Goal: Information Seeking & Learning: Learn about a topic

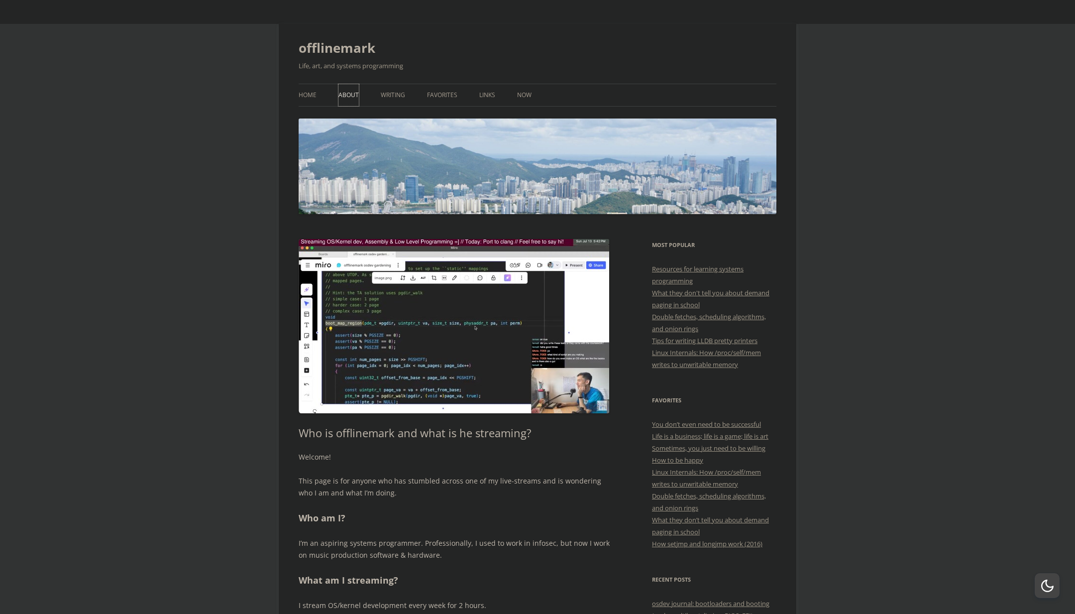
click at [350, 101] on link "About" at bounding box center [348, 95] width 20 height 22
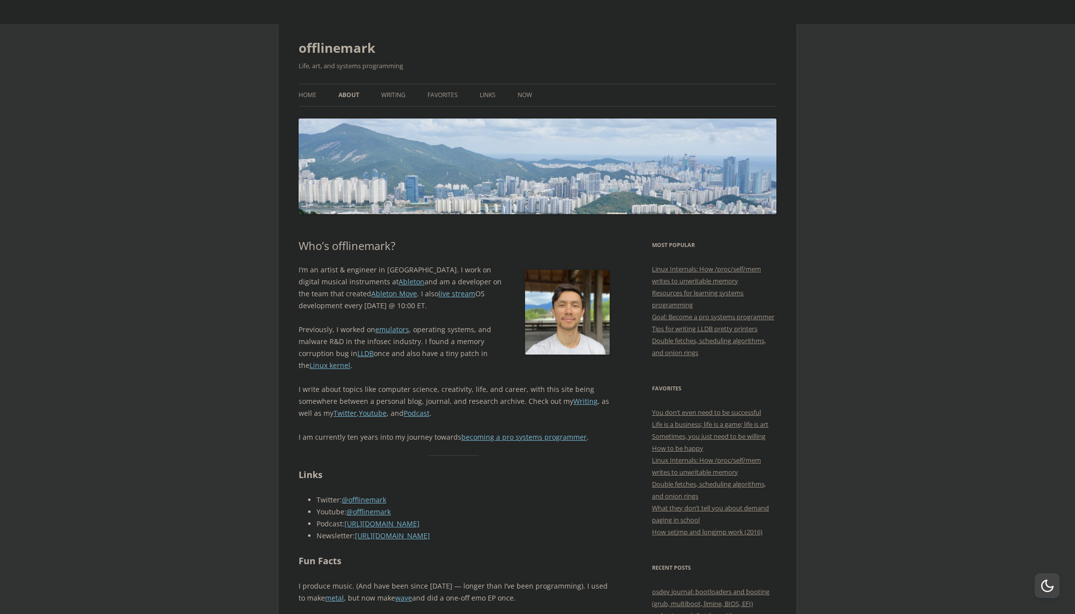
drag, startPoint x: 300, startPoint y: 270, endPoint x: 379, endPoint y: 302, distance: 85.8
click at [379, 302] on p "I’m an artist & engineer in Berlin. I work on digital musical instruments at Ab…" at bounding box center [454, 288] width 311 height 48
drag, startPoint x: 379, startPoint y: 302, endPoint x: 297, endPoint y: 268, distance: 89.0
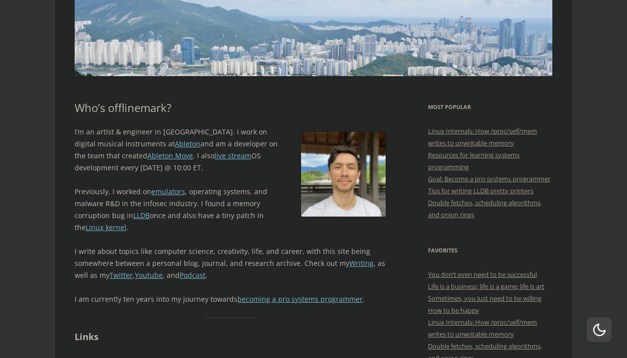
scroll to position [204, 0]
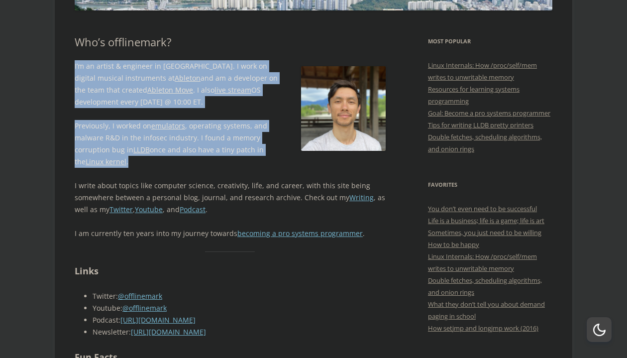
drag, startPoint x: 235, startPoint y: 161, endPoint x: 245, endPoint y: 57, distance: 104.4
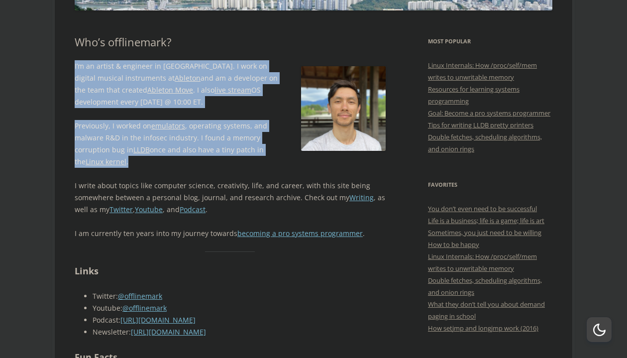
drag, startPoint x: 245, startPoint y: 57, endPoint x: 220, endPoint y: 158, distance: 103.4
click at [220, 158] on p "Previously, I worked on emulators , operating systems, and malware R&D in the i…" at bounding box center [230, 144] width 311 height 48
drag, startPoint x: 220, startPoint y: 158, endPoint x: 234, endPoint y: 55, distance: 103.4
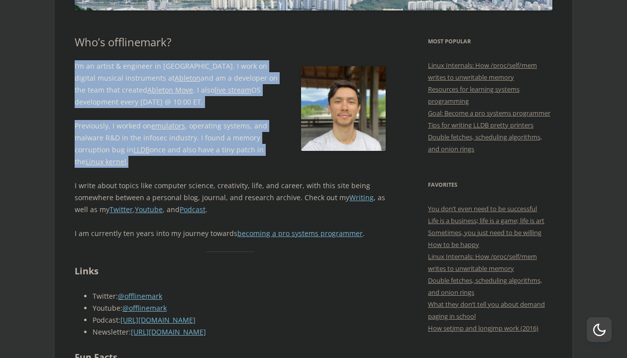
drag, startPoint x: 234, startPoint y: 55, endPoint x: 201, endPoint y: 162, distance: 111.9
click at [201, 162] on p "Previously, I worked on emulators , operating systems, and malware R&D in the i…" at bounding box center [230, 144] width 311 height 48
drag, startPoint x: 201, startPoint y: 162, endPoint x: 220, endPoint y: 59, distance: 105.2
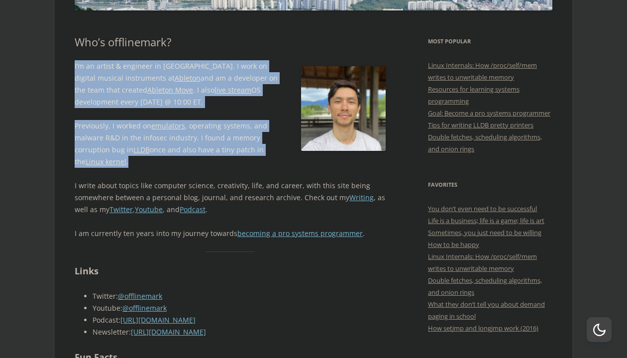
drag, startPoint x: 220, startPoint y: 59, endPoint x: 196, endPoint y: 163, distance: 106.7
click at [196, 163] on p "Previously, I worked on emulators , operating systems, and malware R&D in the i…" at bounding box center [230, 144] width 311 height 48
drag, startPoint x: 196, startPoint y: 163, endPoint x: 212, endPoint y: 60, distance: 103.7
click at [212, 60] on div "I’m an artist & engineer in Berlin. I work on digital musical instruments at Ab…" at bounding box center [230, 149] width 311 height 179
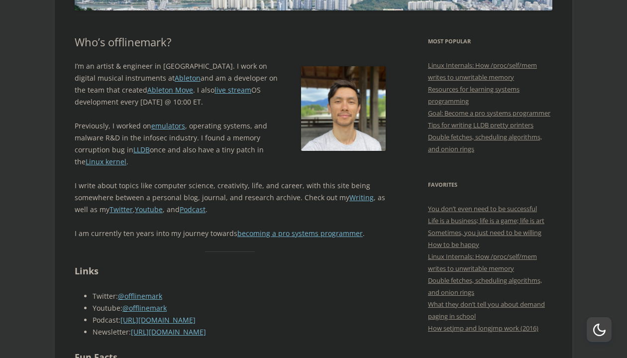
click at [212, 60] on p "I’m an artist & engineer in Berlin. I work on digital musical instruments at Ab…" at bounding box center [230, 84] width 311 height 48
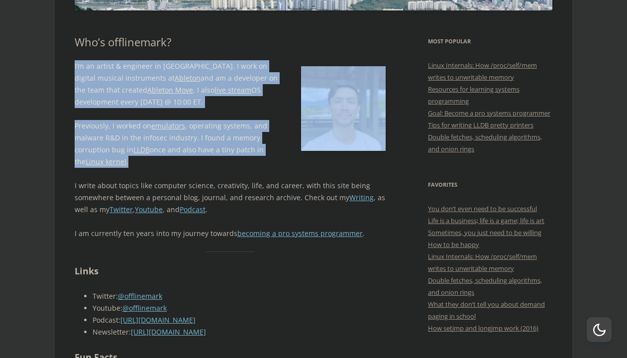
drag, startPoint x: 212, startPoint y: 53, endPoint x: 191, endPoint y: 163, distance: 111.9
click at [191, 163] on p "Previously, I worked on emulators , operating systems, and malware R&D in the i…" at bounding box center [230, 144] width 311 height 48
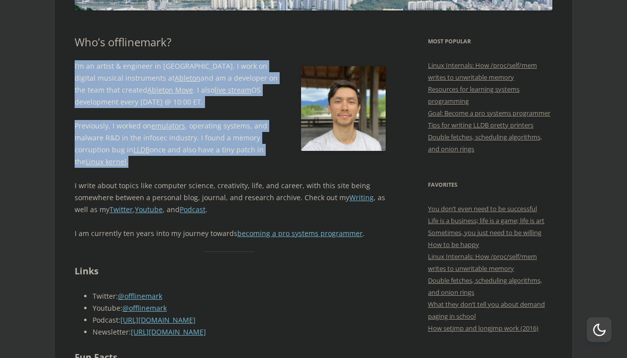
drag, startPoint x: 191, startPoint y: 163, endPoint x: 208, endPoint y: 59, distance: 104.9
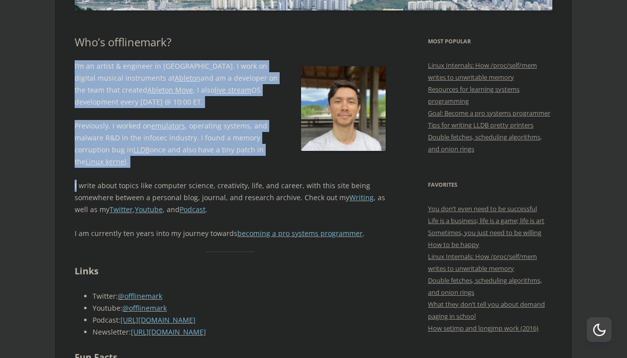
drag, startPoint x: 208, startPoint y: 59, endPoint x: 175, endPoint y: 174, distance: 119.1
click at [175, 174] on div "I’m an artist & engineer in Berlin. I work on digital musical instruments at Ab…" at bounding box center [230, 149] width 311 height 179
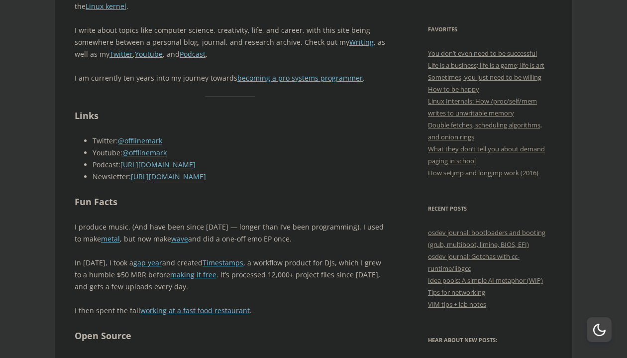
scroll to position [408, 0]
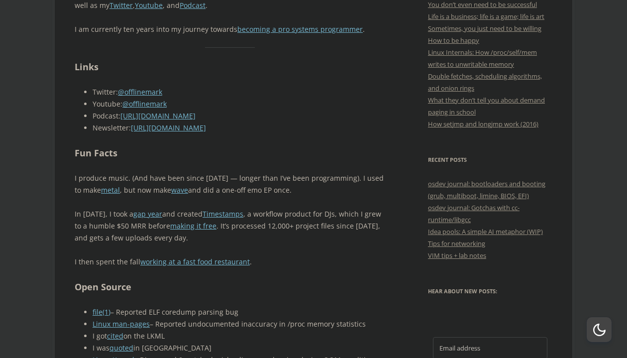
click at [139, 179] on p "I produce music. (And have been since 2010 — longer than I’ve been programming)…" at bounding box center [230, 184] width 311 height 24
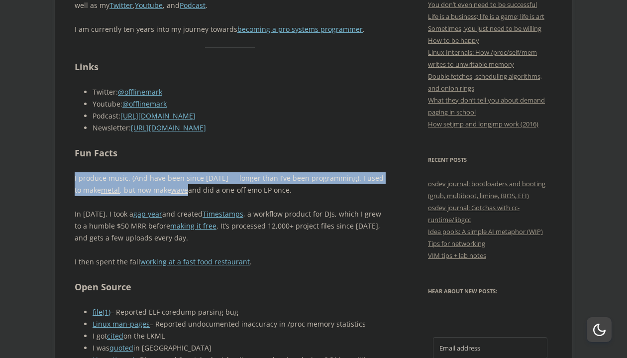
click at [139, 179] on p "I produce music. (And have been since 2010 — longer than I’ve been programming)…" at bounding box center [230, 184] width 311 height 24
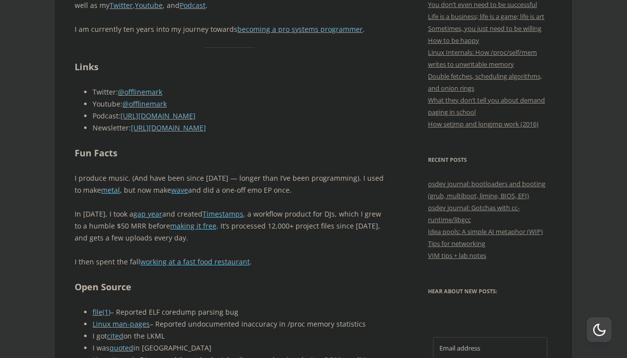
scroll to position [543, 0]
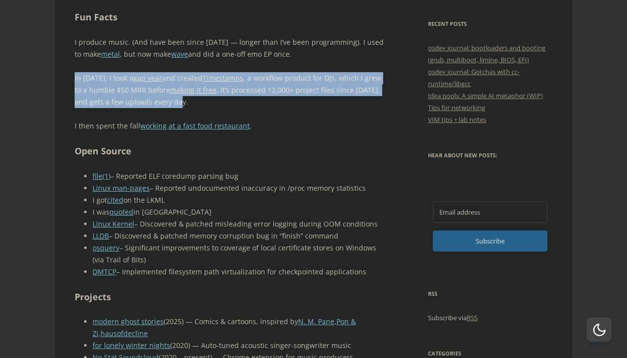
drag, startPoint x: 189, startPoint y: 105, endPoint x: 189, endPoint y: 67, distance: 37.8
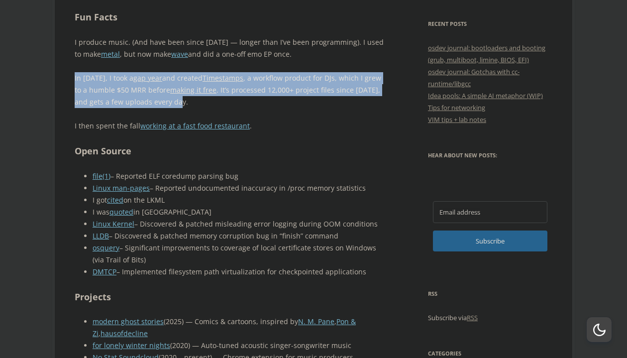
drag, startPoint x: 189, startPoint y: 67, endPoint x: 195, endPoint y: 103, distance: 36.3
click at [195, 103] on p "In 2020, I took a gap year and created Timestamps , a workflow product for DJs,…" at bounding box center [230, 90] width 311 height 36
drag, startPoint x: 195, startPoint y: 103, endPoint x: 197, endPoint y: 71, distance: 31.9
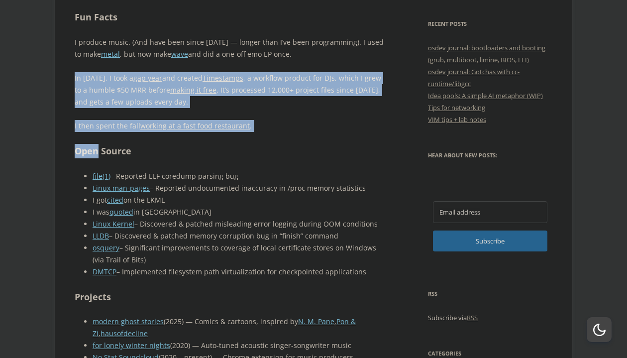
drag, startPoint x: 197, startPoint y: 71, endPoint x: 197, endPoint y: 138, distance: 66.7
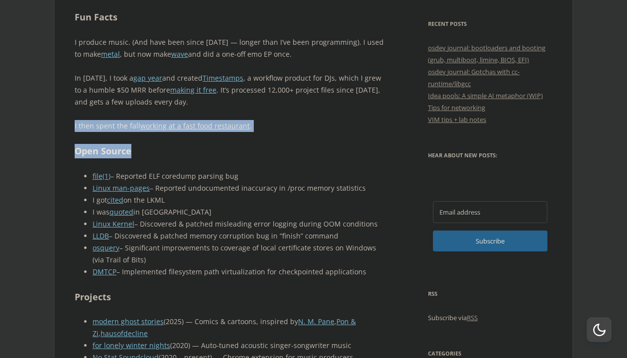
drag, startPoint x: 196, startPoint y: 154, endPoint x: 202, endPoint y: 118, distance: 36.7
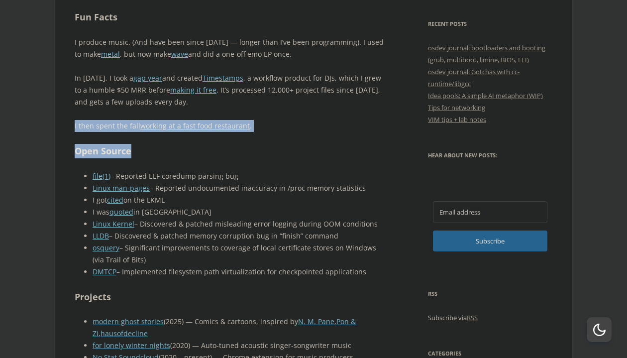
drag, startPoint x: 202, startPoint y: 118, endPoint x: 200, endPoint y: 149, distance: 30.9
click at [200, 149] on h2 "Open Source" at bounding box center [230, 151] width 311 height 14
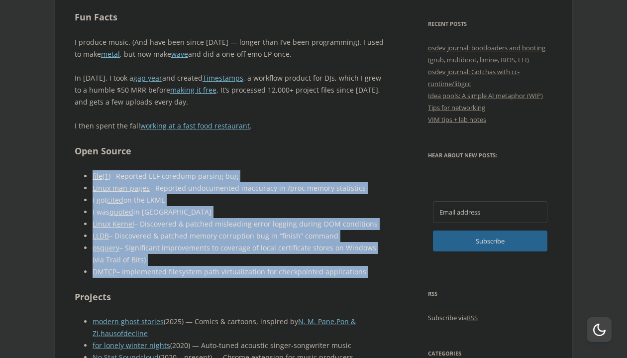
drag, startPoint x: 217, startPoint y: 153, endPoint x: 200, endPoint y: 285, distance: 132.5
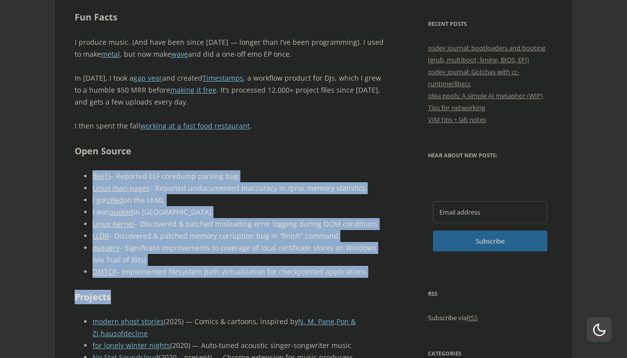
drag, startPoint x: 200, startPoint y: 285, endPoint x: 222, endPoint y: 168, distance: 118.6
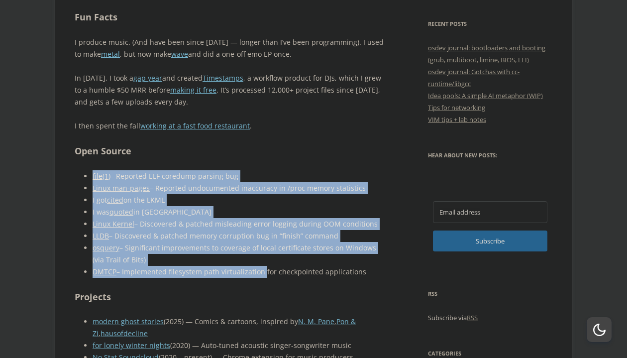
drag, startPoint x: 222, startPoint y: 168, endPoint x: 223, endPoint y: 266, distance: 97.5
click at [223, 266] on li "DMTCP – Implemented filesystem path virtualization for checkpointed applications" at bounding box center [239, 272] width 293 height 12
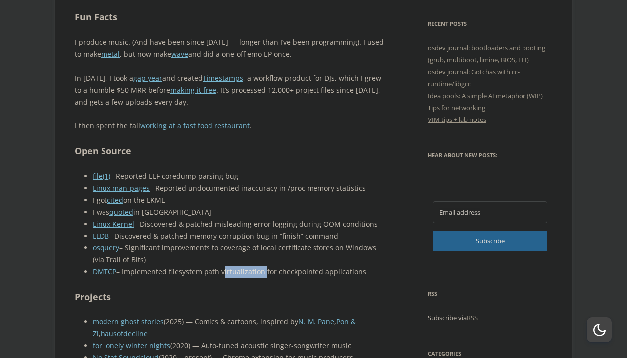
click at [223, 266] on li "DMTCP – Implemented filesystem path virtualization for checkpointed applications" at bounding box center [239, 272] width 293 height 12
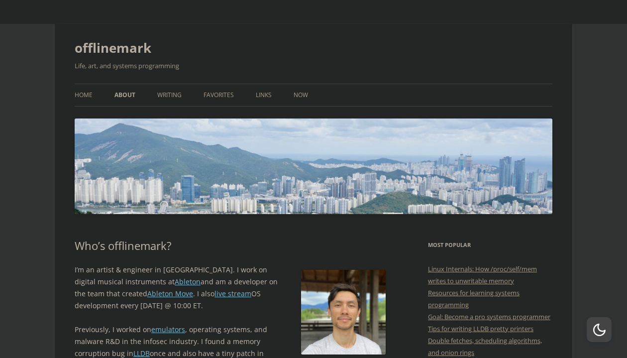
scroll to position [204, 0]
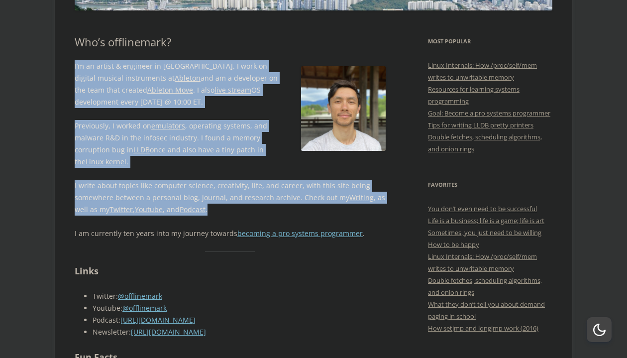
drag, startPoint x: 219, startPoint y: 210, endPoint x: 234, endPoint y: 57, distance: 153.0
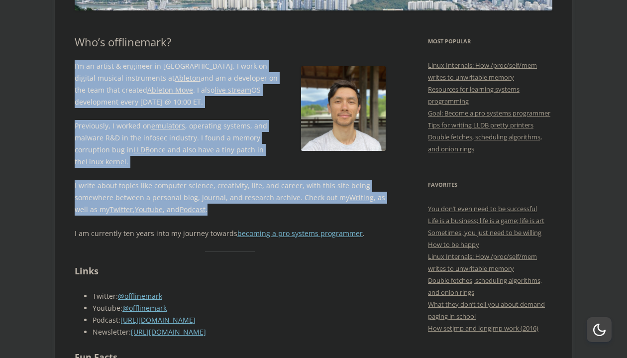
drag, startPoint x: 234, startPoint y: 57, endPoint x: 229, endPoint y: 209, distance: 151.4
click at [229, 209] on p "I write about topics like computer science, creativity, life, and career, with …" at bounding box center [230, 198] width 311 height 36
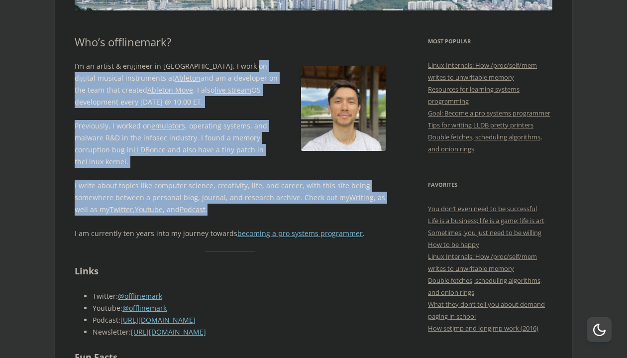
drag, startPoint x: 229, startPoint y: 209, endPoint x: 235, endPoint y: 61, distance: 147.4
click at [235, 61] on div "I’m an artist & engineer in Berlin. I work on digital musical instruments at Ab…" at bounding box center [230, 149] width 311 height 179
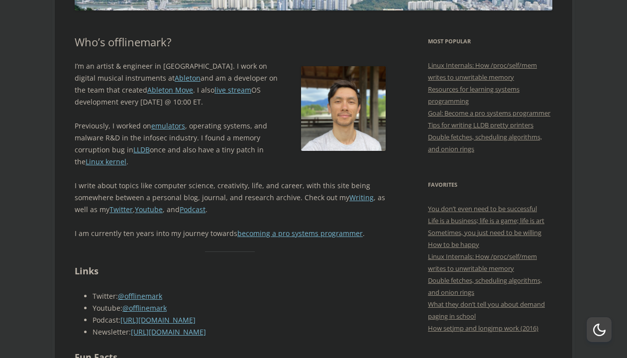
click at [235, 61] on p "I’m an artist & engineer in Berlin. I work on digital musical instruments at Ab…" at bounding box center [230, 84] width 311 height 48
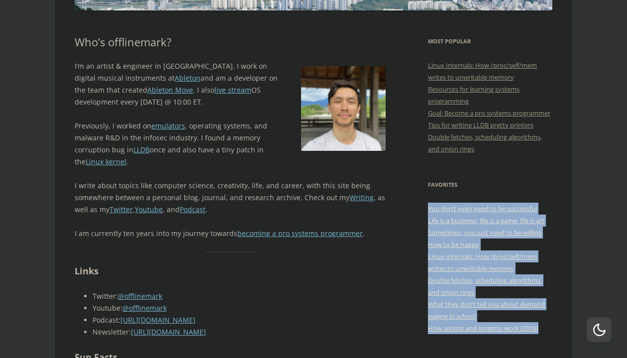
drag, startPoint x: 548, startPoint y: 196, endPoint x: 550, endPoint y: 341, distance: 145.3
click at [550, 334] on aside "Favorites You don’t even need to be successful Life is a business; life is a ga…" at bounding box center [490, 256] width 124 height 155
click at [550, 334] on div "How setjmp and longjmp work (2016)" at bounding box center [490, 328] width 124 height 12
drag, startPoint x: 550, startPoint y: 341, endPoint x: 552, endPoint y: 205, distance: 135.9
click at [552, 205] on aside "Favorites You don’t even need to be successful Life is a business; life is a ga…" at bounding box center [490, 256] width 124 height 155
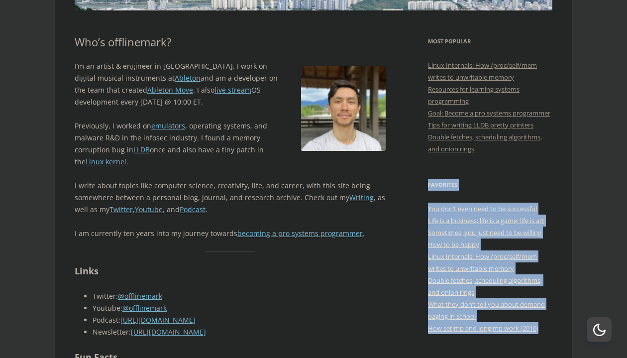
click at [552, 205] on aside "Favorites You don’t even need to be successful Life is a business; life is a ga…" at bounding box center [490, 256] width 124 height 155
drag, startPoint x: 552, startPoint y: 205, endPoint x: 550, endPoint y: 341, distance: 135.9
click at [550, 334] on aside "Favorites You don’t even need to be successful Life is a business; life is a ga…" at bounding box center [490, 256] width 124 height 155
click at [550, 334] on div "How setjmp and longjmp work (2016)" at bounding box center [490, 328] width 124 height 12
drag, startPoint x: 512, startPoint y: 204, endPoint x: 545, endPoint y: 342, distance: 141.9
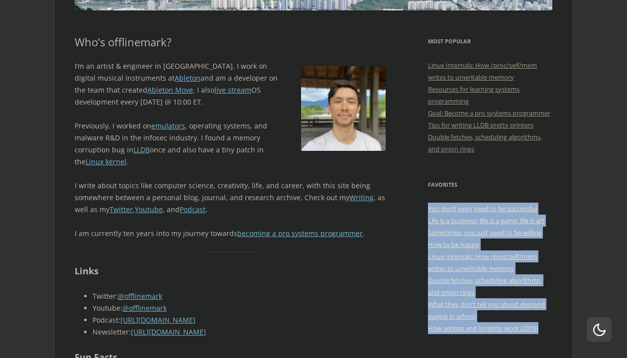
click at [545, 334] on aside "Favorites You don’t even need to be successful Life is a business; life is a ga…" at bounding box center [490, 256] width 124 height 155
click at [545, 334] on div "How setjmp and longjmp work (2016)" at bounding box center [490, 328] width 124 height 12
drag, startPoint x: 545, startPoint y: 342, endPoint x: 540, endPoint y: 205, distance: 137.5
click at [540, 205] on aside "Favorites You don’t even need to be successful Life is a business; life is a ga…" at bounding box center [490, 256] width 124 height 155
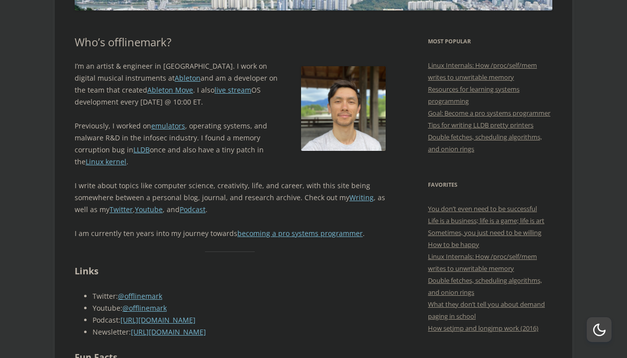
drag, startPoint x: 540, startPoint y: 205, endPoint x: 565, endPoint y: 337, distance: 134.7
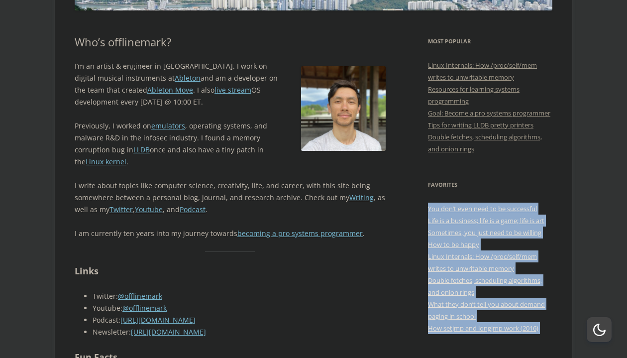
drag, startPoint x: 558, startPoint y: 341, endPoint x: 547, endPoint y: 210, distance: 131.8
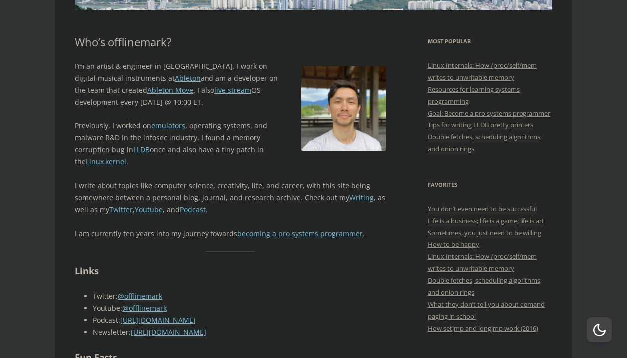
click at [547, 210] on aside "Favorites You don’t even need to be successful Life is a business; life is a ga…" at bounding box center [490, 256] width 124 height 155
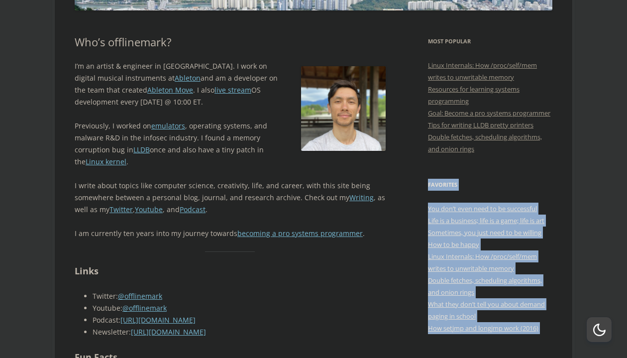
drag, startPoint x: 557, startPoint y: 343, endPoint x: 540, endPoint y: 177, distance: 166.6
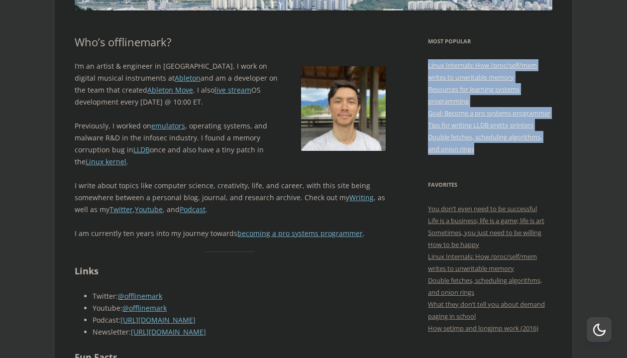
drag, startPoint x: 529, startPoint y: 162, endPoint x: 523, endPoint y: 53, distance: 109.2
click at [523, 53] on aside "Most Popular Linux Internals: How /proc/self/mem writes to unwritable memory Re…" at bounding box center [490, 94] width 124 height 119
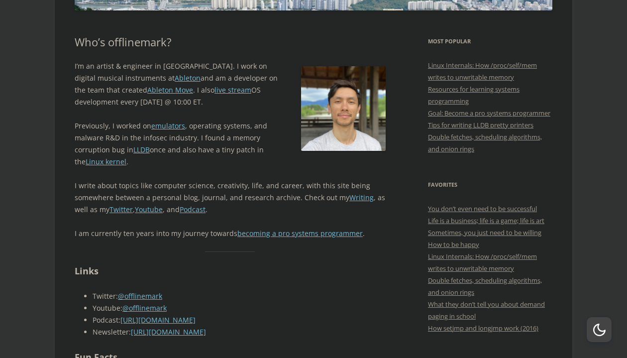
click at [523, 53] on aside "Most Popular Linux Internals: How /proc/self/mem writes to unwritable memory Re…" at bounding box center [490, 94] width 124 height 119
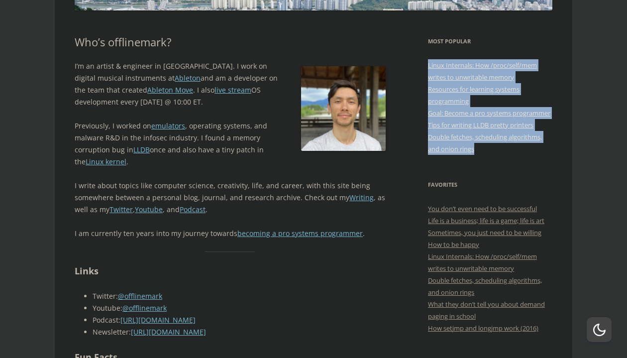
drag, startPoint x: 523, startPoint y: 53, endPoint x: 512, endPoint y: 170, distance: 117.5
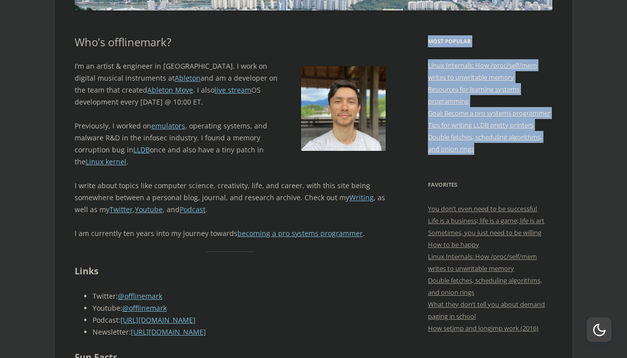
drag, startPoint x: 504, startPoint y: 160, endPoint x: 429, endPoint y: 41, distance: 140.7
click at [429, 41] on aside "Most Popular Linux Internals: How /proc/self/mem writes to unwritable memory Re…" at bounding box center [490, 94] width 124 height 119
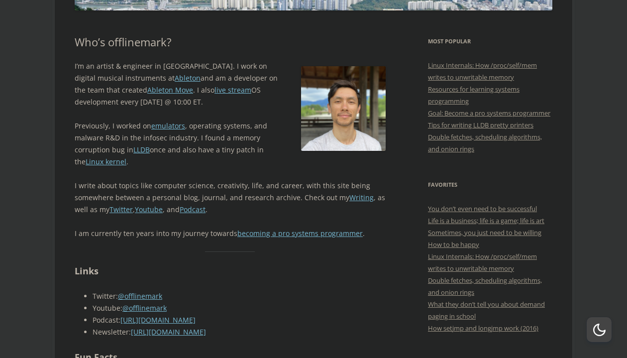
click at [429, 41] on h3 "Most Popular" at bounding box center [490, 41] width 124 height 12
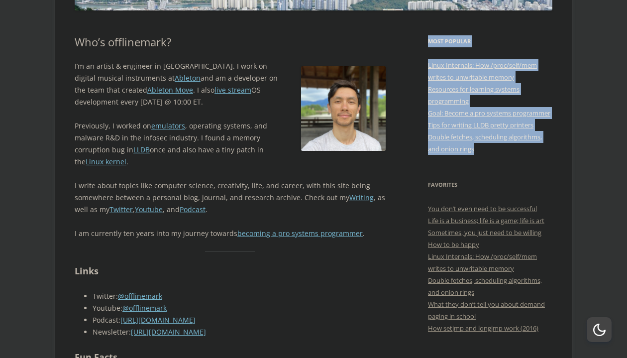
drag, startPoint x: 429, startPoint y: 41, endPoint x: 479, endPoint y: 161, distance: 130.0
click at [479, 155] on aside "Most Popular Linux Internals: How /proc/self/mem writes to unwritable memory Re…" at bounding box center [490, 94] width 124 height 119
click at [479, 155] on li "Double fetches, scheduling algorithms, and onion rings" at bounding box center [490, 143] width 124 height 24
drag, startPoint x: 479, startPoint y: 161, endPoint x: 430, endPoint y: 40, distance: 130.6
click at [430, 40] on aside "Most Popular Linux Internals: How /proc/self/mem writes to unwritable memory Re…" at bounding box center [490, 94] width 124 height 119
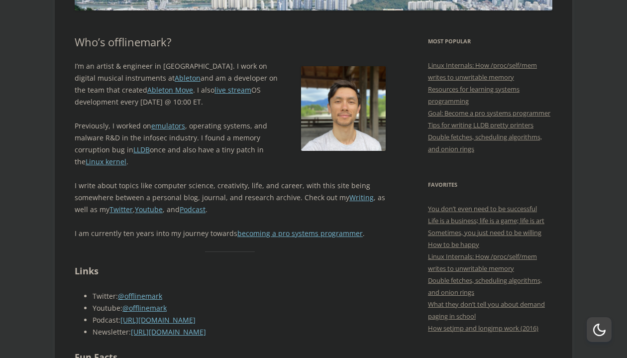
click at [430, 40] on h3 "Most Popular" at bounding box center [490, 41] width 124 height 12
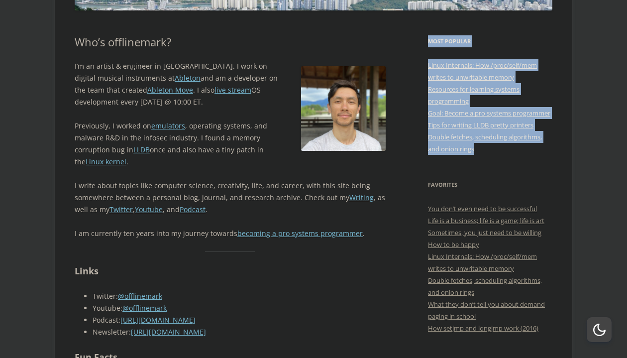
drag, startPoint x: 430, startPoint y: 40, endPoint x: 488, endPoint y: 165, distance: 137.8
click at [488, 155] on aside "Most Popular Linux Internals: How /proc/self/mem writes to unwritable memory Re…" at bounding box center [490, 94] width 124 height 119
click at [488, 155] on li "Double fetches, scheduling algorithms, and onion rings" at bounding box center [490, 143] width 124 height 24
drag, startPoint x: 488, startPoint y: 165, endPoint x: 431, endPoint y: 41, distance: 136.5
click at [431, 41] on aside "Most Popular Linux Internals: How /proc/self/mem writes to unwritable memory Re…" at bounding box center [490, 94] width 124 height 119
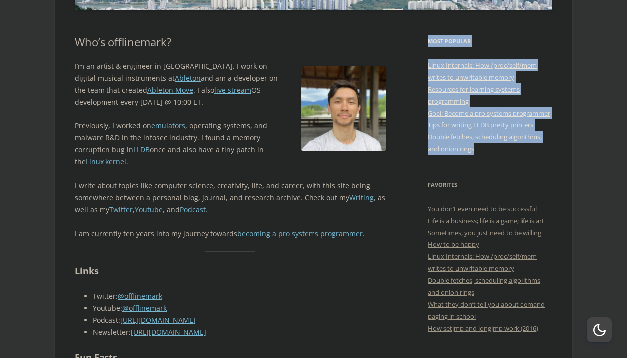
click at [431, 41] on h3 "Most Popular" at bounding box center [490, 41] width 124 height 12
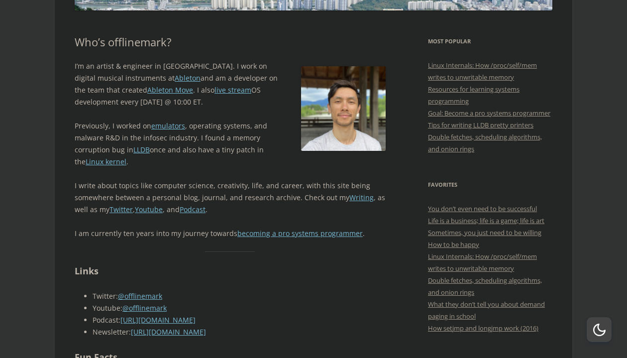
scroll to position [0, 0]
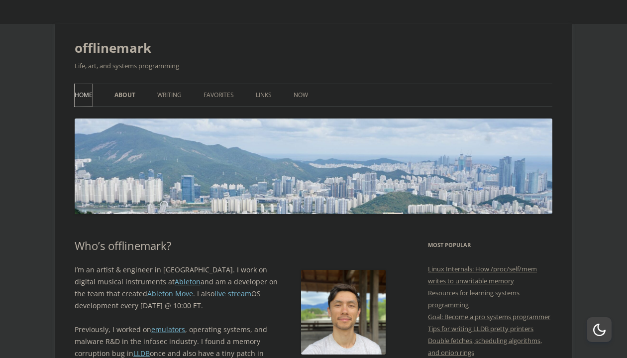
click at [83, 95] on link "Home" at bounding box center [84, 95] width 18 height 22
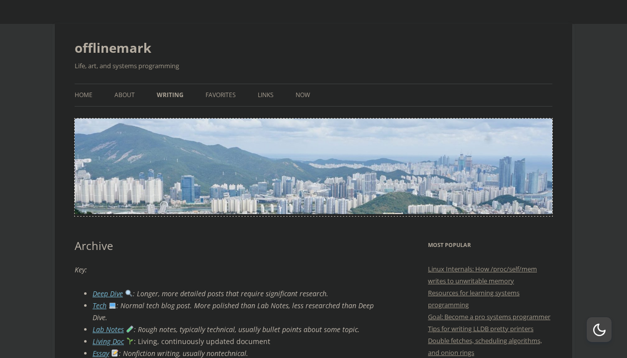
click at [250, 154] on img at bounding box center [314, 165] width 478 height 95
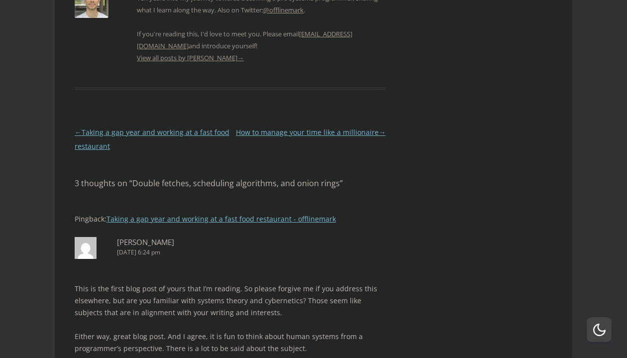
scroll to position [2369, 0]
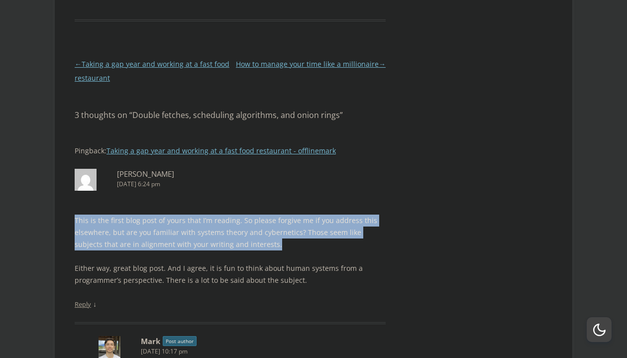
drag, startPoint x: 279, startPoint y: 201, endPoint x: 282, endPoint y: 163, distance: 37.4
click at [282, 169] on article "[PERSON_NAME] [DATE] 6:24 pm This is the first blog post of yours that I’m read…" at bounding box center [230, 246] width 311 height 155
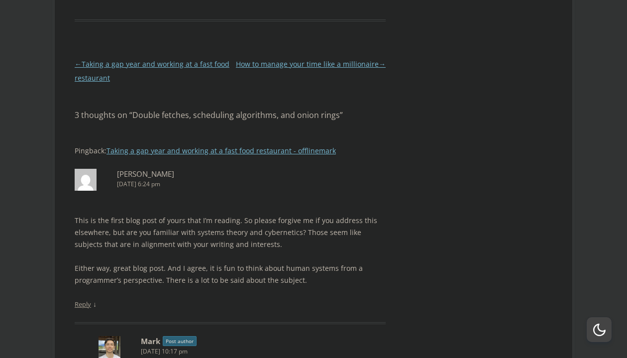
click at [282, 169] on article "[PERSON_NAME] [DATE] 6:24 pm This is the first blog post of yours that I’m read…" at bounding box center [230, 246] width 311 height 155
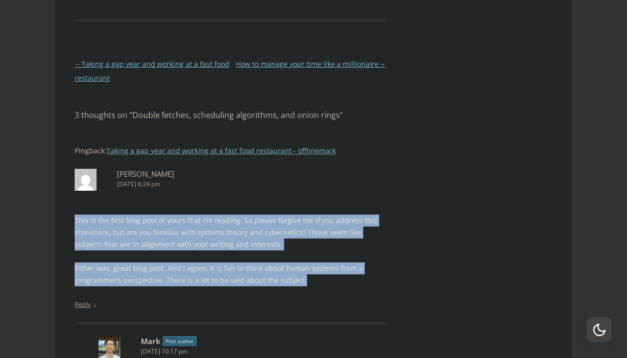
drag, startPoint x: 282, startPoint y: 163, endPoint x: 304, endPoint y: 234, distance: 74.5
click at [304, 234] on article "Bret Bernhoft May 6, 2024 at 6:24 pm This is the first blog post of yours that …" at bounding box center [230, 246] width 311 height 155
click at [304, 262] on p "Either way, great blog post. And I agree, it is fun to think about human system…" at bounding box center [230, 274] width 311 height 24
drag, startPoint x: 304, startPoint y: 234, endPoint x: 303, endPoint y: 162, distance: 72.7
click at [303, 169] on article "Bret Bernhoft May 6, 2024 at 6:24 pm This is the first blog post of yours that …" at bounding box center [230, 246] width 311 height 155
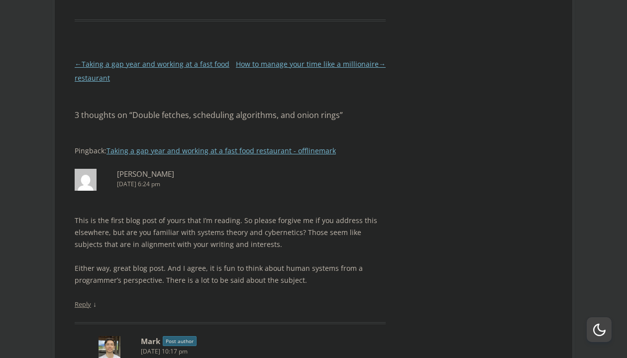
click at [303, 169] on article "Bret Bernhoft May 6, 2024 at 6:24 pm This is the first blog post of yours that …" at bounding box center [230, 246] width 311 height 155
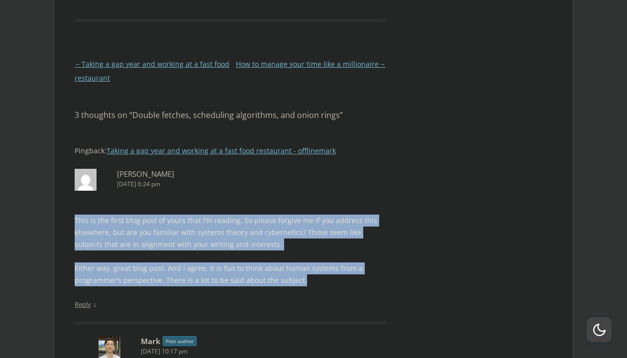
drag, startPoint x: 303, startPoint y: 162, endPoint x: 311, endPoint y: 232, distance: 70.6
click at [311, 232] on article "Bret Bernhoft May 6, 2024 at 6:24 pm This is the first blog post of yours that …" at bounding box center [230, 246] width 311 height 155
click at [311, 262] on p "Either way, great blog post. And I agree, it is fun to think about human system…" at bounding box center [230, 274] width 311 height 24
drag, startPoint x: 311, startPoint y: 232, endPoint x: 313, endPoint y: 160, distance: 72.2
click at [313, 169] on article "Bret Bernhoft May 6, 2024 at 6:24 pm This is the first blog post of yours that …" at bounding box center [230, 246] width 311 height 155
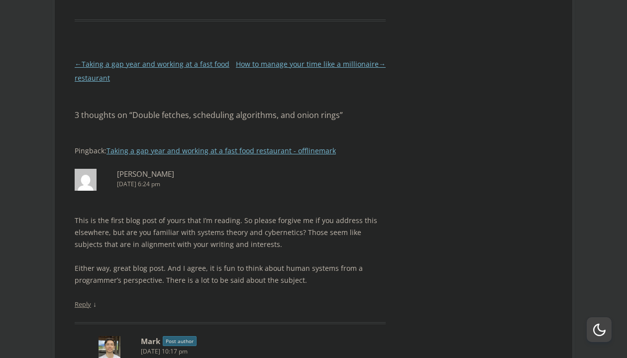
click at [313, 169] on article "Bret Bernhoft May 6, 2024 at 6:24 pm This is the first blog post of yours that …" at bounding box center [230, 246] width 311 height 155
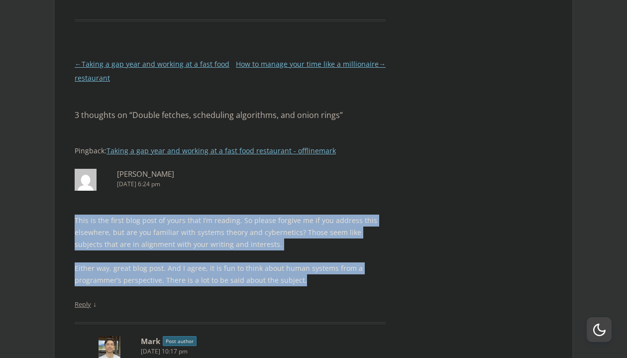
drag, startPoint x: 313, startPoint y: 160, endPoint x: 313, endPoint y: 233, distance: 73.7
click at [313, 233] on article "Bret Bernhoft May 6, 2024 at 6:24 pm This is the first blog post of yours that …" at bounding box center [230, 246] width 311 height 155
click at [313, 262] on p "Either way, great blog post. And I agree, it is fun to think about human system…" at bounding box center [230, 274] width 311 height 24
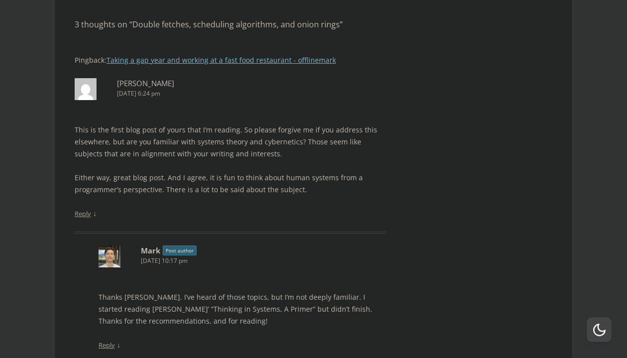
scroll to position [2505, 0]
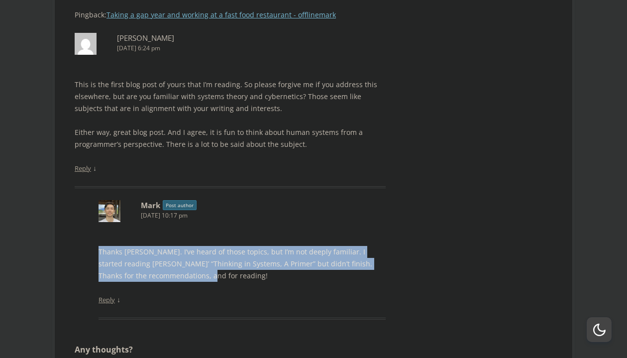
drag, startPoint x: 313, startPoint y: 233, endPoint x: 316, endPoint y: 194, distance: 39.4
click at [316, 200] on article "Mark Post author May 6, 2024 at 10:17 pm Thanks Bret. I’ve heard of those topic…" at bounding box center [242, 259] width 287 height 119
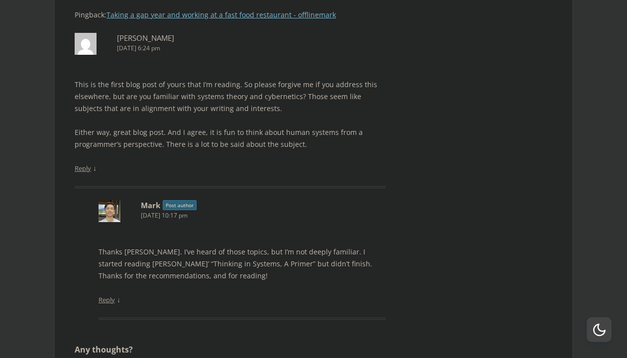
click at [316, 200] on article "Mark Post author May 6, 2024 at 10:17 pm Thanks Bret. I’ve heard of those topic…" at bounding box center [242, 259] width 287 height 119
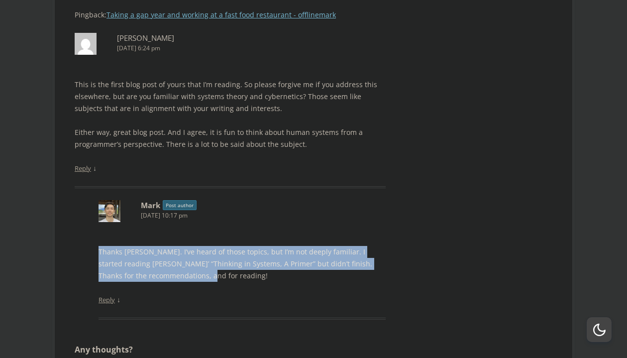
drag, startPoint x: 316, startPoint y: 194, endPoint x: 310, endPoint y: 229, distance: 35.8
click at [310, 229] on article "Mark Post author May 6, 2024 at 10:17 pm Thanks Bret. I’ve heard of those topic…" at bounding box center [242, 259] width 287 height 119
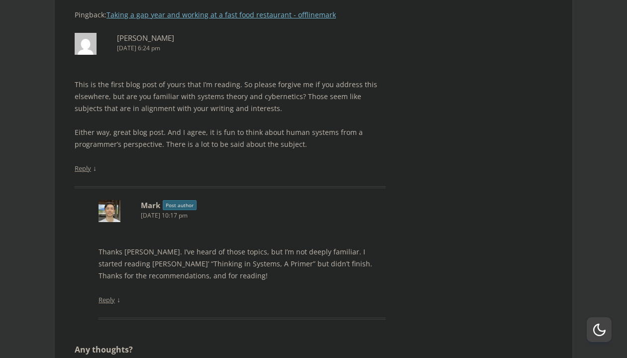
click at [310, 246] on p "Thanks Bret. I’ve heard of those topics, but I’m not deeply familiar. I started…" at bounding box center [242, 264] width 287 height 36
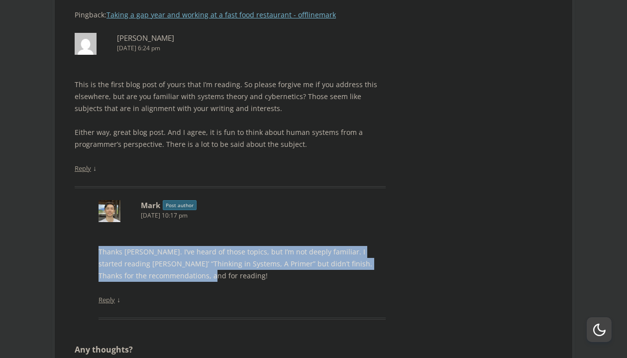
drag, startPoint x: 310, startPoint y: 229, endPoint x: 312, endPoint y: 195, distance: 34.4
click at [312, 200] on article "Mark Post author May 6, 2024 at 10:17 pm Thanks Bret. I’ve heard of those topic…" at bounding box center [242, 259] width 287 height 119
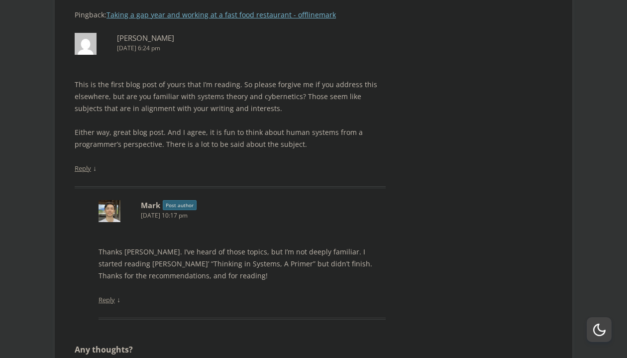
click at [312, 200] on article "Mark Post author May 6, 2024 at 10:17 pm Thanks Bret. I’ve heard of those topic…" at bounding box center [242, 259] width 287 height 119
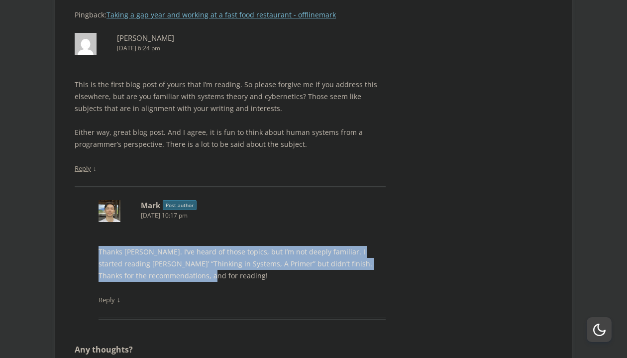
drag, startPoint x: 312, startPoint y: 195, endPoint x: 306, endPoint y: 227, distance: 32.9
click at [306, 227] on article "Mark Post author May 6, 2024 at 10:17 pm Thanks Bret. I’ve heard of those topic…" at bounding box center [242, 259] width 287 height 119
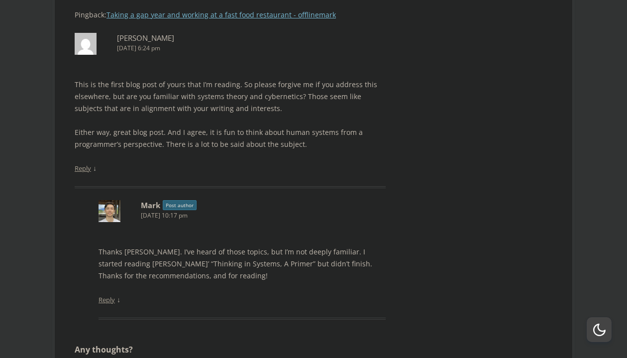
click at [306, 246] on p "Thanks Bret. I’ve heard of those topics, but I’m not deeply familiar. I started…" at bounding box center [242, 264] width 287 height 36
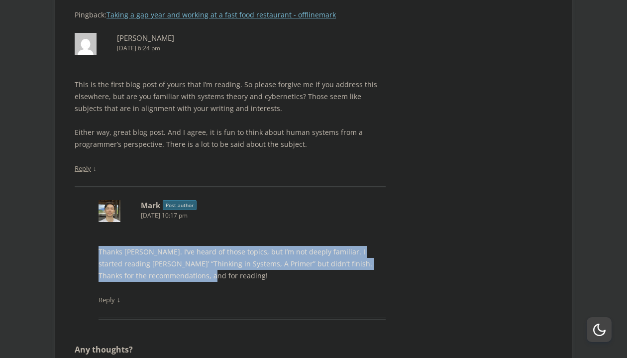
drag, startPoint x: 306, startPoint y: 227, endPoint x: 309, endPoint y: 193, distance: 34.4
click at [309, 200] on article "Mark Post author May 6, 2024 at 10:17 pm Thanks Bret. I’ve heard of those topic…" at bounding box center [242, 259] width 287 height 119
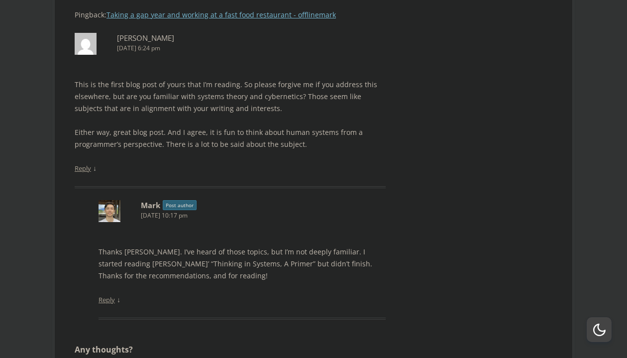
click at [309, 200] on article "Mark Post author May 6, 2024 at 10:17 pm Thanks Bret. I’ve heard of those topic…" at bounding box center [242, 259] width 287 height 119
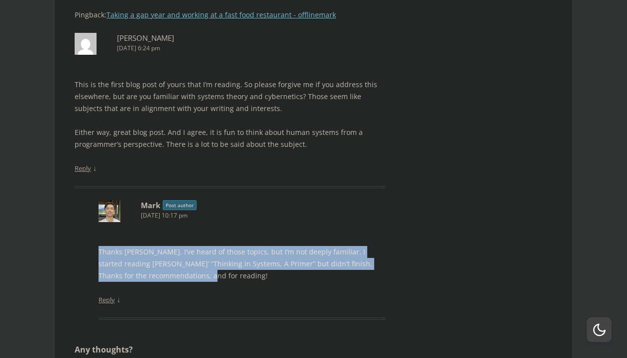
drag, startPoint x: 309, startPoint y: 193, endPoint x: 304, endPoint y: 231, distance: 38.6
click at [304, 231] on article "Mark Post author May 6, 2024 at 10:17 pm Thanks Bret. I’ve heard of those topic…" at bounding box center [242, 259] width 287 height 119
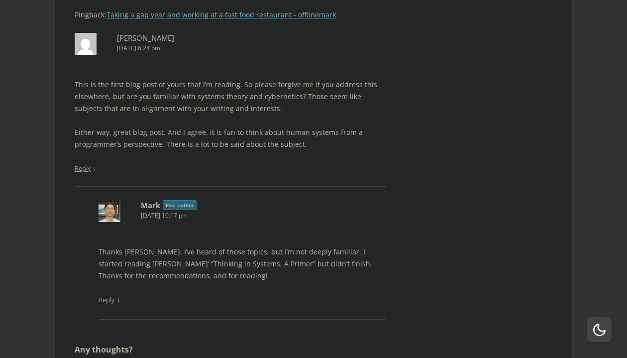
click at [304, 246] on p "Thanks Bret. I’ve heard of those topics, but I’m not deeply familiar. I started…" at bounding box center [242, 264] width 287 height 36
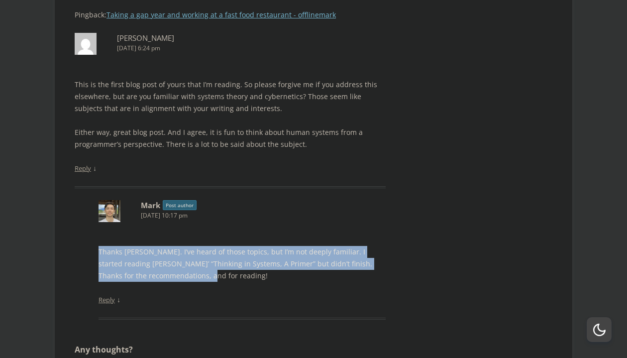
drag, startPoint x: 304, startPoint y: 231, endPoint x: 304, endPoint y: 195, distance: 36.8
click at [304, 200] on article "Mark Post author May 6, 2024 at 10:17 pm Thanks Bret. I’ve heard of those topic…" at bounding box center [242, 259] width 287 height 119
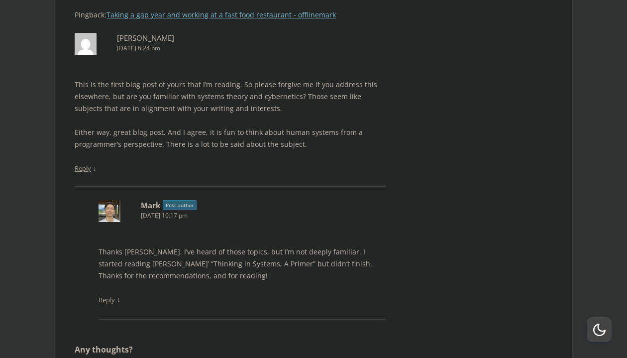
click at [304, 200] on article "Mark Post author May 6, 2024 at 10:17 pm Thanks Bret. I’ve heard of those topic…" at bounding box center [242, 259] width 287 height 119
drag, startPoint x: 99, startPoint y: 213, endPoint x: 230, endPoint y: 213, distance: 131.9
click at [230, 213] on li "Bret Bernhoft May 6, 2024 at 6:24 pm This is the first blog post of yours that …" at bounding box center [230, 176] width 311 height 287
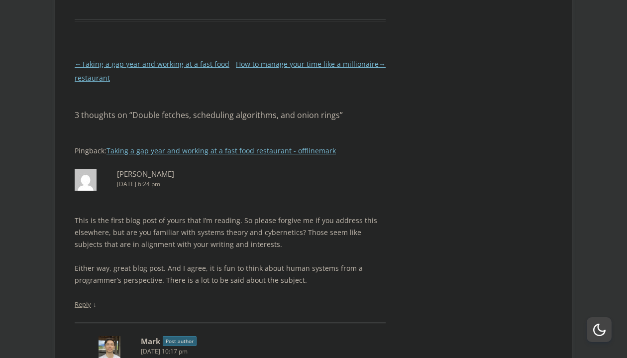
scroll to position [2641, 0]
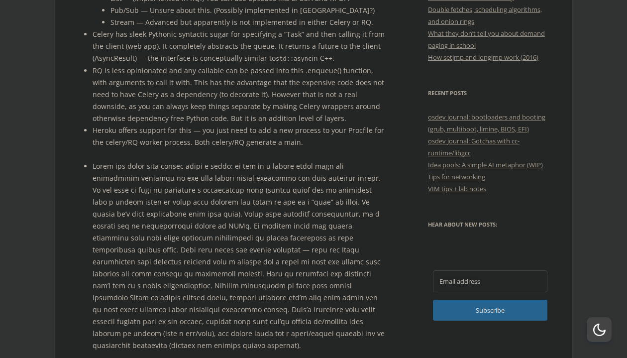
scroll to position [475, 0]
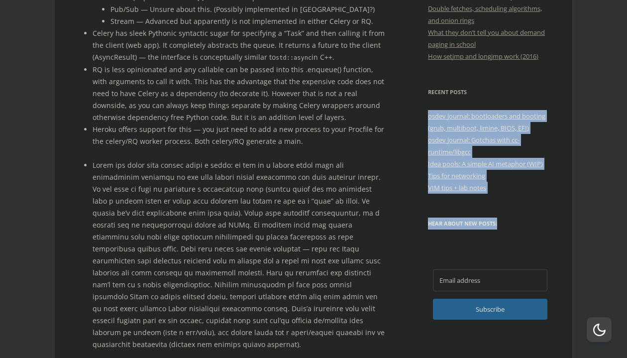
drag, startPoint x: 514, startPoint y: 233, endPoint x: 526, endPoint y: 104, distance: 129.4
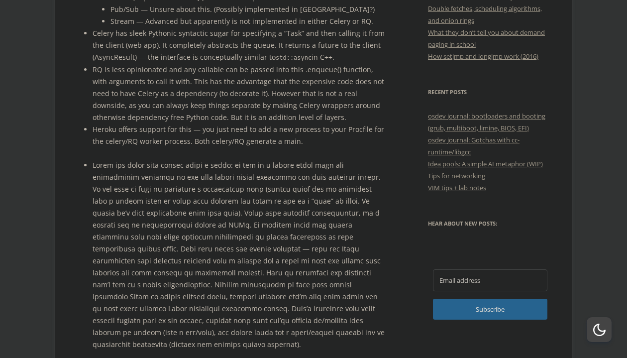
click at [526, 98] on h3 "Recent Posts" at bounding box center [490, 92] width 124 height 12
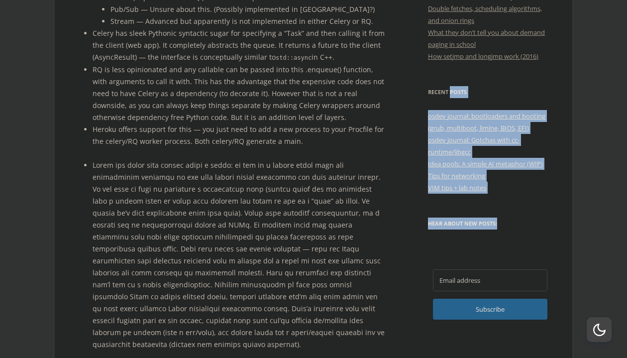
drag, startPoint x: 526, startPoint y: 104, endPoint x: 521, endPoint y: 235, distance: 131.0
click at [521, 229] on h3 "Hear about new posts:" at bounding box center [490, 223] width 124 height 12
drag, startPoint x: 521, startPoint y: 235, endPoint x: 535, endPoint y: 92, distance: 143.5
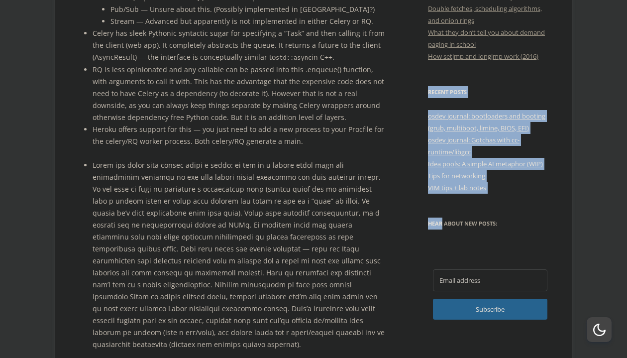
drag, startPoint x: 535, startPoint y: 92, endPoint x: 525, endPoint y: 226, distance: 134.8
drag, startPoint x: 525, startPoint y: 238, endPoint x: 536, endPoint y: 92, distance: 146.8
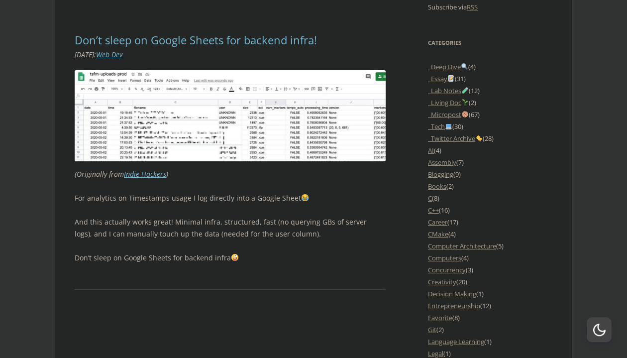
scroll to position [883, 0]
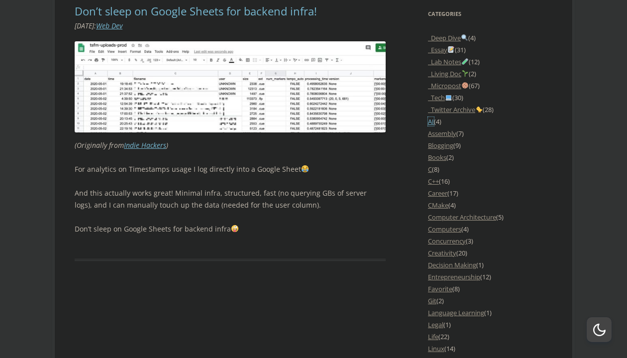
click at [433, 126] on link "AI" at bounding box center [431, 121] width 6 height 9
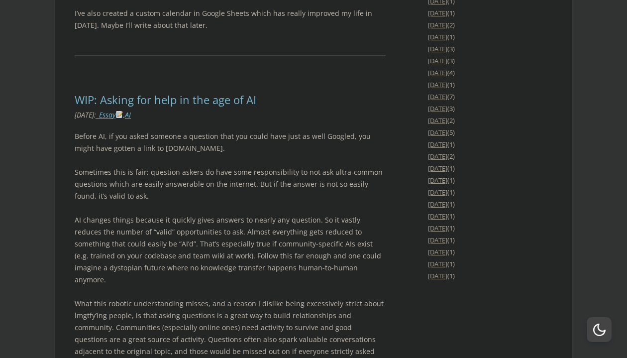
scroll to position [1834, 0]
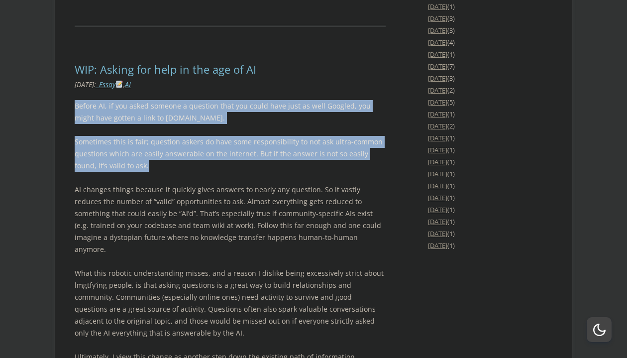
drag, startPoint x: 278, startPoint y: 156, endPoint x: 283, endPoint y: 82, distance: 74.4
click at [283, 82] on article "WIP: Asking for help in the age of AI Leave a reply [DATE] : _Essay , AI Before…" at bounding box center [230, 268] width 311 height 410
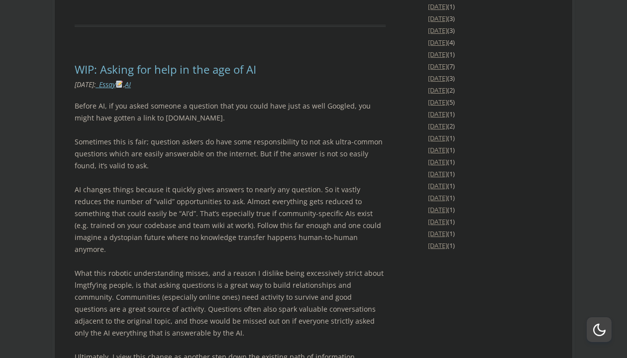
click at [283, 82] on article "WIP: Asking for help in the age of AI Leave a reply [DATE] : _Essay , AI Before…" at bounding box center [230, 268] width 311 height 410
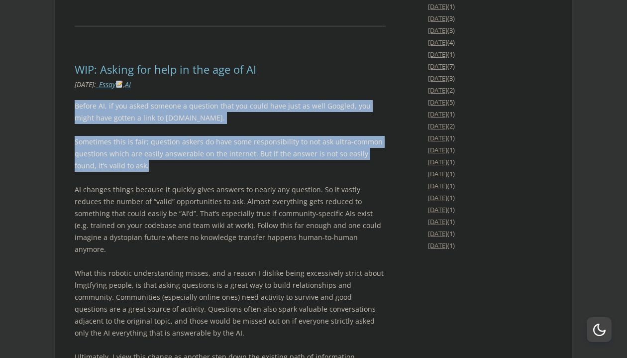
drag, startPoint x: 283, startPoint y: 82, endPoint x: 279, endPoint y: 151, distance: 68.8
click at [279, 151] on article "WIP: Asking for help in the age of AI Leave a reply [DATE] : _Essay , AI Before…" at bounding box center [230, 268] width 311 height 410
click at [279, 151] on p "Sometimes this is fair; question askers do have some responsibility to not ask …" at bounding box center [230, 154] width 311 height 36
drag, startPoint x: 279, startPoint y: 151, endPoint x: 280, endPoint y: 83, distance: 68.2
click at [280, 83] on article "WIP: Asking for help in the age of AI Leave a reply [DATE] : _Essay , AI Before…" at bounding box center [230, 268] width 311 height 410
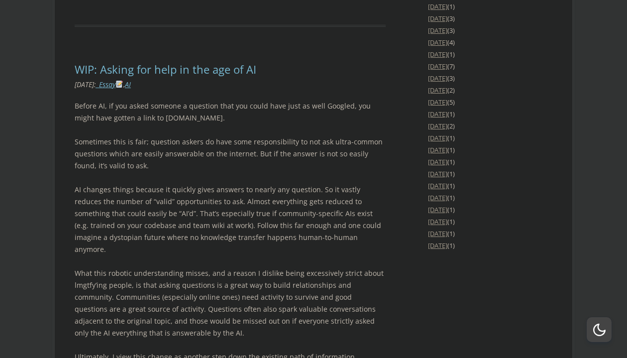
click at [280, 83] on article "WIP: Asking for help in the age of AI Leave a reply [DATE] : _Essay , AI Before…" at bounding box center [230, 268] width 311 height 410
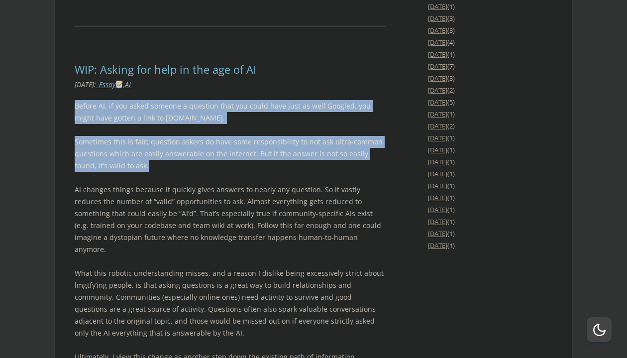
drag, startPoint x: 280, startPoint y: 83, endPoint x: 273, endPoint y: 147, distance: 64.6
click at [273, 147] on article "WIP: Asking for help in the age of AI Leave a reply [DATE] : _Essay , AI Before…" at bounding box center [230, 268] width 311 height 410
click at [273, 147] on p "Sometimes this is fair; question askers do have some responsibility to not ask …" at bounding box center [230, 154] width 311 height 36
drag, startPoint x: 273, startPoint y: 147, endPoint x: 273, endPoint y: 85, distance: 61.7
click at [273, 85] on article "WIP: Asking for help in the age of AI Leave a reply [DATE] : _Essay , AI Before…" at bounding box center [230, 268] width 311 height 410
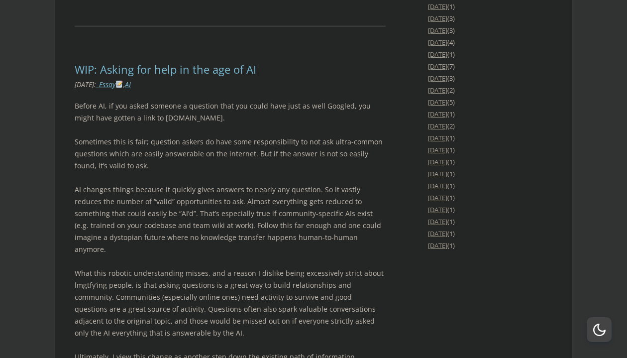
click at [273, 85] on article "WIP: Asking for help in the age of AI Leave a reply [DATE] : _Essay , AI Before…" at bounding box center [230, 268] width 311 height 410
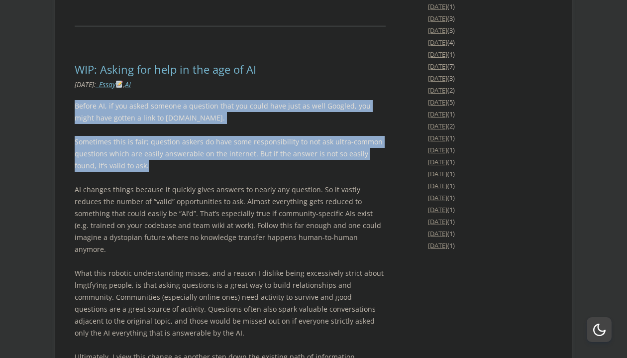
drag, startPoint x: 273, startPoint y: 85, endPoint x: 265, endPoint y: 146, distance: 61.3
click at [265, 146] on article "WIP: Asking for help in the age of AI Leave a reply [DATE] : _Essay , AI Before…" at bounding box center [230, 268] width 311 height 410
click at [265, 146] on p "Sometimes this is fair; question askers do have some responsibility to not ask …" at bounding box center [230, 154] width 311 height 36
drag, startPoint x: 265, startPoint y: 146, endPoint x: 264, endPoint y: 83, distance: 62.7
click at [264, 83] on article "WIP: Asking for help in the age of AI Leave a reply December 10, 2023 : _Essay …" at bounding box center [230, 268] width 311 height 410
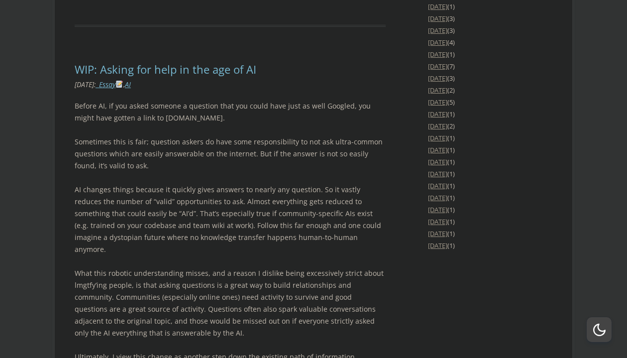
click at [264, 83] on article "WIP: Asking for help in the age of AI Leave a reply December 10, 2023 : _Essay …" at bounding box center [230, 268] width 311 height 410
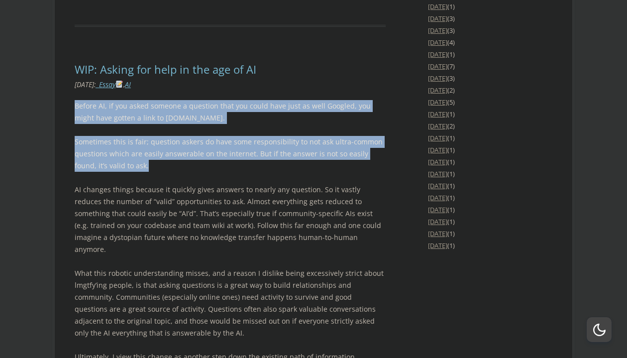
drag, startPoint x: 264, startPoint y: 83, endPoint x: 257, endPoint y: 148, distance: 65.6
click at [257, 148] on article "WIP: Asking for help in the age of AI Leave a reply December 10, 2023 : _Essay …" at bounding box center [230, 268] width 311 height 410
click at [257, 148] on p "Sometimes this is fair; question askers do have some responsibility to not ask …" at bounding box center [230, 154] width 311 height 36
drag, startPoint x: 257, startPoint y: 148, endPoint x: 257, endPoint y: 82, distance: 66.2
click at [257, 82] on article "WIP: Asking for help in the age of AI Leave a reply December 10, 2023 : _Essay …" at bounding box center [230, 268] width 311 height 410
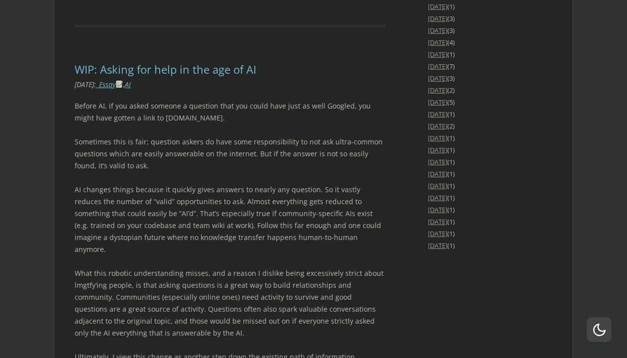
click at [257, 82] on article "WIP: Asking for help in the age of AI Leave a reply December 10, 2023 : _Essay …" at bounding box center [230, 268] width 311 height 410
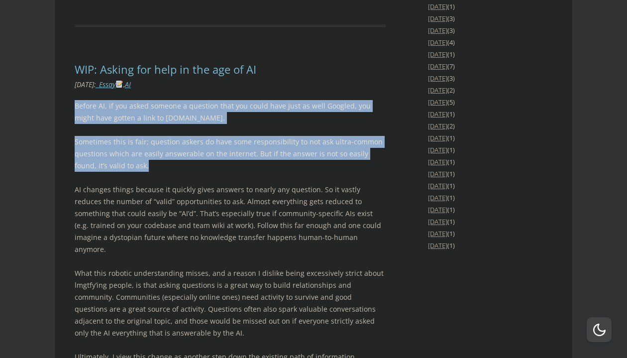
drag, startPoint x: 257, startPoint y: 82, endPoint x: 246, endPoint y: 161, distance: 79.4
click at [246, 161] on article "WIP: Asking for help in the age of AI Leave a reply December 10, 2023 : _Essay …" at bounding box center [230, 268] width 311 height 410
click at [246, 161] on div "Before AI, if you asked someone a question that you could have just as well Goo…" at bounding box center [230, 273] width 311 height 346
drag, startPoint x: 246, startPoint y: 161, endPoint x: 249, endPoint y: 83, distance: 78.2
click at [249, 83] on article "WIP: Asking for help in the age of AI Leave a reply December 10, 2023 : _Essay …" at bounding box center [230, 268] width 311 height 410
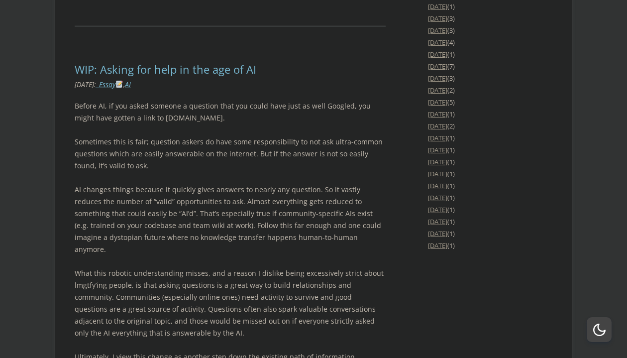
click at [249, 83] on article "WIP: Asking for help in the age of AI Leave a reply December 10, 2023 : _Essay …" at bounding box center [230, 268] width 311 height 410
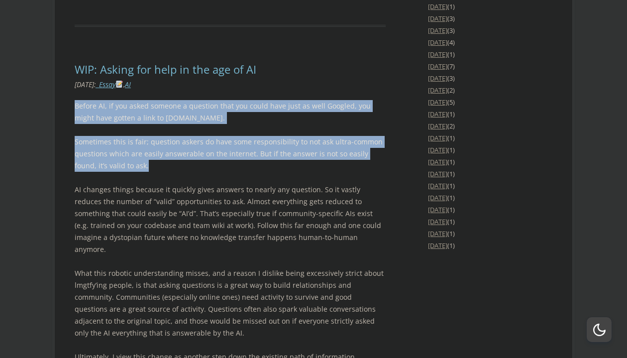
drag, startPoint x: 249, startPoint y: 83, endPoint x: 239, endPoint y: 163, distance: 80.8
click at [239, 163] on article "WIP: Asking for help in the age of AI Leave a reply December 10, 2023 : _Essay …" at bounding box center [230, 268] width 311 height 410
click at [239, 163] on div "Before AI, if you asked someone a question that you could have just as well Goo…" at bounding box center [230, 273] width 311 height 346
drag, startPoint x: 239, startPoint y: 163, endPoint x: 243, endPoint y: 86, distance: 77.2
click at [243, 86] on article "WIP: Asking for help in the age of AI Leave a reply December 10, 2023 : _Essay …" at bounding box center [230, 268] width 311 height 410
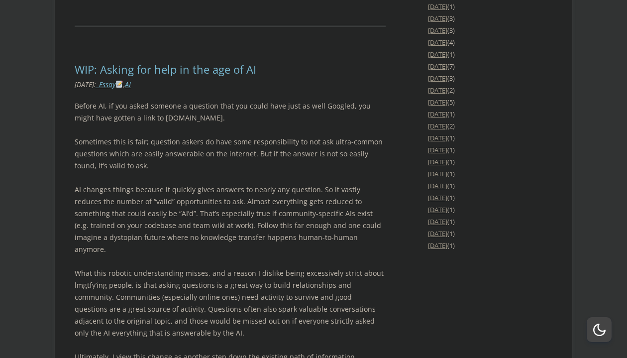
click at [243, 86] on article "WIP: Asking for help in the age of AI Leave a reply December 10, 2023 : _Essay …" at bounding box center [230, 268] width 311 height 410
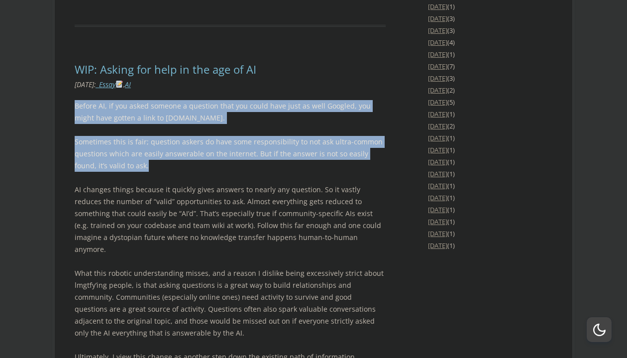
drag, startPoint x: 243, startPoint y: 86, endPoint x: 228, endPoint y: 151, distance: 66.8
click at [228, 151] on article "WIP: Asking for help in the age of AI Leave a reply December 10, 2023 : _Essay …" at bounding box center [230, 268] width 311 height 410
click at [228, 151] on p "Sometimes this is fair; question askers do have some responsibility to not ask …" at bounding box center [230, 154] width 311 height 36
drag, startPoint x: 228, startPoint y: 151, endPoint x: 234, endPoint y: 80, distance: 70.9
click at [234, 80] on article "WIP: Asking for help in the age of AI Leave a reply December 10, 2023 : _Essay …" at bounding box center [230, 268] width 311 height 410
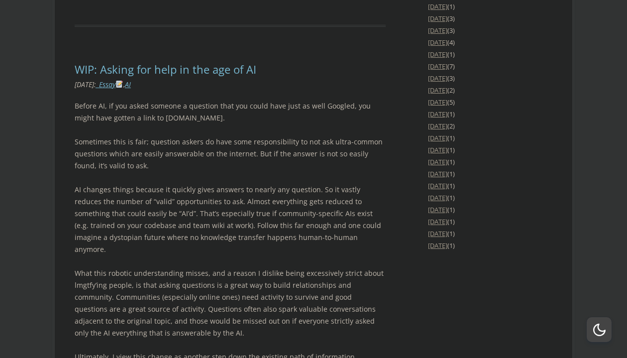
click at [234, 80] on article "WIP: Asking for help in the age of AI Leave a reply December 10, 2023 : _Essay …" at bounding box center [230, 268] width 311 height 410
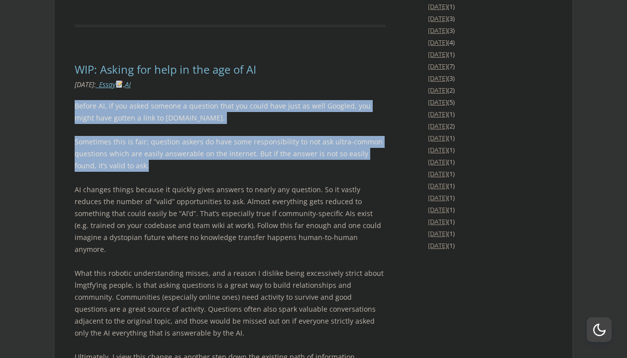
drag, startPoint x: 234, startPoint y: 80, endPoint x: 225, endPoint y: 162, distance: 82.6
click at [225, 162] on article "WIP: Asking for help in the age of AI Leave a reply December 10, 2023 : _Essay …" at bounding box center [230, 268] width 311 height 410
click at [225, 162] on div "Before AI, if you asked someone a question that you could have just as well Goo…" at bounding box center [230, 273] width 311 height 346
drag, startPoint x: 225, startPoint y: 162, endPoint x: 230, endPoint y: 89, distance: 73.3
click at [230, 100] on div "Before AI, if you asked someone a question that you could have just as well Goo…" at bounding box center [230, 273] width 311 height 346
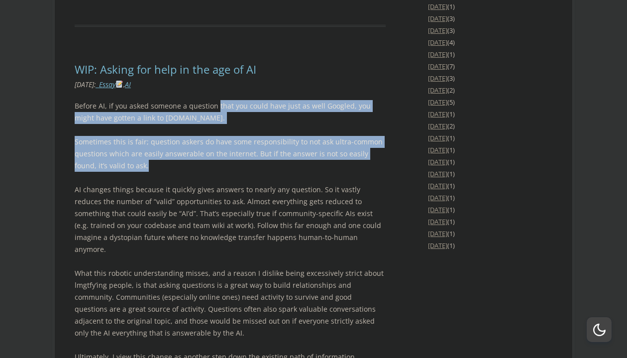
click at [230, 100] on p "Before AI, if you asked someone a question that you could have just as well Goo…" at bounding box center [230, 112] width 311 height 24
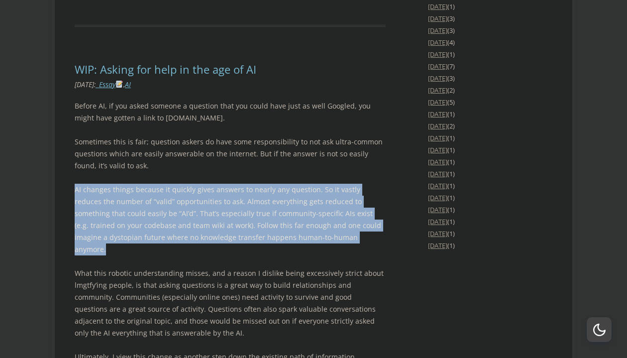
drag, startPoint x: 216, startPoint y: 165, endPoint x: 212, endPoint y: 230, distance: 65.3
click at [212, 230] on div "Before AI, if you asked someone a question that you could have just as well Goo…" at bounding box center [230, 273] width 311 height 346
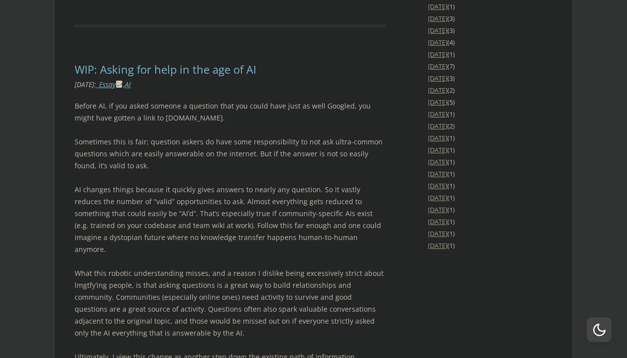
click at [212, 230] on div "Before AI, if you asked someone a question that you could have just as well Goo…" at bounding box center [230, 273] width 311 height 346
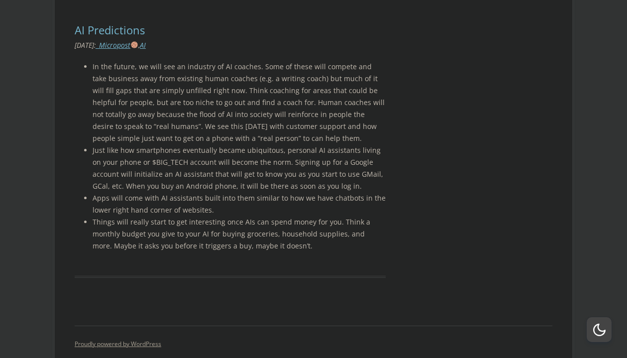
scroll to position [2251, 0]
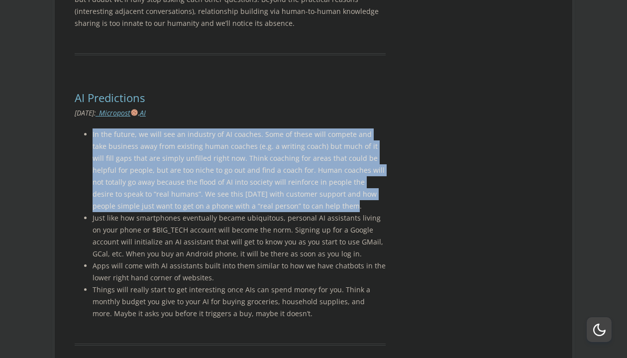
drag, startPoint x: 299, startPoint y: 175, endPoint x: 301, endPoint y: 99, distance: 76.2
click at [301, 99] on article "AI Predictions Leave a reply May 26, 2023 : _Micropost , AI In the future, we w…" at bounding box center [230, 218] width 311 height 254
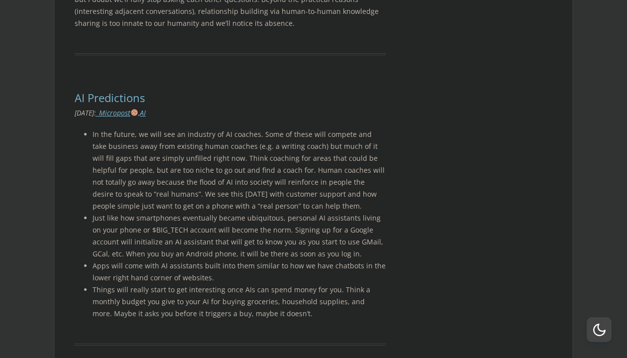
click at [301, 99] on article "AI Predictions Leave a reply May 26, 2023 : _Micropost , AI In the future, we w…" at bounding box center [230, 218] width 311 height 254
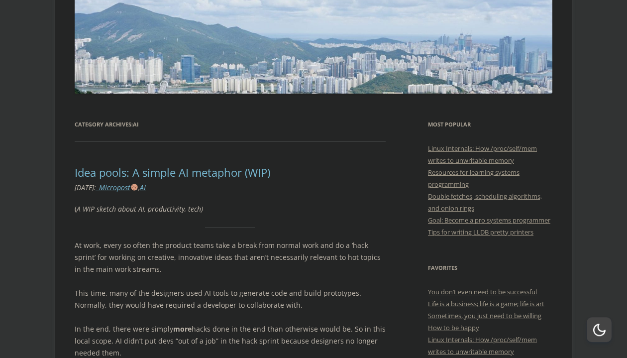
scroll to position [0, 0]
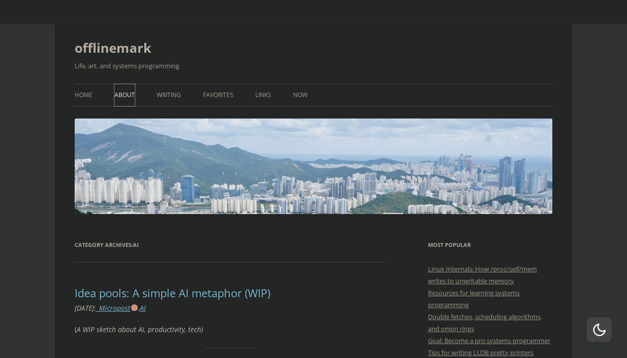
click at [125, 97] on link "About" at bounding box center [124, 95] width 20 height 22
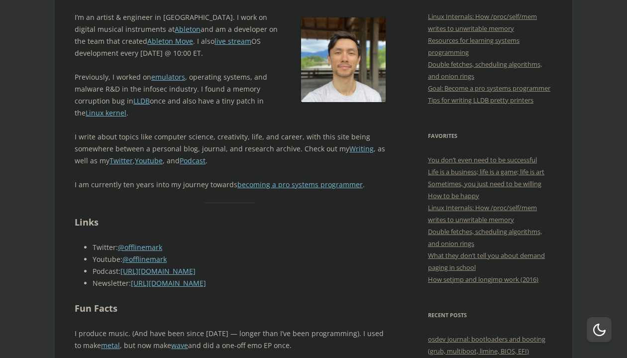
scroll to position [272, 0]
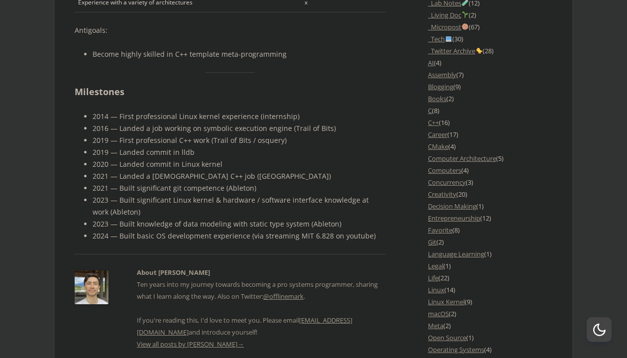
scroll to position [951, 0]
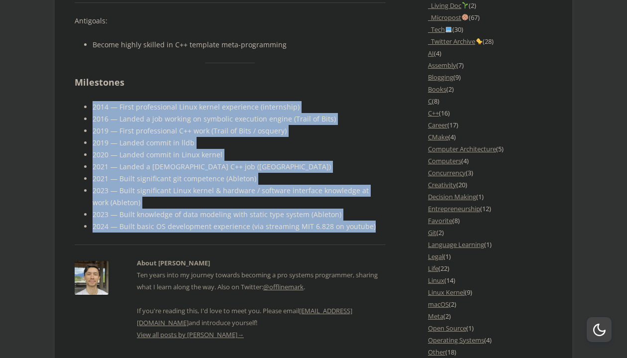
drag, startPoint x: 373, startPoint y: 232, endPoint x: 367, endPoint y: 94, distance: 138.5
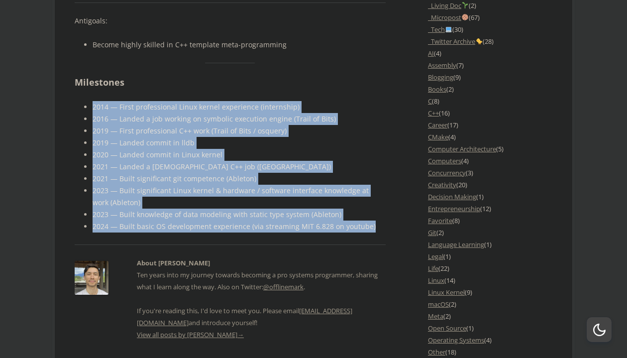
drag, startPoint x: 367, startPoint y: 94, endPoint x: 384, endPoint y: 223, distance: 130.0
click at [384, 223] on li "2024 — Built basic OS development experience (via streaming MIT 6.828 on youtub…" at bounding box center [239, 226] width 293 height 12
drag, startPoint x: 384, startPoint y: 223, endPoint x: 370, endPoint y: 89, distance: 134.6
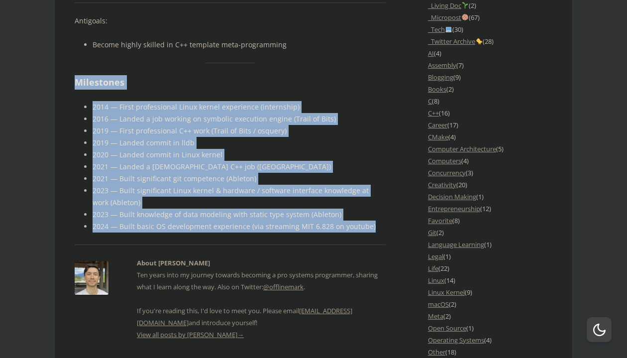
drag, startPoint x: 370, startPoint y: 89, endPoint x: 375, endPoint y: 222, distance: 133.5
click at [375, 222] on li "2024 — Built basic OS development experience (via streaming MIT 6.828 on youtub…" at bounding box center [239, 226] width 293 height 12
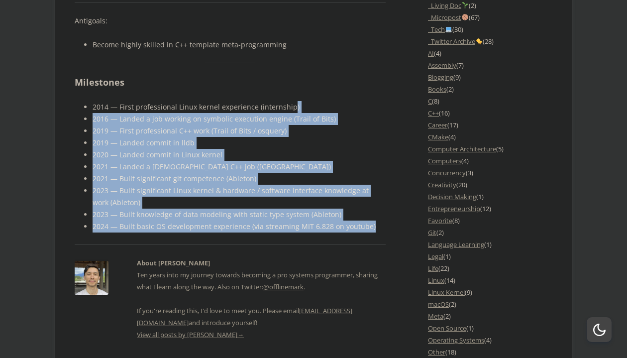
drag, startPoint x: 375, startPoint y: 222, endPoint x: 366, endPoint y: 106, distance: 117.3
click at [366, 106] on ul "2014 — First professional Linux kernel experience (internship) 2016 — Landed a …" at bounding box center [230, 166] width 311 height 131
click at [366, 106] on li "2014 — First professional Linux kernel experience (internship)" at bounding box center [239, 107] width 293 height 12
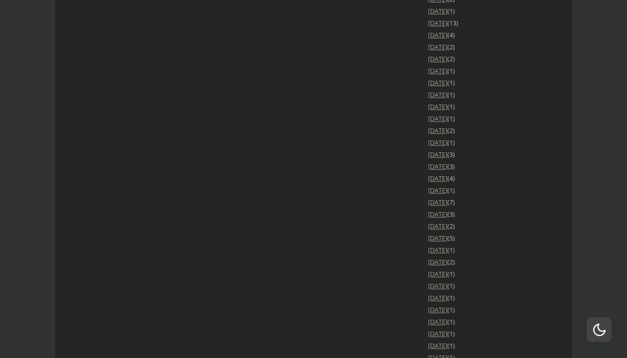
scroll to position [1834, 0]
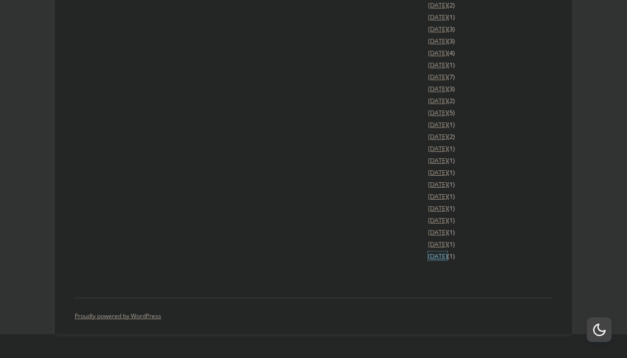
click at [439, 260] on link "[DATE]" at bounding box center [437, 255] width 19 height 9
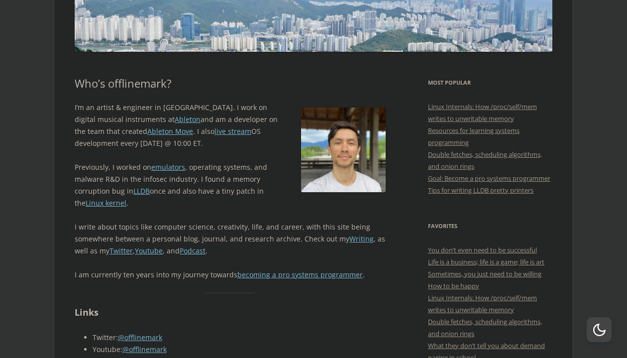
scroll to position [136, 0]
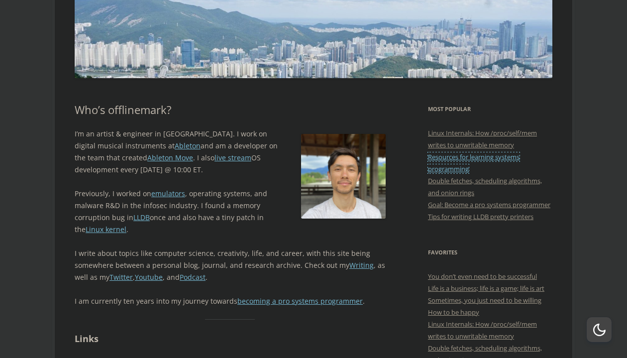
click at [438, 166] on link "Resources for learning systems programming" at bounding box center [474, 162] width 92 height 21
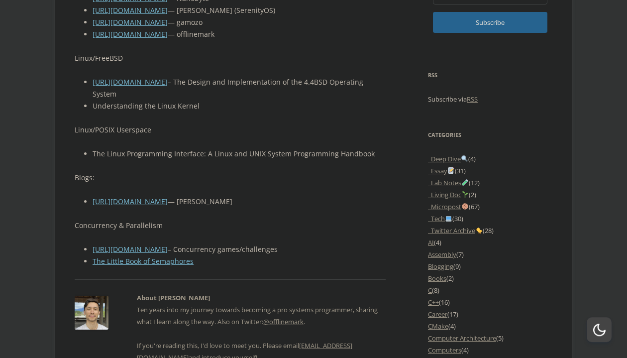
scroll to position [747, 0]
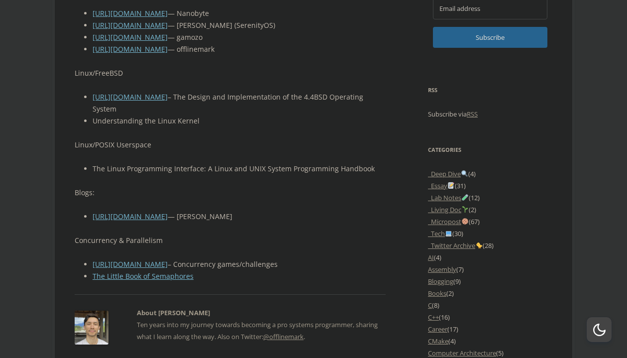
drag, startPoint x: 253, startPoint y: 232, endPoint x: 257, endPoint y: 163, distance: 69.8
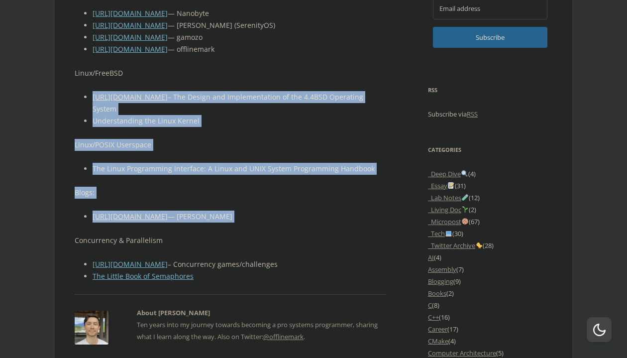
drag, startPoint x: 261, startPoint y: 97, endPoint x: 259, endPoint y: 241, distance: 144.8
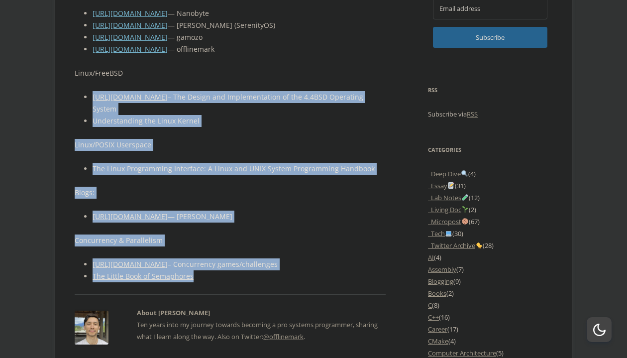
drag, startPoint x: 263, startPoint y: 289, endPoint x: 287, endPoint y: 97, distance: 193.1
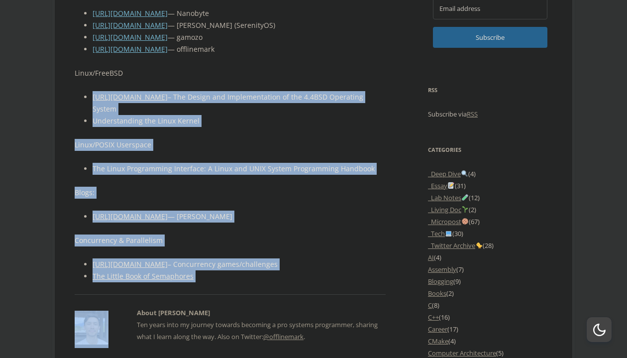
drag, startPoint x: 287, startPoint y: 97, endPoint x: 252, endPoint y: 302, distance: 207.9
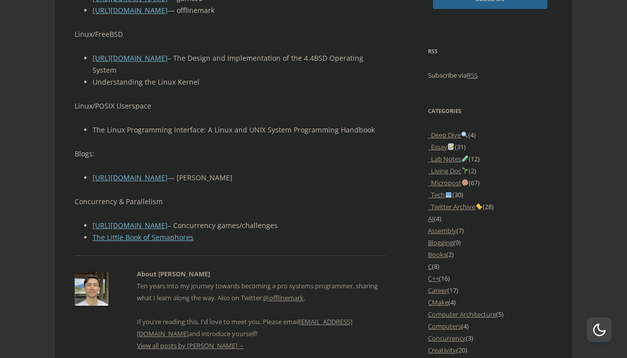
scroll to position [815, 0]
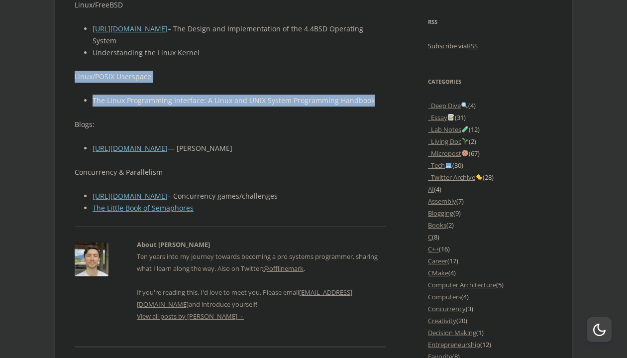
drag, startPoint x: 298, startPoint y: 120, endPoint x: 302, endPoint y: 75, distance: 45.0
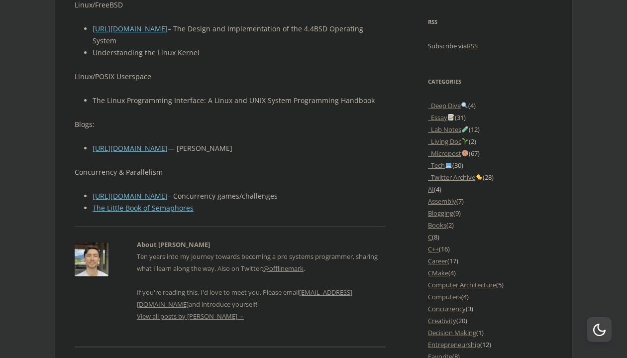
click at [239, 106] on li "The Linux Programming Interface: A Linux and UNIX System Programming Handbook" at bounding box center [239, 101] width 293 height 12
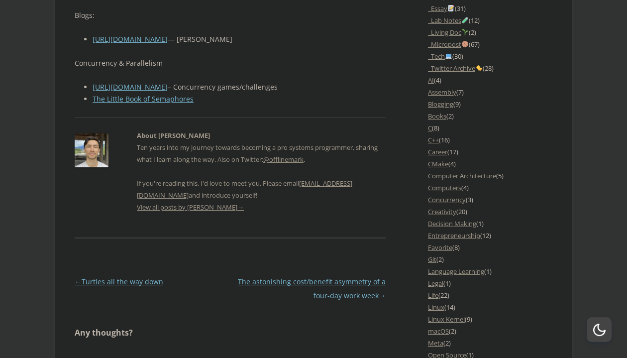
scroll to position [951, 0]
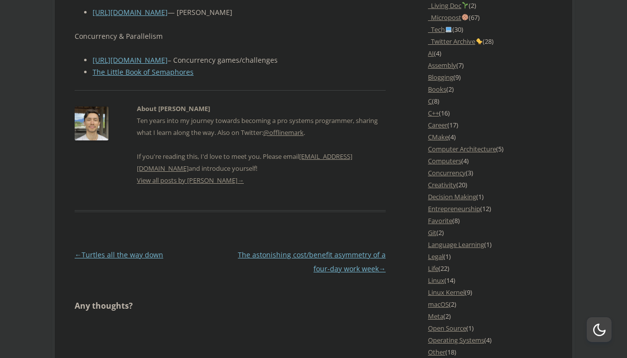
drag, startPoint x: 98, startPoint y: 132, endPoint x: 122, endPoint y: 124, distance: 25.7
drag, startPoint x: 276, startPoint y: 185, endPoint x: 287, endPoint y: 122, distance: 63.2
click at [287, 122] on div "About Mark Ten years into my journey towards becoming a pro systems programmer,…" at bounding box center [261, 145] width 249 height 84
click at [287, 114] on h2 "About [PERSON_NAME]" at bounding box center [261, 109] width 249 height 12
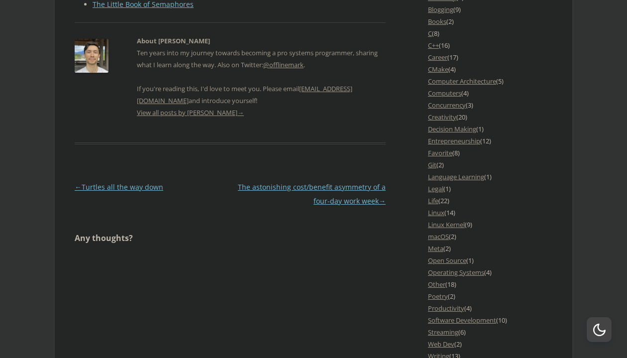
scroll to position [0, 0]
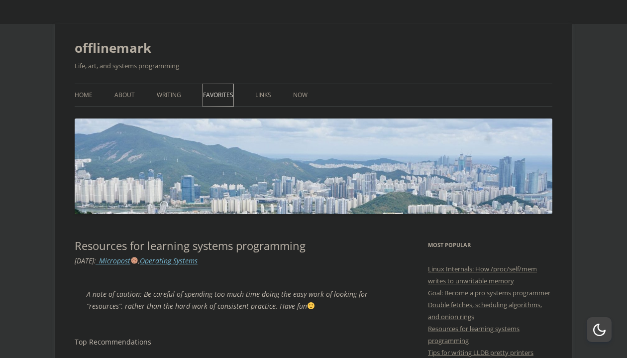
click at [223, 95] on link "Favorites" at bounding box center [218, 95] width 30 height 22
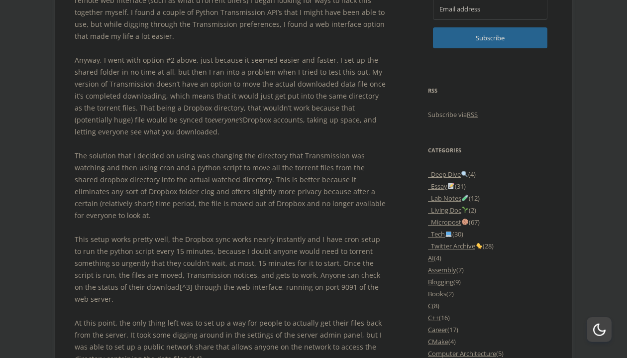
scroll to position [747, 0]
click at [436, 250] on link "_Twitter Archive" at bounding box center [455, 245] width 55 height 9
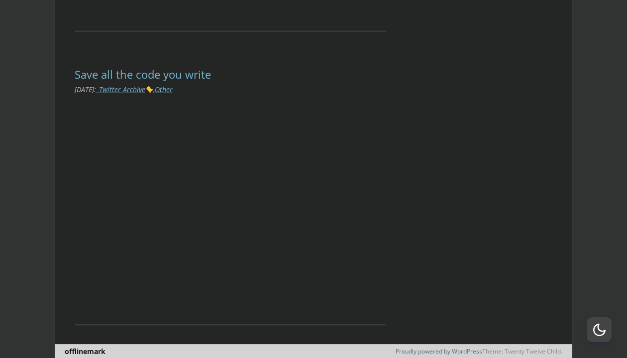
scroll to position [6215, 0]
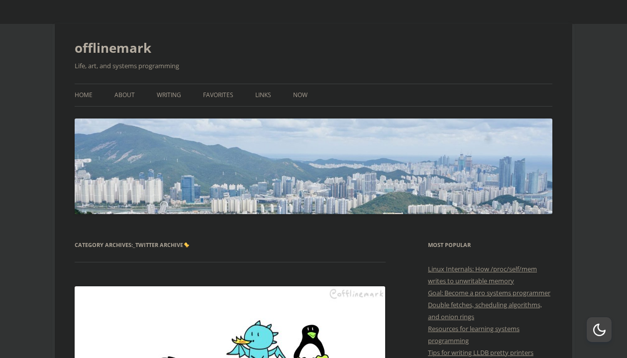
click at [82, 99] on link "Home" at bounding box center [84, 95] width 18 height 22
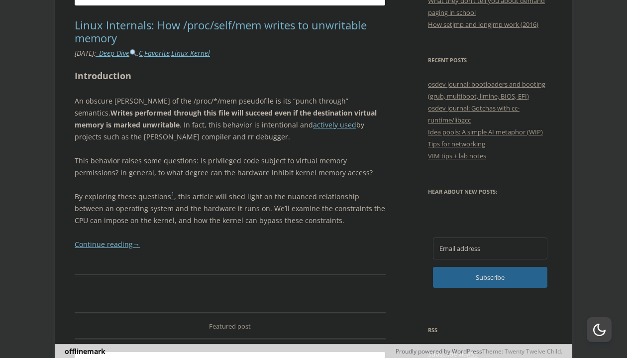
scroll to position [475, 0]
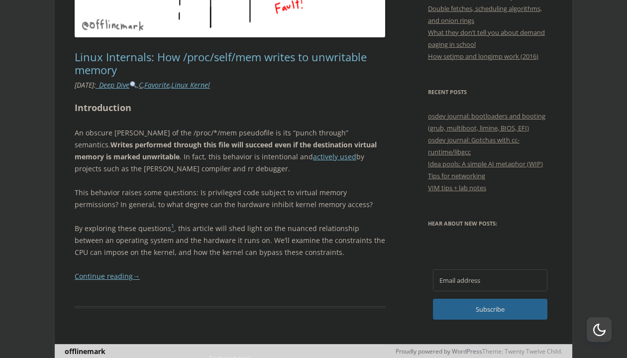
drag, startPoint x: 204, startPoint y: 41, endPoint x: 204, endPoint y: 260, distance: 218.5
click at [204, 260] on article "Featured post Linux Internals: How /proc/self/mem writes to unwritable memory 2…" at bounding box center [230, 36] width 311 height 544
click at [204, 260] on div "Introduction An obscure [PERSON_NAME] of the /proc/*/mem pseudofile is its “pun…" at bounding box center [230, 192] width 311 height 182
drag, startPoint x: 204, startPoint y: 260, endPoint x: 215, endPoint y: 44, distance: 216.3
click at [215, 44] on article "Featured post Linux Internals: How /proc/self/mem writes to unwritable memory 2…" at bounding box center [230, 36] width 311 height 544
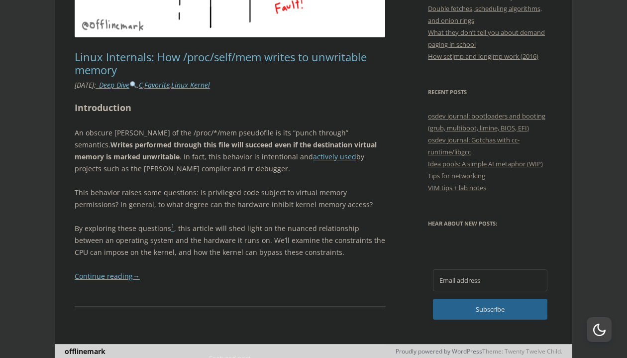
drag, startPoint x: 215, startPoint y: 44, endPoint x: 204, endPoint y: 257, distance: 213.3
click at [204, 257] on article "Featured post Linux Internals: How /proc/self/mem writes to unwritable memory 2…" at bounding box center [230, 36] width 311 height 544
click at [204, 257] on div "Introduction An obscure [PERSON_NAME] of the /proc/*/mem pseudofile is its “pun…" at bounding box center [230, 192] width 311 height 182
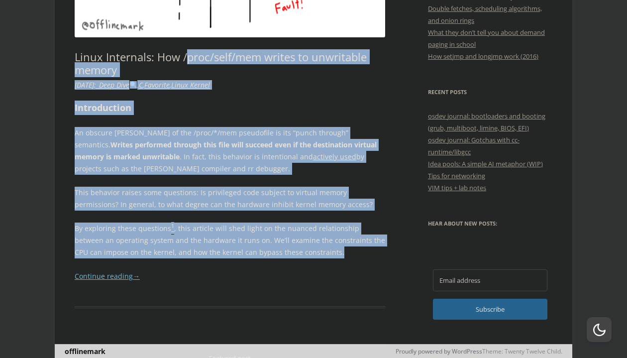
drag, startPoint x: 204, startPoint y: 257, endPoint x: 203, endPoint y: 48, distance: 208.5
click at [203, 48] on article "Featured post Linux Internals: How /proc/self/mem writes to unwritable memory 2…" at bounding box center [230, 36] width 311 height 544
click at [203, 49] on link "Linux Internals: How /proc/self/mem writes to unwritable memory" at bounding box center [221, 63] width 292 height 28
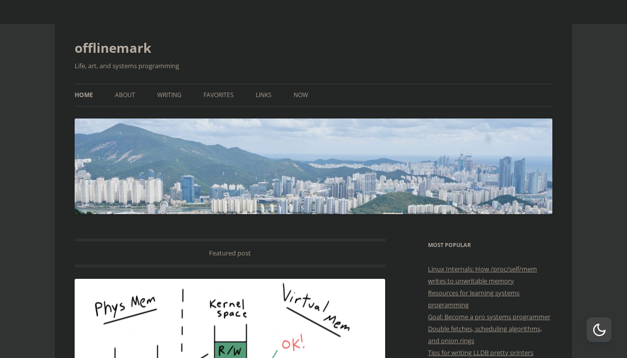
scroll to position [475, 0]
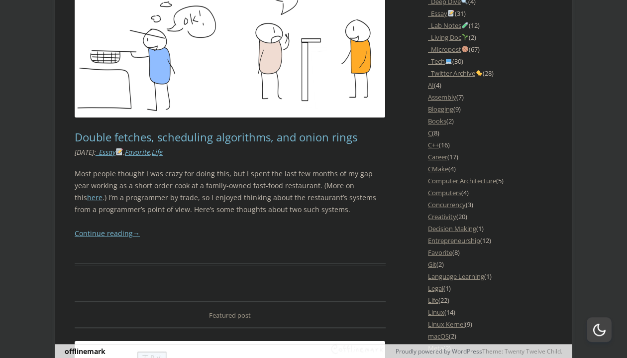
scroll to position [951, 0]
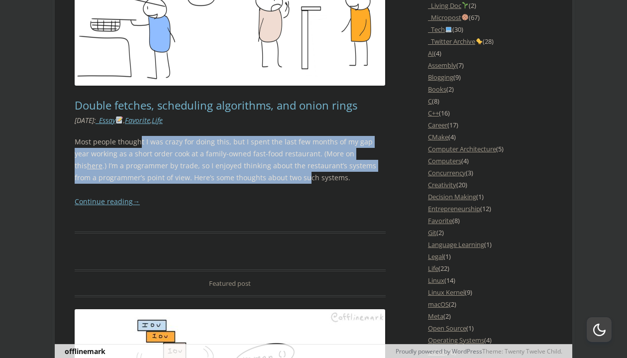
drag, startPoint x: 141, startPoint y: 140, endPoint x: 284, endPoint y: 173, distance: 147.0
click at [284, 173] on p "Most people thought I was crazy for doing this, but I spent the last few months…" at bounding box center [230, 160] width 311 height 48
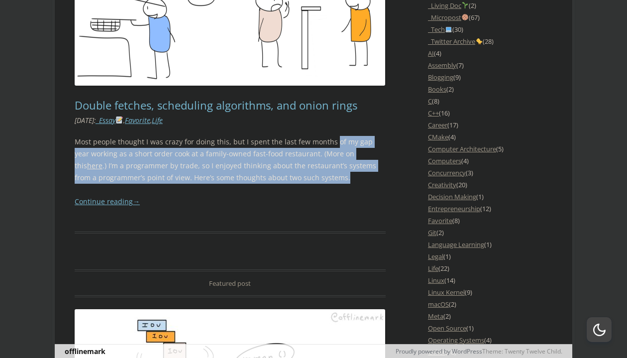
drag, startPoint x: 335, startPoint y: 177, endPoint x: 330, endPoint y: 137, distance: 40.7
click at [330, 137] on p "Most people thought I was crazy for doing this, but I spent the last few months…" at bounding box center [230, 160] width 311 height 48
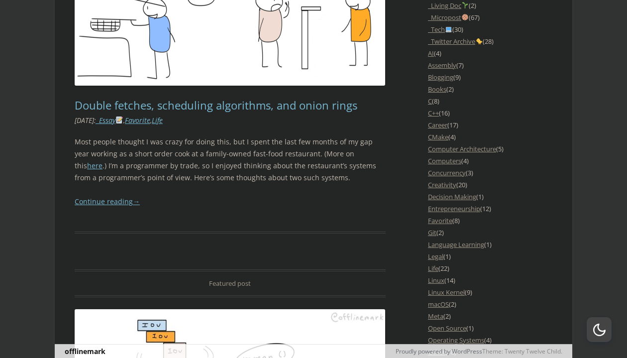
click at [330, 137] on p "Most people thought I was crazy for doing this, but I spent the last few months…" at bounding box center [230, 160] width 311 height 48
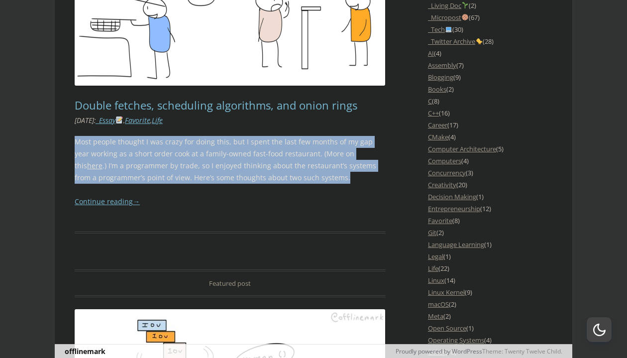
drag, startPoint x: 335, startPoint y: 176, endPoint x: 345, endPoint y: 130, distance: 47.0
click at [345, 130] on article "Featured post Double fetches, scheduling algorithms, and onion rings 3 Replies …" at bounding box center [230, 50] width 311 height 365
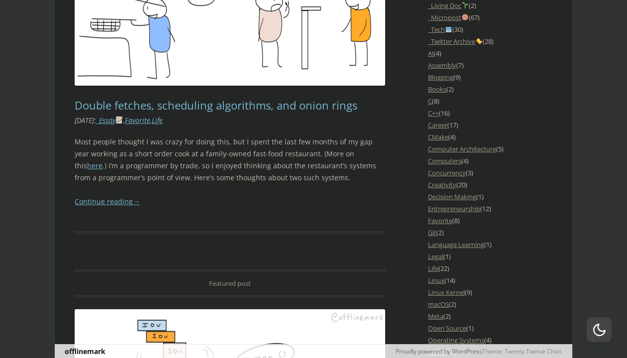
click at [345, 130] on article "Featured post Double fetches, scheduling algorithms, and onion rings 3 Replies …" at bounding box center [230, 50] width 311 height 365
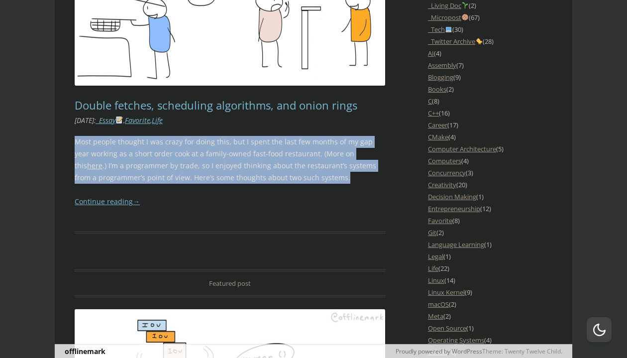
drag, startPoint x: 345, startPoint y: 130, endPoint x: 338, endPoint y: 175, distance: 44.8
click at [338, 175] on article "Featured post Double fetches, scheduling algorithms, and onion rings 3 Replies …" at bounding box center [230, 50] width 311 height 365
click at [338, 175] on p "Most people thought I was crazy for doing this, but I spent the last few months…" at bounding box center [230, 160] width 311 height 48
drag, startPoint x: 338, startPoint y: 175, endPoint x: 340, endPoint y: 130, distance: 44.3
click at [340, 130] on article "Featured post Double fetches, scheduling algorithms, and onion rings 3 Replies …" at bounding box center [230, 50] width 311 height 365
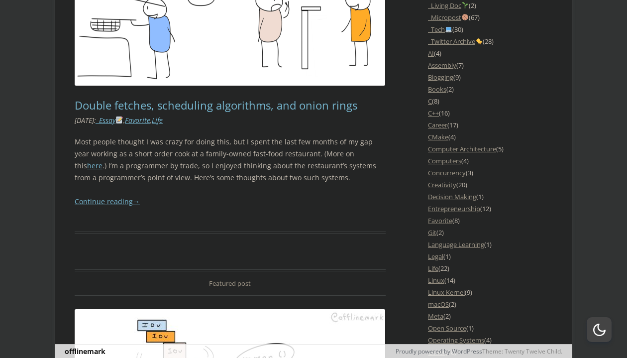
click at [340, 130] on article "Featured post Double fetches, scheduling algorithms, and onion rings 3 Replies …" at bounding box center [230, 50] width 311 height 365
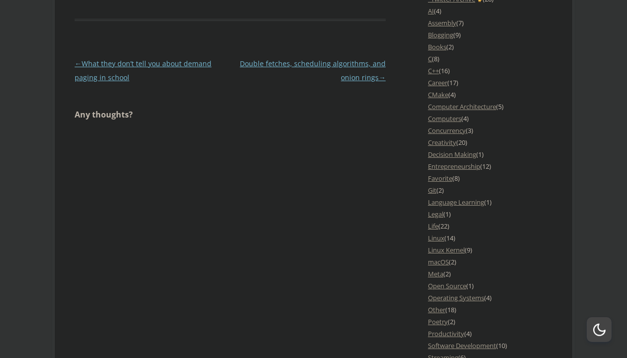
scroll to position [1087, 0]
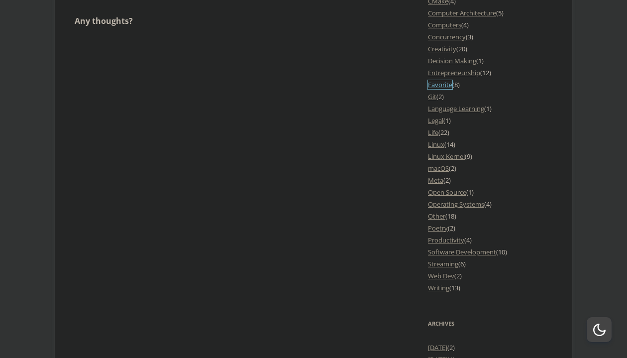
click at [443, 89] on link "Favorite" at bounding box center [440, 84] width 24 height 9
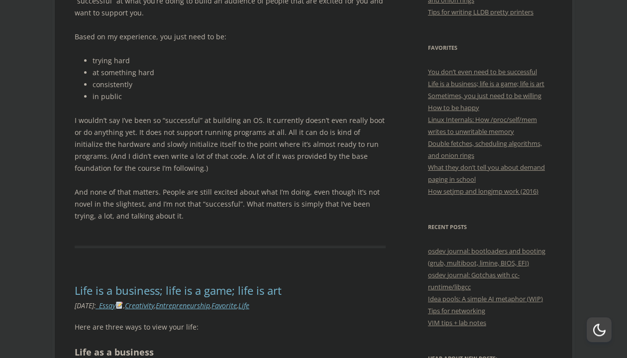
scroll to position [339, 0]
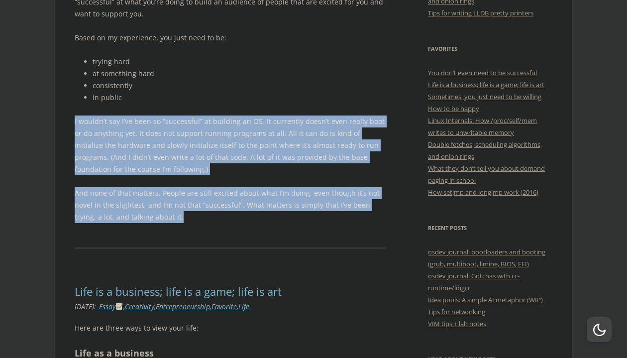
drag, startPoint x: 315, startPoint y: 215, endPoint x: 333, endPoint y: 106, distance: 111.4
click at [333, 106] on div "Something I’ve learned through my streaming project is that you don’t even need…" at bounding box center [230, 103] width 311 height 239
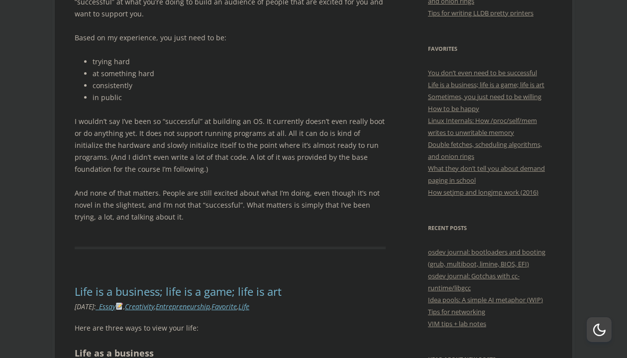
click at [333, 106] on div "Something I’ve learned through my streaming project is that you don’t even need…" at bounding box center [230, 103] width 311 height 239
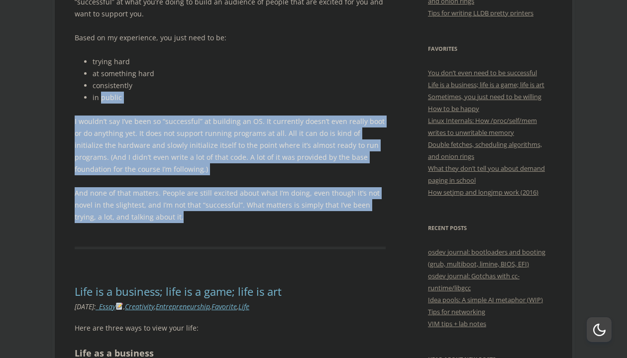
drag, startPoint x: 333, startPoint y: 106, endPoint x: 292, endPoint y: 211, distance: 113.1
click at [292, 211] on div "Something I’ve learned through my streaming project is that you don’t even need…" at bounding box center [230, 103] width 311 height 239
click at [292, 211] on p "And none of that matters. People are still excited about what I’m doing, even t…" at bounding box center [230, 205] width 311 height 36
drag, startPoint x: 292, startPoint y: 211, endPoint x: 315, endPoint y: 109, distance: 104.4
click at [315, 109] on div "Something I’ve learned through my streaming project is that you don’t even need…" at bounding box center [230, 103] width 311 height 239
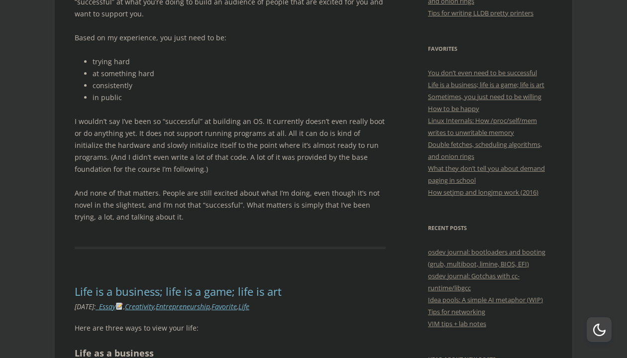
click at [315, 109] on div "Something I’ve learned through my streaming project is that you don’t even need…" at bounding box center [230, 103] width 311 height 239
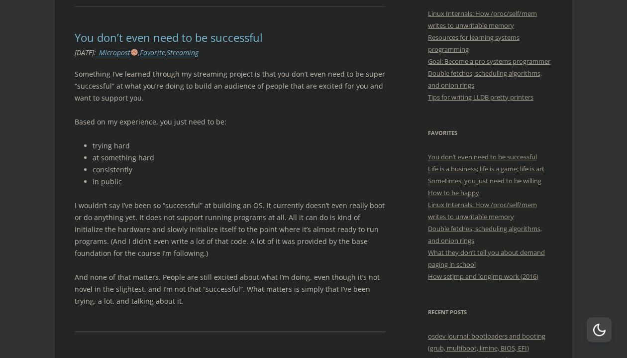
scroll to position [272, 0]
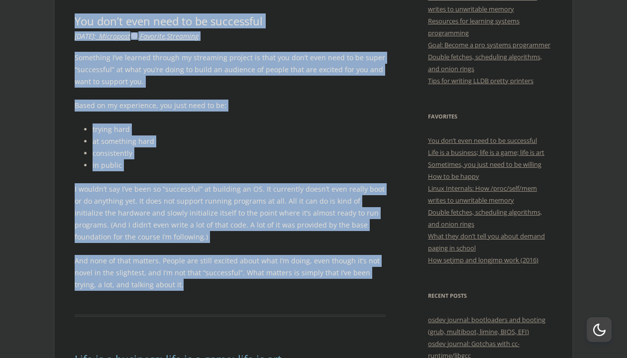
drag, startPoint x: 290, startPoint y: 11, endPoint x: 217, endPoint y: 282, distance: 280.2
click at [217, 282] on p "And none of that matters. People are still excited about what I’m doing, even t…" at bounding box center [230, 273] width 311 height 36
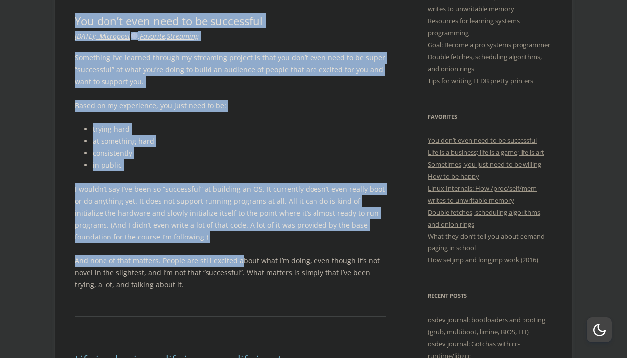
drag, startPoint x: 289, startPoint y: 10, endPoint x: 237, endPoint y: 256, distance: 250.6
click at [237, 256] on p "And none of that matters. People are still excited about what I’m doing, even t…" at bounding box center [230, 273] width 311 height 36
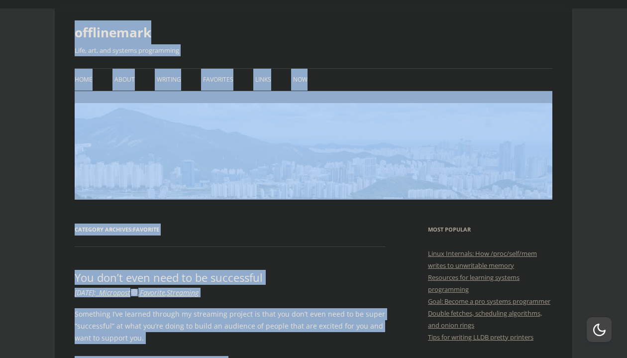
scroll to position [0, 0]
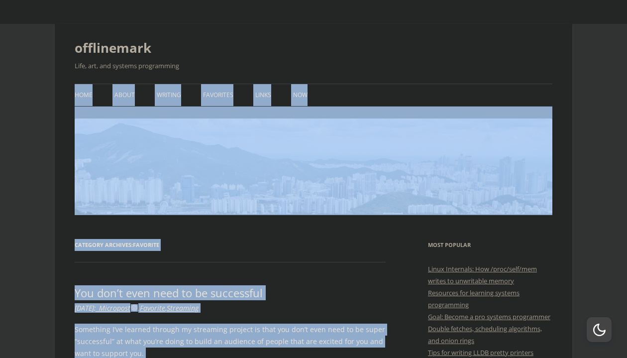
drag, startPoint x: 241, startPoint y: 244, endPoint x: 305, endPoint y: 83, distance: 173.5
click at [264, 260] on header "Category Archives: Favorite" at bounding box center [230, 250] width 311 height 23
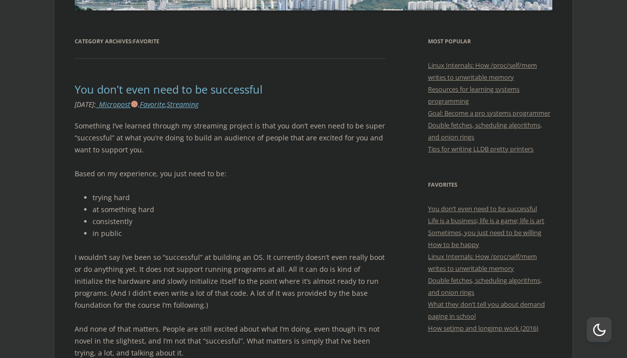
scroll to position [272, 0]
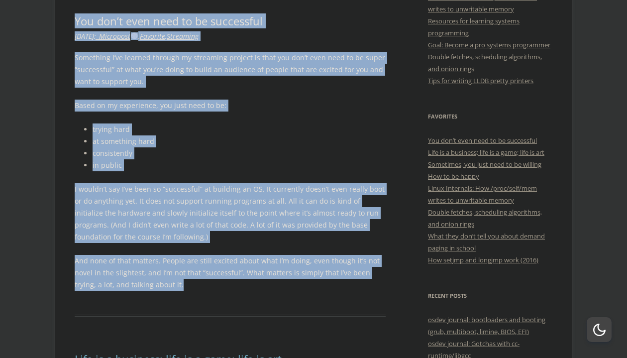
drag, startPoint x: 298, startPoint y: 10, endPoint x: 251, endPoint y: 298, distance: 291.4
click at [251, 298] on article "You don’t even need to be successful Leave a reply August 9, 2024 : _Micropost …" at bounding box center [230, 165] width 311 height 302
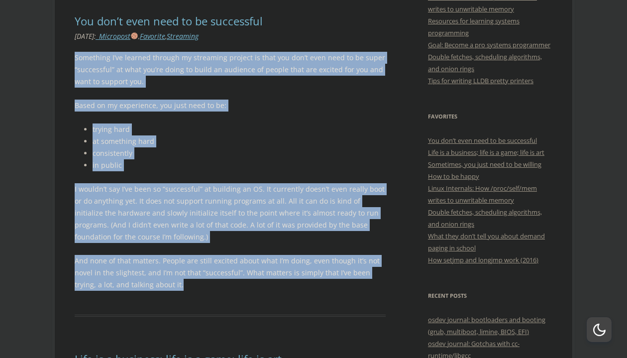
drag, startPoint x: 251, startPoint y: 298, endPoint x: 315, endPoint y: 41, distance: 264.5
click at [315, 41] on article "You don’t even need to be successful Leave a reply August 9, 2024 : _Micropost …" at bounding box center [230, 165] width 311 height 302
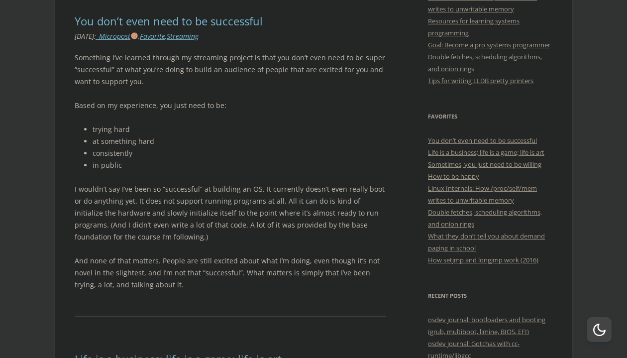
click at [315, 41] on article "You don’t even need to be successful Leave a reply August 9, 2024 : _Micropost …" at bounding box center [230, 165] width 311 height 302
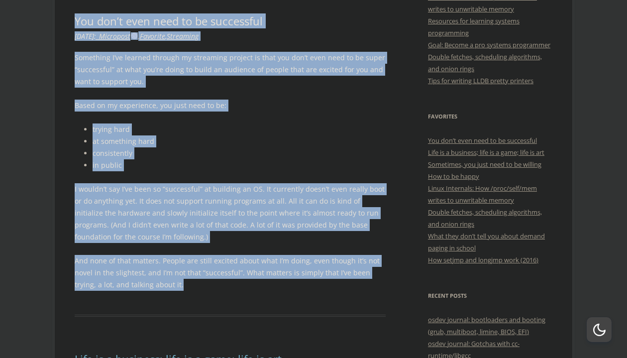
drag, startPoint x: 309, startPoint y: 11, endPoint x: 224, endPoint y: 295, distance: 295.7
click at [224, 295] on article "You don’t even need to be successful Leave a reply August 9, 2024 : _Micropost …" at bounding box center [230, 165] width 311 height 302
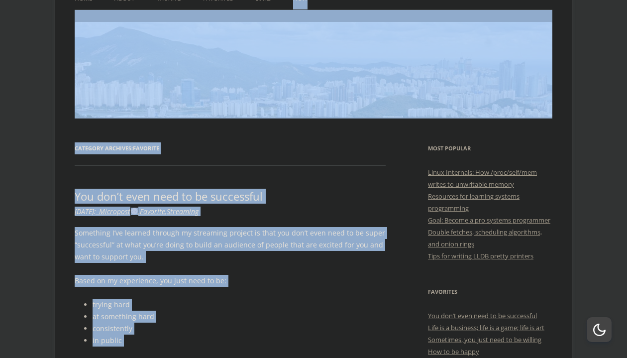
scroll to position [0, 0]
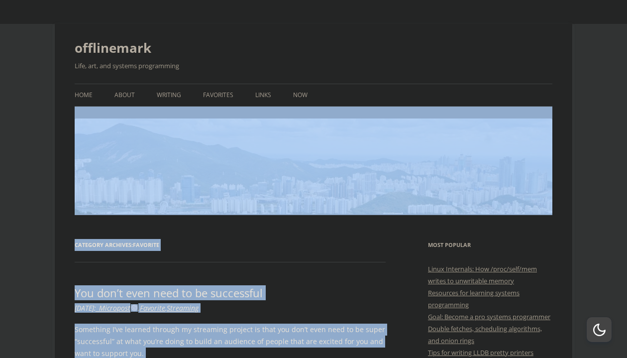
drag, startPoint x: 224, startPoint y: 295, endPoint x: 264, endPoint y: 131, distance: 168.6
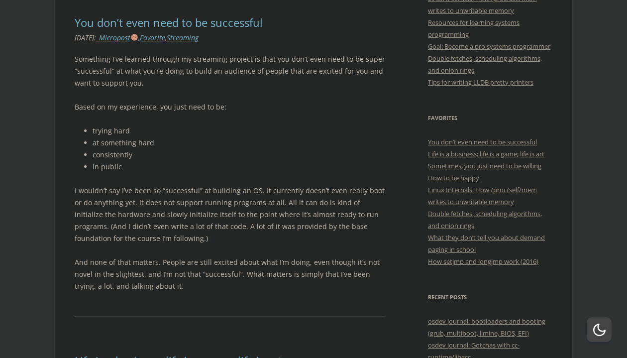
scroll to position [272, 0]
click at [157, 294] on article "You don’t even need to be successful Leave a reply August 9, 2024 : _Micropost …" at bounding box center [230, 165] width 311 height 302
drag, startPoint x: 165, startPoint y: 285, endPoint x: 72, endPoint y: 21, distance: 279.2
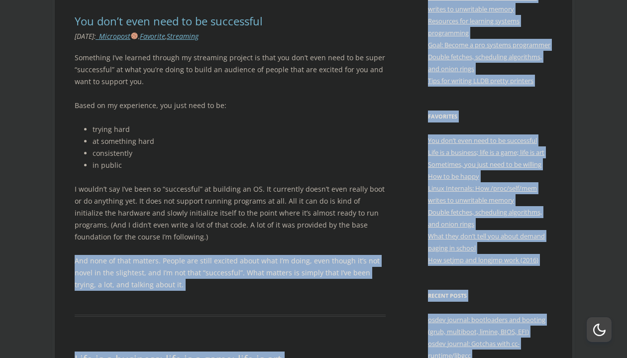
drag, startPoint x: 72, startPoint y: 21, endPoint x: 175, endPoint y: 245, distance: 246.7
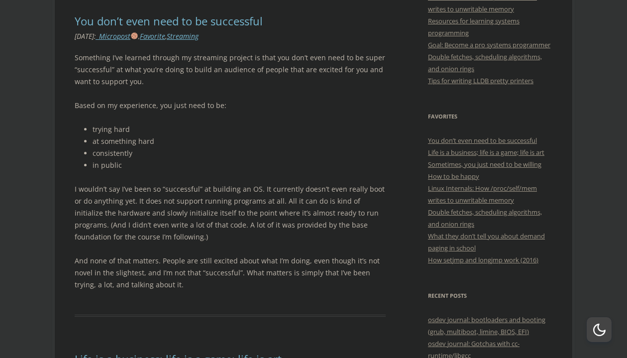
click at [175, 245] on div "Something I’ve learned through my streaming project is that you don’t even need…" at bounding box center [230, 171] width 311 height 239
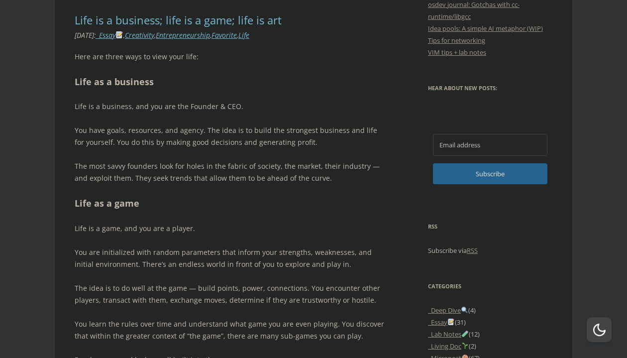
scroll to position [611, 0]
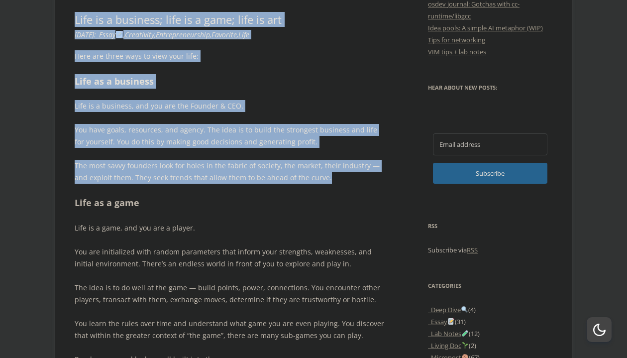
drag, startPoint x: 168, startPoint y: 186, endPoint x: 200, endPoint y: 9, distance: 179.1
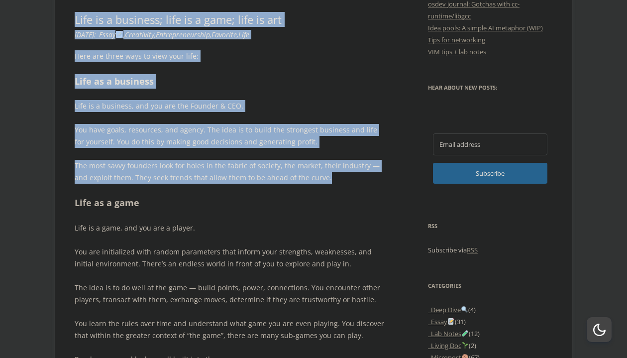
drag, startPoint x: 200, startPoint y: 9, endPoint x: 314, endPoint y: 178, distance: 203.6
click at [314, 178] on p "The most savvy founders look for holes in the fabric of society, the market, th…" at bounding box center [230, 172] width 311 height 24
drag, startPoint x: 296, startPoint y: 7, endPoint x: 328, endPoint y: 182, distance: 177.6
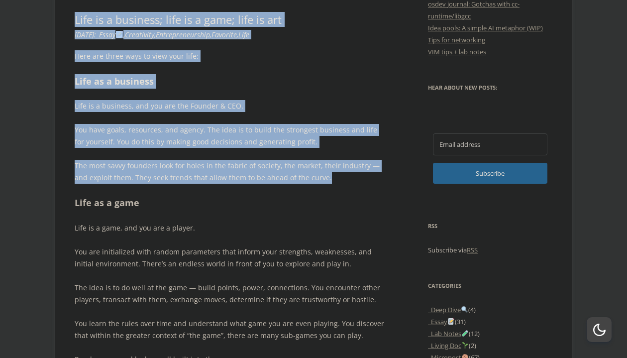
click at [328, 182] on div "Here are three ways to view your life: Life as a business Life is a business, a…" at bounding box center [230, 286] width 311 height 473
drag, startPoint x: 328, startPoint y: 182, endPoint x: 314, endPoint y: 4, distance: 178.2
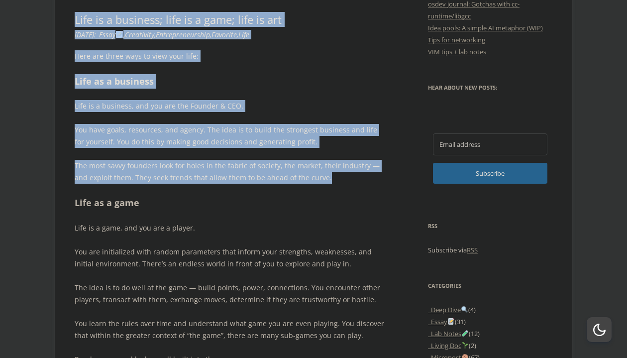
drag, startPoint x: 314, startPoint y: 4, endPoint x: 324, endPoint y: 178, distance: 174.0
click at [324, 178] on p "The most savvy founders look for holes in the fabric of society, the market, th…" at bounding box center [230, 172] width 311 height 24
drag, startPoint x: 321, startPoint y: 11, endPoint x: 321, endPoint y: 181, distance: 170.2
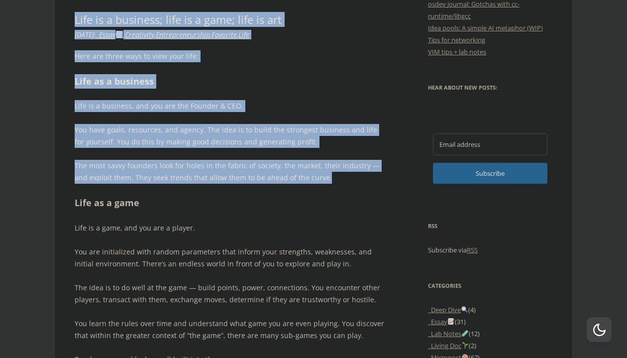
click at [321, 181] on p "The most savvy founders look for holes in the fabric of society, the market, th…" at bounding box center [230, 172] width 311 height 24
drag, startPoint x: 320, startPoint y: 9, endPoint x: 328, endPoint y: 175, distance: 165.9
click at [328, 175] on p "The most savvy founders look for holes in the fabric of society, the market, th…" at bounding box center [230, 172] width 311 height 24
drag, startPoint x: 302, startPoint y: 9, endPoint x: 323, endPoint y: 175, distance: 167.6
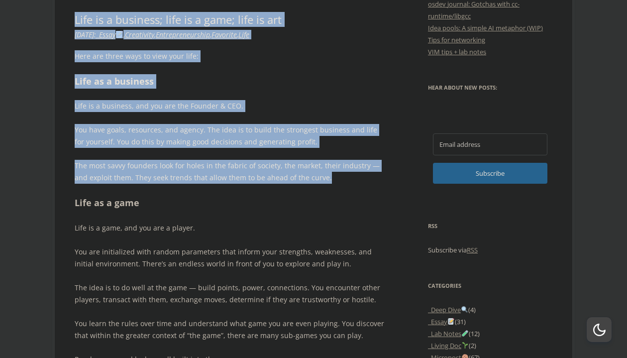
click at [323, 175] on p "The most savvy founders look for holes in the fabric of society, the market, th…" at bounding box center [230, 172] width 311 height 24
drag, startPoint x: 304, startPoint y: 8, endPoint x: 327, endPoint y: 179, distance: 172.2
click at [327, 179] on p "The most savvy founders look for holes in the fabric of society, the market, th…" at bounding box center [230, 172] width 311 height 24
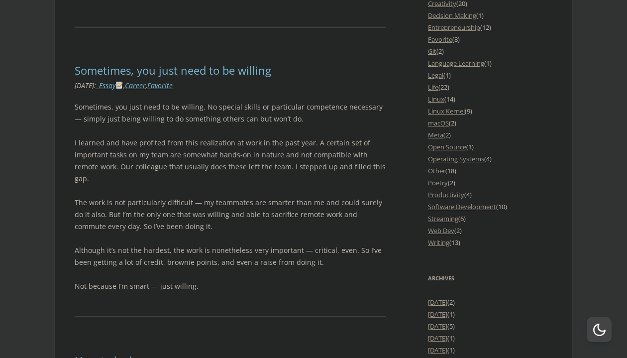
scroll to position [1155, 0]
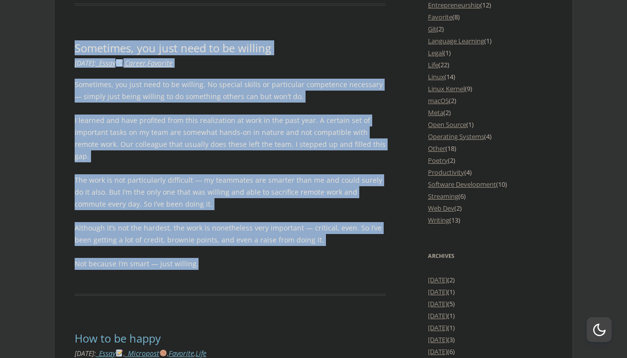
drag, startPoint x: 298, startPoint y: 30, endPoint x: 269, endPoint y: 253, distance: 225.3
click at [269, 258] on p "Not because I’m smart — just willing." at bounding box center [230, 264] width 311 height 12
drag, startPoint x: 269, startPoint y: 253, endPoint x: 290, endPoint y: 39, distance: 215.5
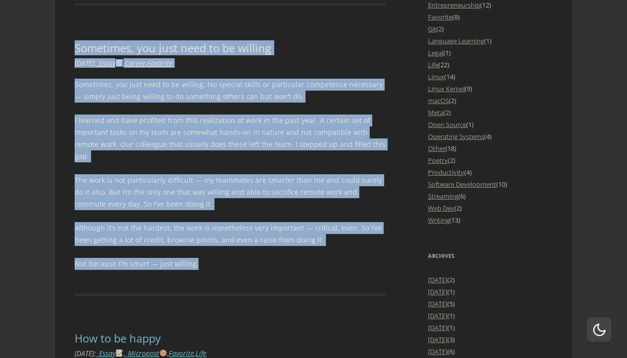
drag, startPoint x: 290, startPoint y: 39, endPoint x: 242, endPoint y: 273, distance: 238.7
click at [242, 273] on article "Sometimes, you just need to be willing Leave a reply December 23, 2023 : _Essay…" at bounding box center [230, 168] width 311 height 254
drag, startPoint x: 242, startPoint y: 273, endPoint x: 290, endPoint y: 31, distance: 246.6
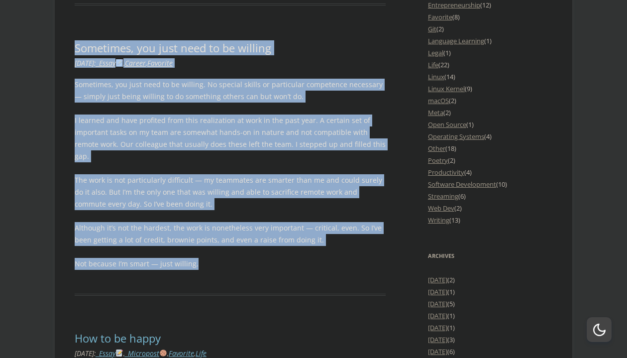
drag, startPoint x: 290, startPoint y: 31, endPoint x: 250, endPoint y: 246, distance: 219.1
click at [250, 258] on p "Not because I’m smart — just willing." at bounding box center [230, 264] width 311 height 12
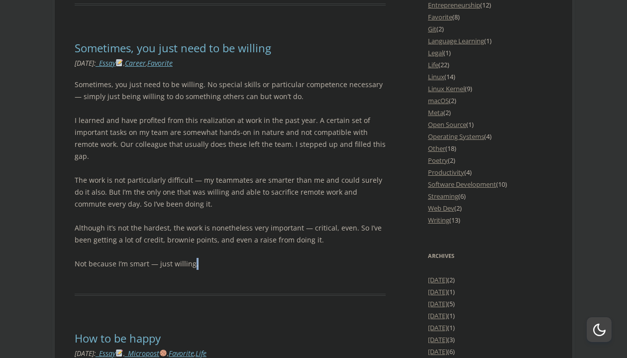
drag, startPoint x: 250, startPoint y: 246, endPoint x: 253, endPoint y: 255, distance: 9.0
click at [253, 258] on p "Not because I’m smart — just willing." at bounding box center [230, 264] width 311 height 12
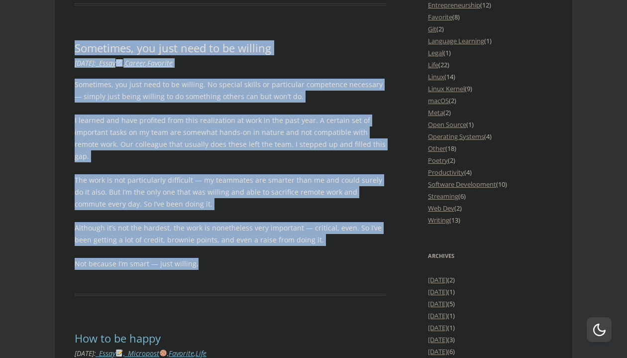
drag, startPoint x: 253, startPoint y: 255, endPoint x: 297, endPoint y: 25, distance: 234.0
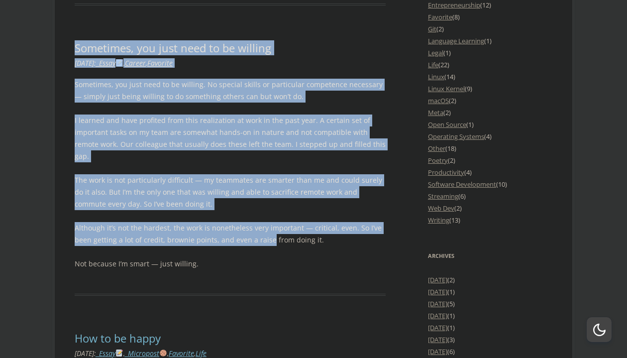
drag, startPoint x: 297, startPoint y: 25, endPoint x: 256, endPoint y: 226, distance: 205.2
click at [256, 226] on p "Although it’s not the hardest, the work is nonetheless very important — critica…" at bounding box center [230, 234] width 311 height 24
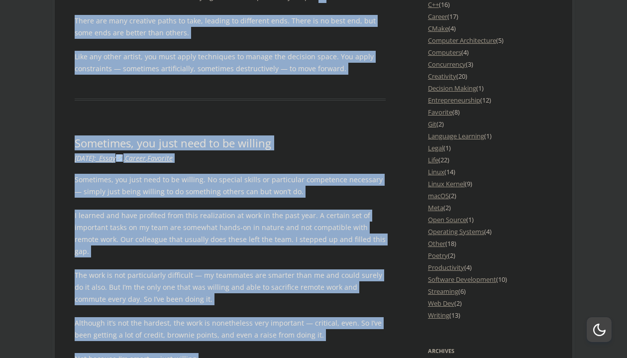
scroll to position [1013, 0]
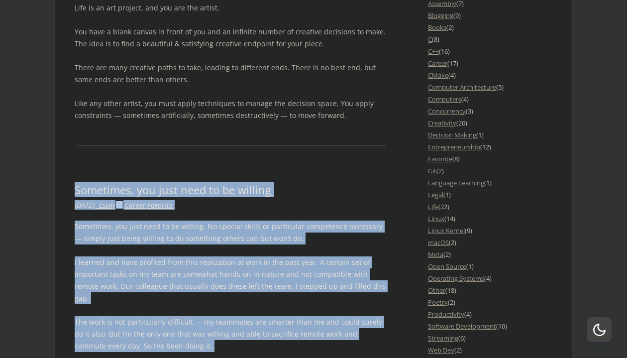
drag, startPoint x: 252, startPoint y: 254, endPoint x: 269, endPoint y: 144, distance: 111.4
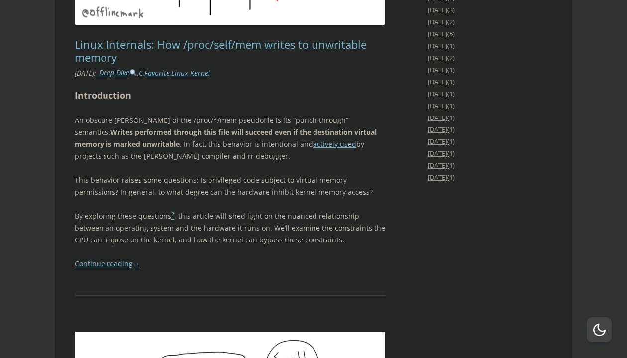
scroll to position [1828, 0]
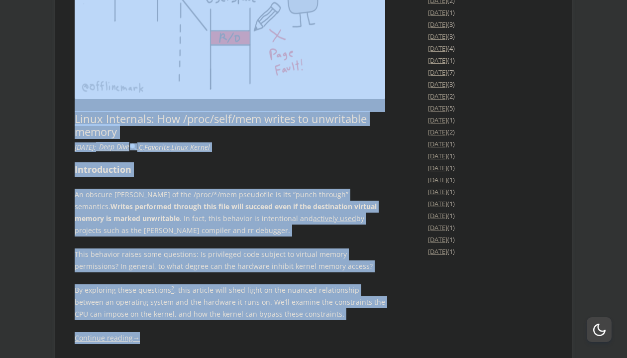
drag, startPoint x: 277, startPoint y: 85, endPoint x: 254, endPoint y: 326, distance: 242.4
click at [254, 326] on article "Linux Internals: How /proc/self/mem writes to unwritable memory 2 Replies May 1…" at bounding box center [230, 117] width 311 height 505
click at [254, 326] on div "Introduction An obscure quirk of the /proc/*/mem pseudofile is its “punch throu…" at bounding box center [230, 253] width 311 height 182
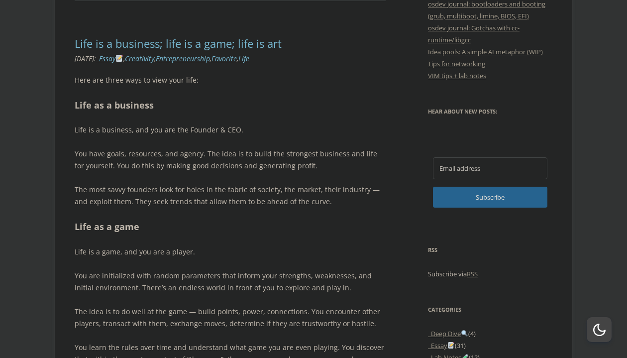
scroll to position [0, 0]
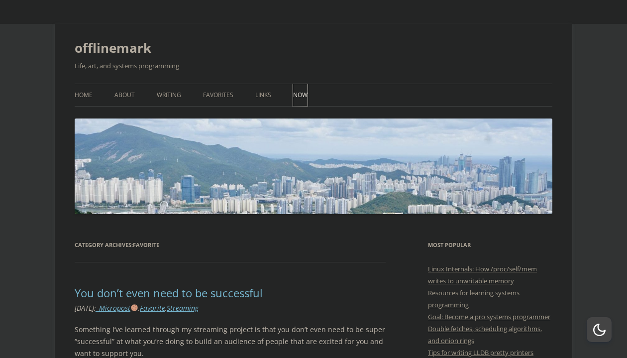
click at [300, 91] on link "Now" at bounding box center [300, 95] width 14 height 22
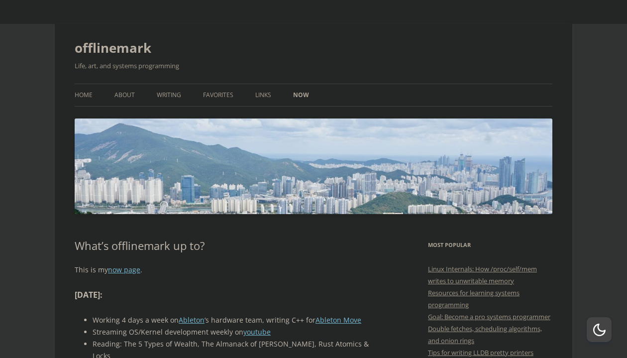
scroll to position [204, 0]
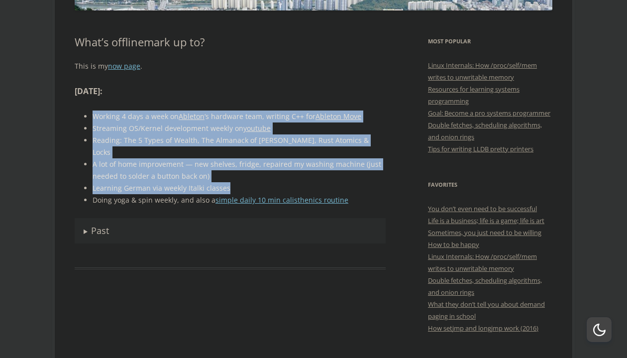
drag, startPoint x: 264, startPoint y: 103, endPoint x: 251, endPoint y: 179, distance: 76.7
click at [251, 179] on div "This is my now page . [DATE] : Working 4 days a week on [PERSON_NAME] ‘s hardwa…" at bounding box center [230, 151] width 311 height 183
click at [251, 182] on li "Learning German via weekly Italki classes" at bounding box center [239, 188] width 293 height 12
drag, startPoint x: 251, startPoint y: 179, endPoint x: 262, endPoint y: 108, distance: 71.4
click at [262, 108] on div "This is my now page . [DATE] : Working 4 days a week on [PERSON_NAME] ‘s hardwa…" at bounding box center [230, 151] width 311 height 183
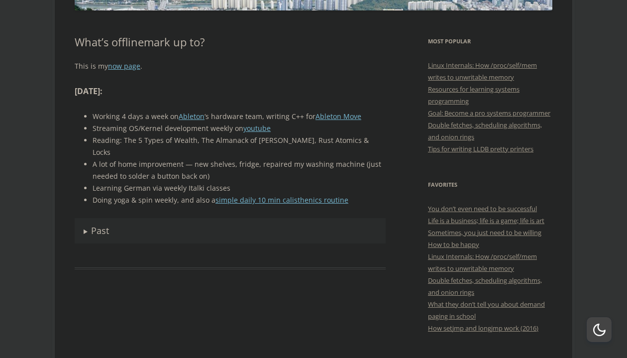
click at [262, 108] on div "This is my now page . [DATE] : Working 4 days a week on [PERSON_NAME] ‘s hardwa…" at bounding box center [230, 151] width 311 height 183
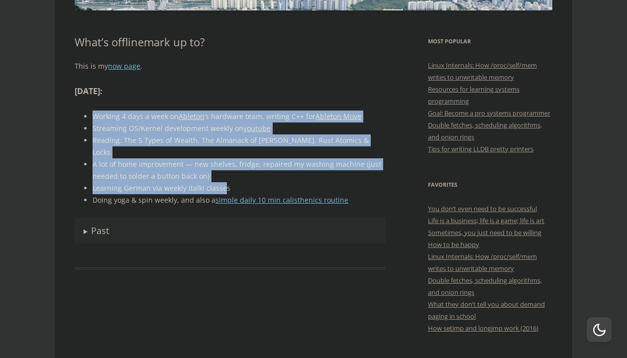
drag, startPoint x: 226, startPoint y: 107, endPoint x: 223, endPoint y: 177, distance: 69.3
click at [223, 177] on div "This is my now page . [DATE] : Working 4 days a week on [PERSON_NAME] ‘s hardwa…" at bounding box center [230, 151] width 311 height 183
click at [223, 182] on li "Learning German via weekly Italki classes" at bounding box center [239, 188] width 293 height 12
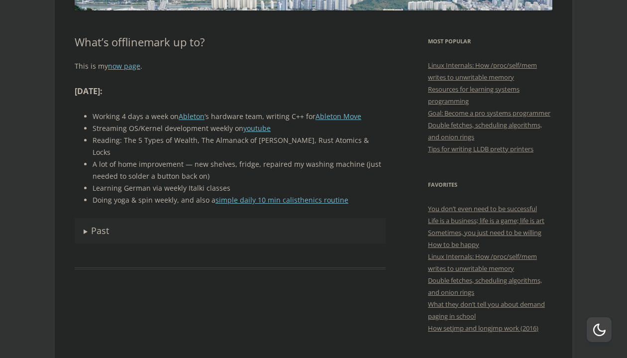
click at [230, 182] on li "Learning German via weekly Italki classes" at bounding box center [239, 188] width 293 height 12
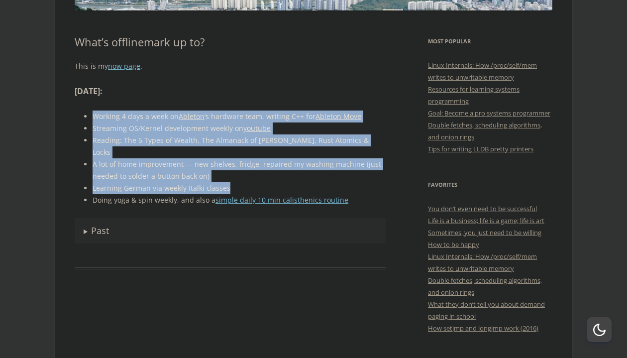
drag, startPoint x: 230, startPoint y: 177, endPoint x: 238, endPoint y: 107, distance: 70.2
click at [238, 107] on div "This is my now page . March 2025 : Working 4 days a week on Ableton ‘s hardware…" at bounding box center [230, 151] width 311 height 183
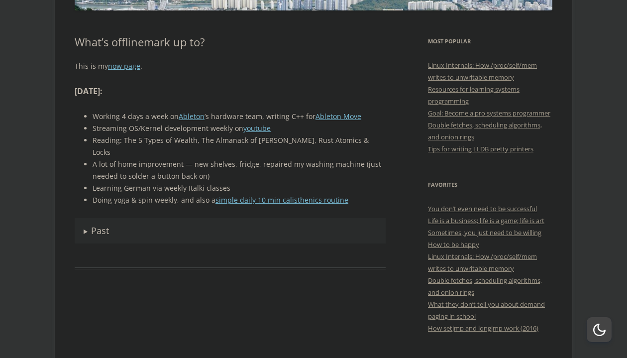
click at [238, 107] on div "This is my now page . March 2025 : Working 4 days a week on Ableton ‘s hardware…" at bounding box center [230, 151] width 311 height 183
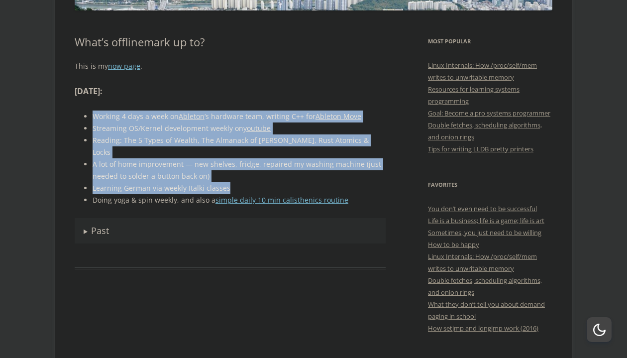
drag, startPoint x: 297, startPoint y: 174, endPoint x: 308, endPoint y: 87, distance: 87.3
click at [308, 87] on div "This is my now page . March 2025 : Working 4 days a week on Ableton ‘s hardware…" at bounding box center [230, 151] width 311 height 183
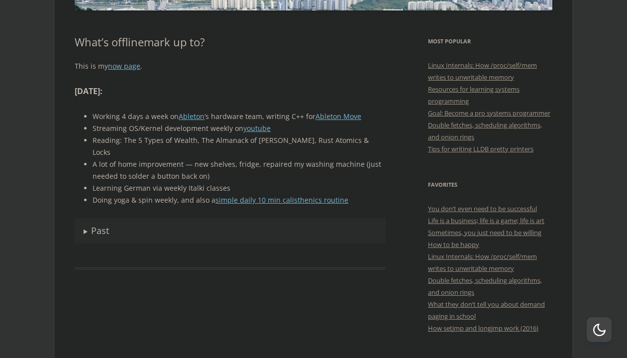
click at [308, 87] on h3 "March 2025 :" at bounding box center [230, 91] width 311 height 15
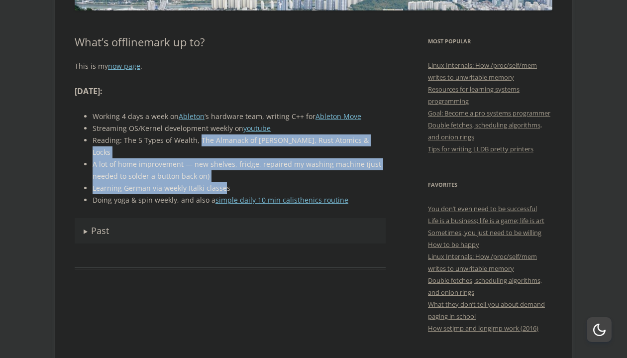
drag, startPoint x: 199, startPoint y: 142, endPoint x: 222, endPoint y: 177, distance: 42.1
click at [222, 177] on ul "Working 4 days a week on Ableton ‘s hardware team, writing C++ for Ableton Move…" at bounding box center [230, 158] width 311 height 96
click at [222, 182] on li "Learning German via weekly Italki classes" at bounding box center [239, 188] width 293 height 12
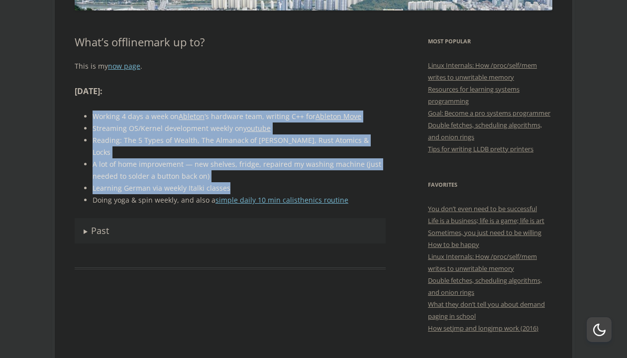
drag, startPoint x: 222, startPoint y: 177, endPoint x: 232, endPoint y: 109, distance: 68.5
click at [232, 109] on div "This is my now page . March 2025 : Working 4 days a week on Ableton ‘s hardware…" at bounding box center [230, 151] width 311 height 183
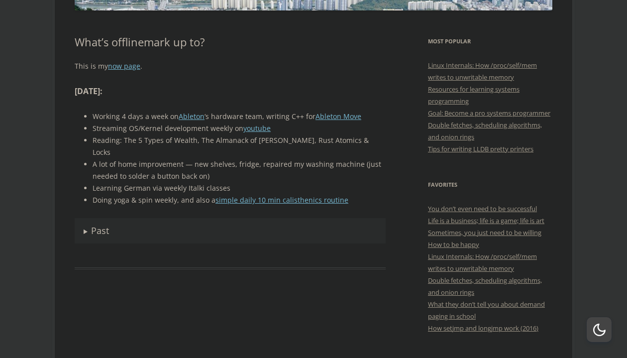
click at [232, 109] on div "This is my now page . March 2025 : Working 4 days a week on Ableton ‘s hardware…" at bounding box center [230, 151] width 311 height 183
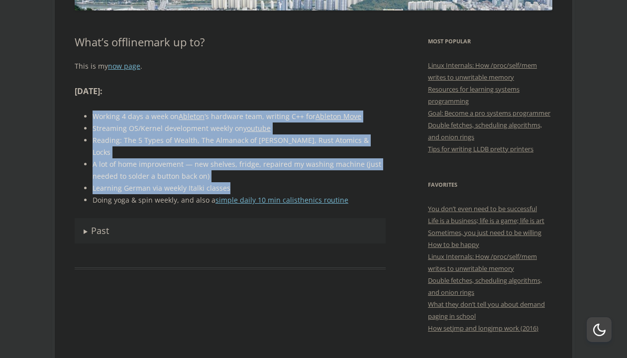
drag, startPoint x: 232, startPoint y: 109, endPoint x: 229, endPoint y: 178, distance: 68.3
click at [229, 178] on div "This is my now page . March 2025 : Working 4 days a week on Ableton ‘s hardware…" at bounding box center [230, 151] width 311 height 183
click at [229, 182] on li "Learning German via weekly Italki classes" at bounding box center [239, 188] width 293 height 12
drag, startPoint x: 229, startPoint y: 178, endPoint x: 243, endPoint y: 101, distance: 77.9
click at [243, 101] on div "This is my now page . March 2025 : Working 4 days a week on Ableton ‘s hardware…" at bounding box center [230, 151] width 311 height 183
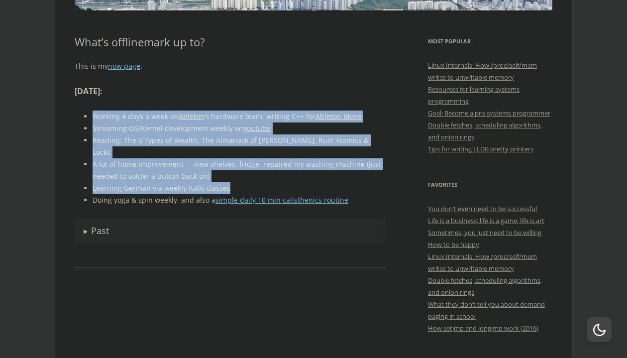
click at [243, 101] on div "This is my now page . March 2025 : Working 4 days a week on Ableton ‘s hardware…" at bounding box center [230, 151] width 311 height 183
drag, startPoint x: 243, startPoint y: 101, endPoint x: 240, endPoint y: 180, distance: 78.7
click at [240, 180] on div "This is my now page . March 2025 : Working 4 days a week on Ableton ‘s hardware…" at bounding box center [230, 151] width 311 height 183
click at [240, 182] on li "Learning German via weekly Italki classes" at bounding box center [239, 188] width 293 height 12
drag, startPoint x: 240, startPoint y: 180, endPoint x: 248, endPoint y: 114, distance: 65.6
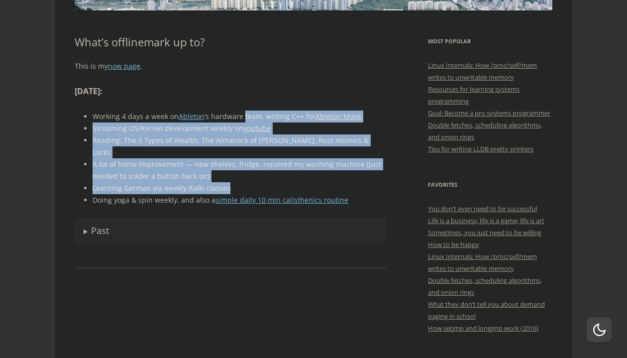
click at [248, 114] on ul "Working 4 days a week on Ableton ‘s hardware team, writing C++ for Ableton Move…" at bounding box center [230, 158] width 311 height 96
click at [248, 114] on li "Working 4 days a week on Ableton ‘s hardware team, writing C++ for Ableton Move" at bounding box center [239, 116] width 293 height 12
drag, startPoint x: 249, startPoint y: 107, endPoint x: 244, endPoint y: 179, distance: 71.8
click at [244, 179] on div "This is my now page . March 2025 : Working 4 days a week on Ableton ‘s hardware…" at bounding box center [230, 151] width 311 height 183
click at [244, 182] on li "Learning German via weekly Italki classes" at bounding box center [239, 188] width 293 height 12
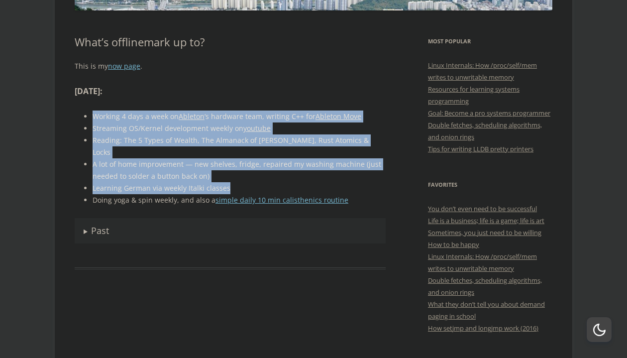
drag, startPoint x: 244, startPoint y: 179, endPoint x: 253, endPoint y: 106, distance: 72.7
click at [253, 106] on div "This is my now page . March 2025 : Working 4 days a week on Ableton ‘s hardware…" at bounding box center [230, 151] width 311 height 183
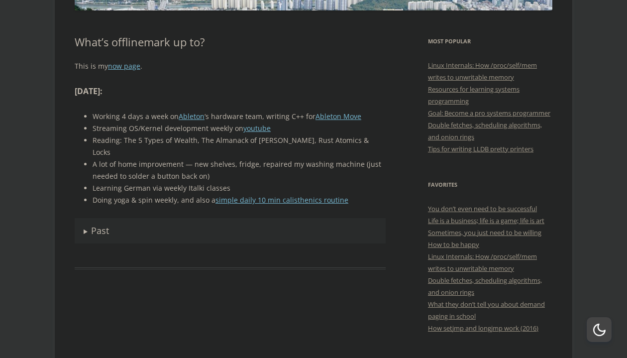
click at [253, 106] on div "This is my now page . March 2025 : Working 4 days a week on Ableton ‘s hardware…" at bounding box center [230, 151] width 311 height 183
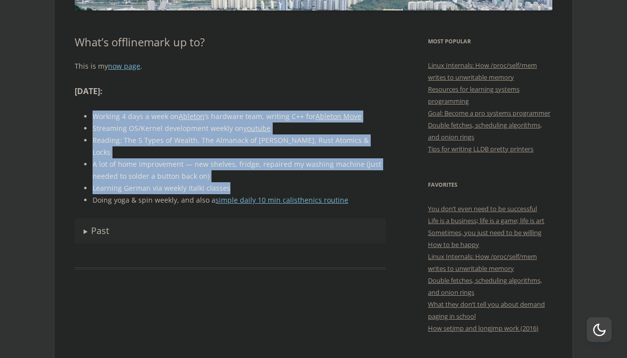
drag, startPoint x: 253, startPoint y: 106, endPoint x: 241, endPoint y: 179, distance: 73.2
click at [241, 179] on div "This is my now page . March 2025 : Working 4 days a week on Ableton ‘s hardware…" at bounding box center [230, 151] width 311 height 183
click at [241, 182] on li "Learning German via weekly Italki classes" at bounding box center [239, 188] width 293 height 12
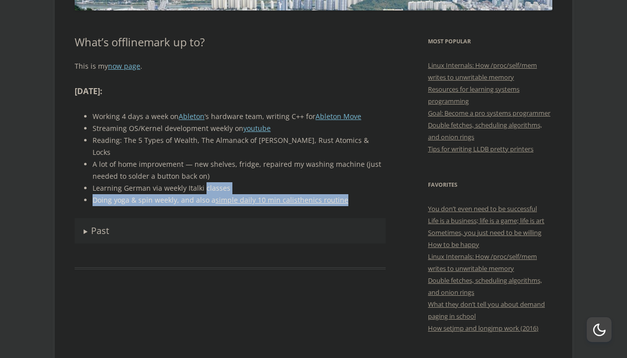
drag, startPoint x: 241, startPoint y: 179, endPoint x: 242, endPoint y: 199, distance: 20.5
click at [242, 199] on div "This is my now page . March 2025 : Working 4 days a week on Ableton ‘s hardware…" at bounding box center [230, 151] width 311 height 183
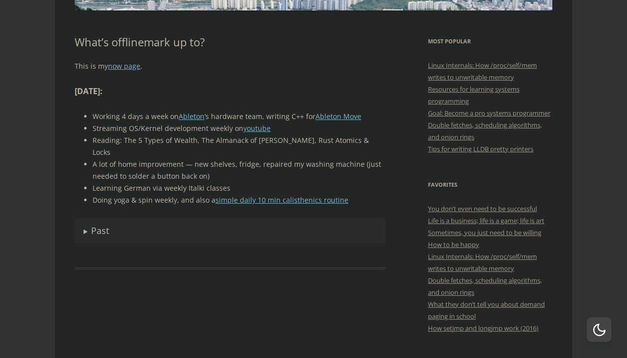
click at [242, 199] on div "This is my now page . March 2025 : Working 4 days a week on Ableton ‘s hardware…" at bounding box center [230, 151] width 311 height 183
drag, startPoint x: 242, startPoint y: 199, endPoint x: 263, endPoint y: 102, distance: 99.3
click at [263, 102] on div "This is my now page . March 2025 : Working 4 days a week on Ableton ‘s hardware…" at bounding box center [230, 151] width 311 height 183
click at [106, 224] on span "Past" at bounding box center [100, 230] width 18 height 12
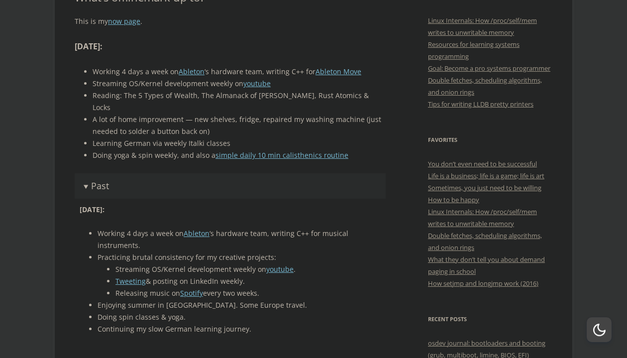
scroll to position [272, 0]
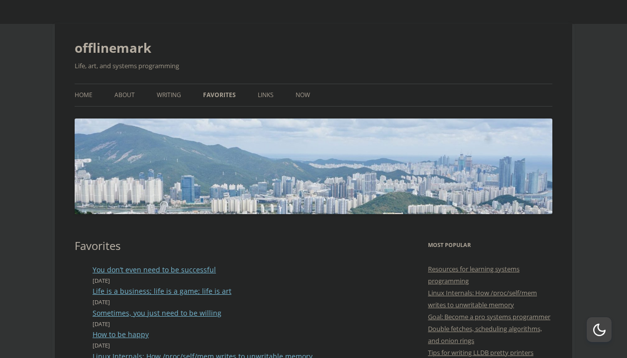
scroll to position [136, 0]
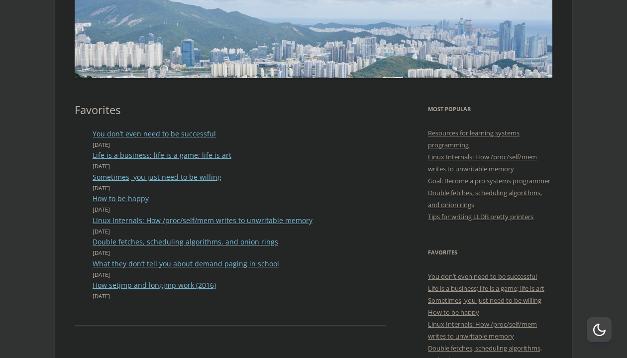
drag, startPoint x: 220, startPoint y: 117, endPoint x: 215, endPoint y: 209, distance: 91.2
click at [215, 209] on article "Favorites You don’t even need to be successful [DATE] Life is a business; life …" at bounding box center [230, 215] width 311 height 224
click at [215, 209] on time "August 7, 2023" at bounding box center [239, 210] width 293 height 10
drag, startPoint x: 215, startPoint y: 209, endPoint x: 225, endPoint y: 127, distance: 82.3
click at [225, 127] on article "Favorites You don’t even need to be successful August 9, 2024 Life is a busines…" at bounding box center [230, 215] width 311 height 224
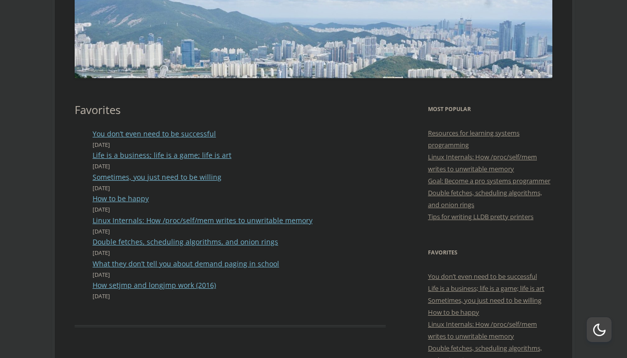
click at [225, 127] on article "Favorites You don’t even need to be successful August 9, 2024 Life is a busines…" at bounding box center [230, 215] width 311 height 224
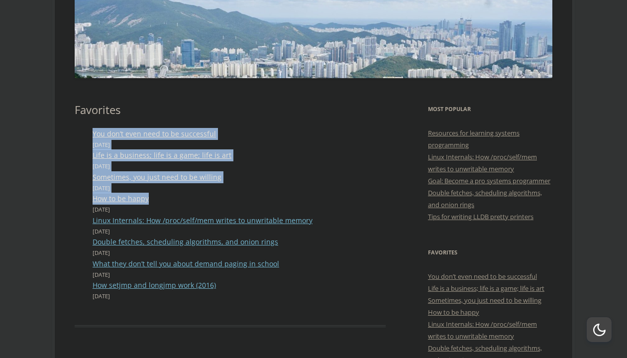
drag, startPoint x: 225, startPoint y: 127, endPoint x: 212, endPoint y: 202, distance: 75.9
click at [212, 202] on article "Favorites You don’t even need to be successful August 9, 2024 Life is a busines…" at bounding box center [230, 215] width 311 height 224
click at [212, 202] on li "How to be happy August 7, 2023" at bounding box center [239, 204] width 293 height 22
drag, startPoint x: 212, startPoint y: 202, endPoint x: 221, endPoint y: 125, distance: 77.2
click at [221, 125] on article "Favorites You don’t even need to be successful August 9, 2024 Life is a busines…" at bounding box center [230, 215] width 311 height 224
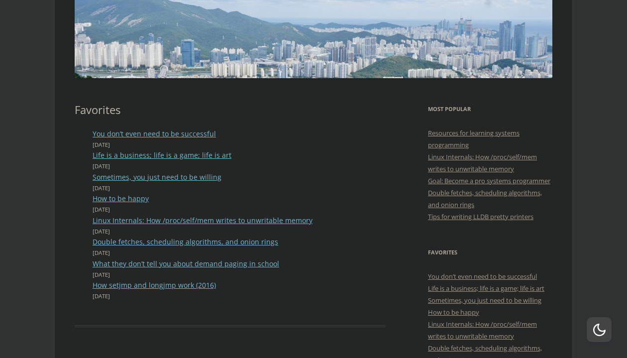
click at [221, 125] on article "Favorites You don’t even need to be successful August 9, 2024 Life is a busines…" at bounding box center [230, 215] width 311 height 224
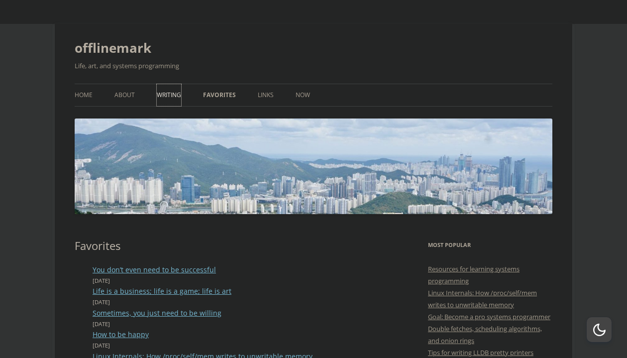
click at [179, 93] on link "Writing" at bounding box center [169, 95] width 24 height 22
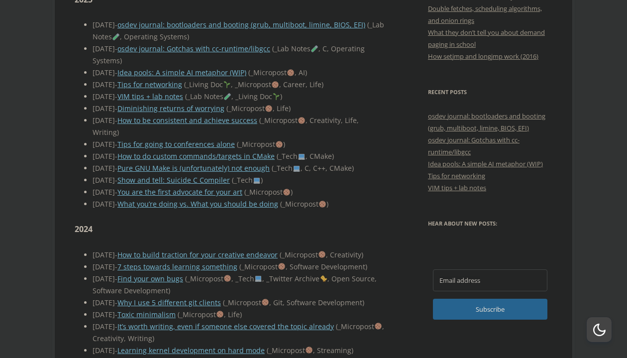
scroll to position [408, 0]
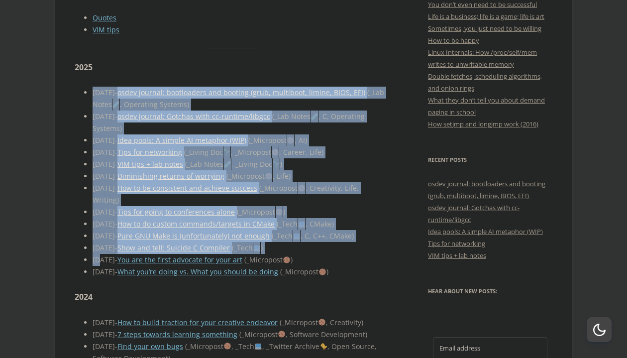
drag, startPoint x: 81, startPoint y: 81, endPoint x: 99, endPoint y: 248, distance: 167.6
click at [99, 248] on ul "[DATE] - osdev journal: bootloaders and booting (grub, multiboot, limine, BIOS,…" at bounding box center [230, 182] width 311 height 191
click at [99, 255] on span "[DATE] -" at bounding box center [105, 259] width 25 height 9
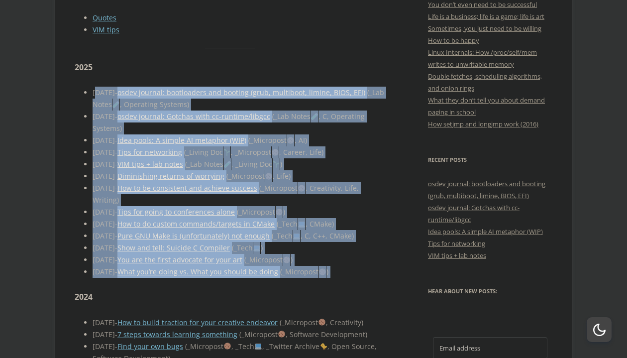
drag, startPoint x: 116, startPoint y: 273, endPoint x: 97, endPoint y: 82, distance: 192.1
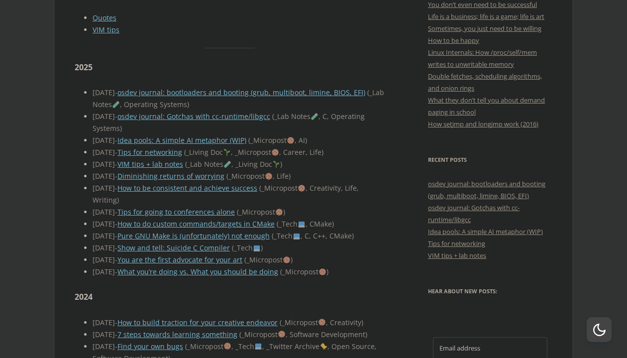
click at [97, 88] on span "2025-08-12 -" at bounding box center [105, 92] width 25 height 9
drag, startPoint x: 92, startPoint y: 79, endPoint x: 131, endPoint y: 121, distance: 57.4
click at [131, 121] on ul "2025-08-12 - osdev journal: bootloaders and booting (grub, multiboot, limine, B…" at bounding box center [230, 182] width 311 height 191
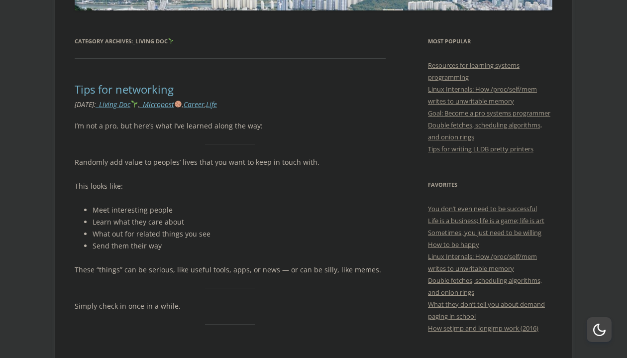
scroll to position [272, 0]
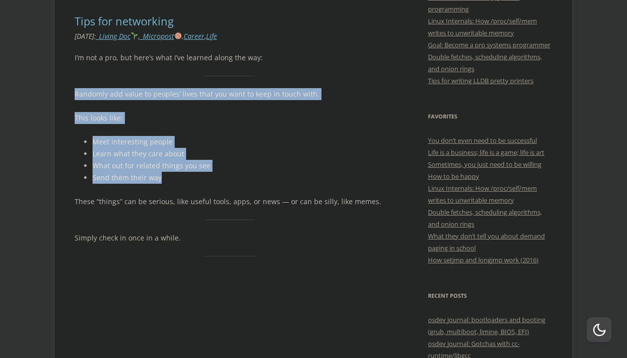
drag, startPoint x: 275, startPoint y: 81, endPoint x: 267, endPoint y: 175, distance: 94.4
click at [267, 175] on div "I’m not a pro, but here’s what I’ve learned along the way: Randomly add value t…" at bounding box center [230, 275] width 311 height 446
click at [267, 175] on li "Send them their way" at bounding box center [239, 178] width 293 height 12
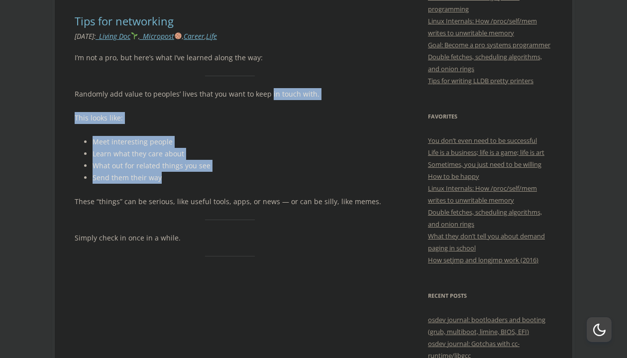
drag, startPoint x: 267, startPoint y: 175, endPoint x: 272, endPoint y: 88, distance: 87.8
click at [272, 88] on div "I’m not a pro, but here’s what I’ve learned along the way: Randomly add value t…" at bounding box center [230, 275] width 311 height 446
click at [272, 88] on p "Randomly add value to peoples’ lives that you want to keep in touch with." at bounding box center [230, 94] width 311 height 12
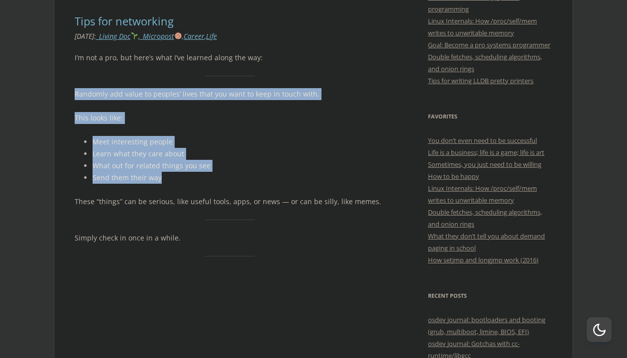
drag, startPoint x: 271, startPoint y: 83, endPoint x: 248, endPoint y: 182, distance: 101.8
click at [248, 182] on div "I’m not a pro, but here’s what I’ve learned along the way: Randomly add value t…" at bounding box center [230, 275] width 311 height 446
click at [248, 182] on li "Send them their way" at bounding box center [239, 178] width 293 height 12
drag, startPoint x: 248, startPoint y: 182, endPoint x: 260, endPoint y: 85, distance: 97.8
click at [260, 85] on div "I’m not a pro, but here’s what I’ve learned along the way: Randomly add value t…" at bounding box center [230, 275] width 311 height 446
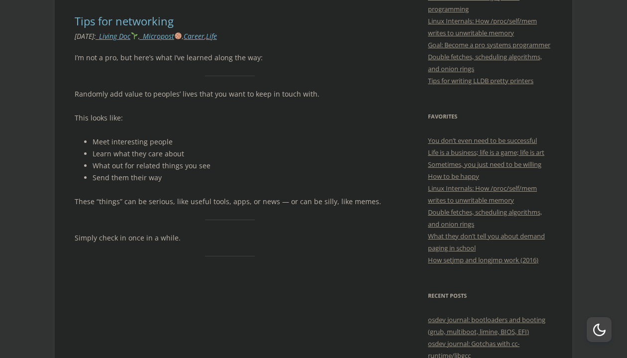
click at [260, 85] on div "I’m not a pro, but here’s what I’ve learned along the way: Randomly add value t…" at bounding box center [230, 275] width 311 height 446
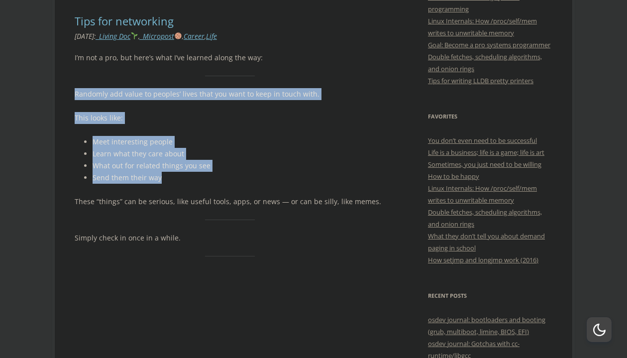
drag, startPoint x: 260, startPoint y: 85, endPoint x: 239, endPoint y: 178, distance: 95.5
click at [239, 178] on div "I’m not a pro, but here’s what I’ve learned along the way: Randomly add value t…" at bounding box center [230, 275] width 311 height 446
click at [239, 178] on li "Send them their way" at bounding box center [239, 178] width 293 height 12
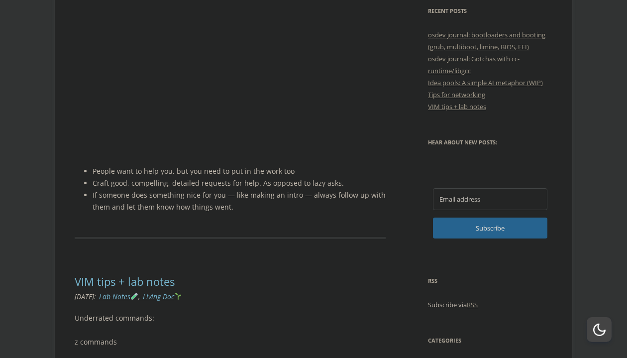
scroll to position [611, 0]
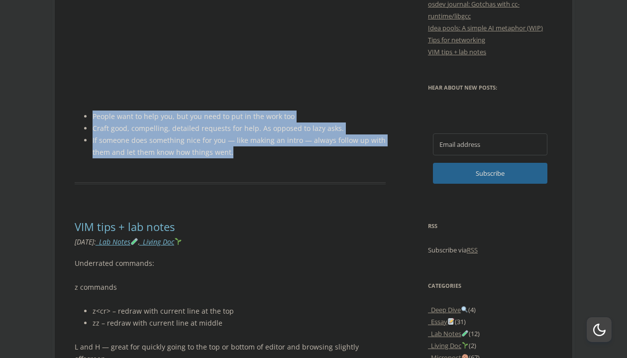
drag, startPoint x: 239, startPoint y: 157, endPoint x: 234, endPoint y: 108, distance: 49.0
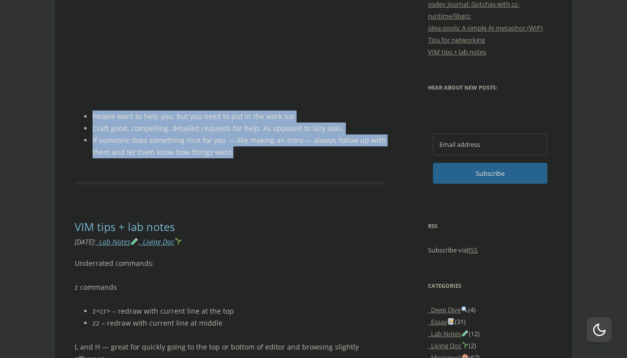
drag, startPoint x: 234, startPoint y: 108, endPoint x: 239, endPoint y: 152, distance: 43.6
click at [239, 152] on li "If someone does something nice for you — like making an intro — always follow u…" at bounding box center [239, 146] width 293 height 24
drag, startPoint x: 239, startPoint y: 152, endPoint x: 235, endPoint y: 109, distance: 43.0
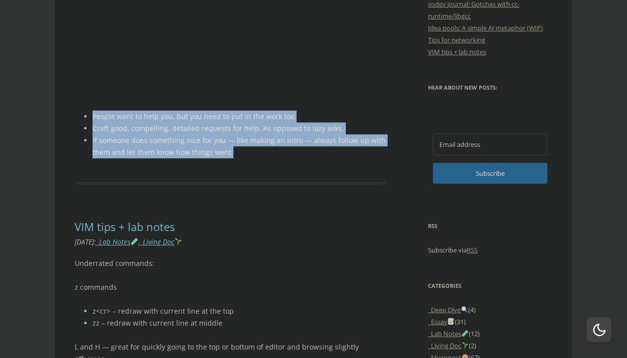
drag, startPoint x: 235, startPoint y: 109, endPoint x: 240, endPoint y: 152, distance: 43.1
click at [240, 152] on li "If someone does something nice for you — like making an intro — always follow u…" at bounding box center [239, 146] width 293 height 24
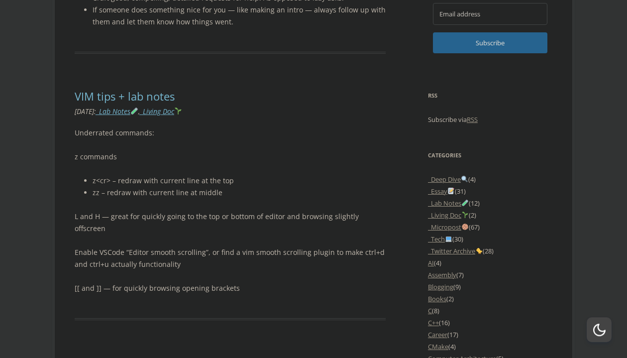
scroll to position [747, 0]
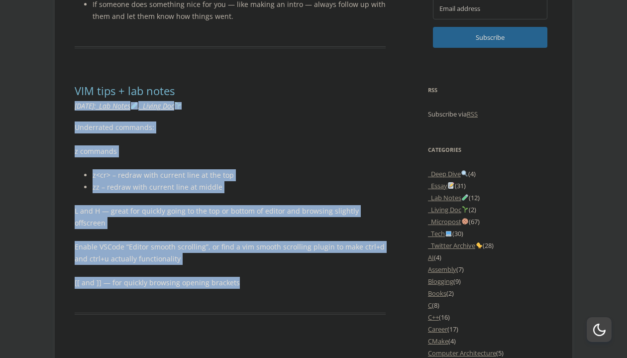
drag, startPoint x: 253, startPoint y: 84, endPoint x: 256, endPoint y: 273, distance: 188.6
click at [256, 273] on article "VIM tips + lab notes Leave a reply June 27, 2025 : _Lab Notes , _Living Doc Und…" at bounding box center [230, 199] width 311 height 230
click at [256, 277] on p "[[ and ]] — for quickly browsing opening brackets" at bounding box center [230, 283] width 311 height 12
drag, startPoint x: 256, startPoint y: 273, endPoint x: 264, endPoint y: 81, distance: 191.8
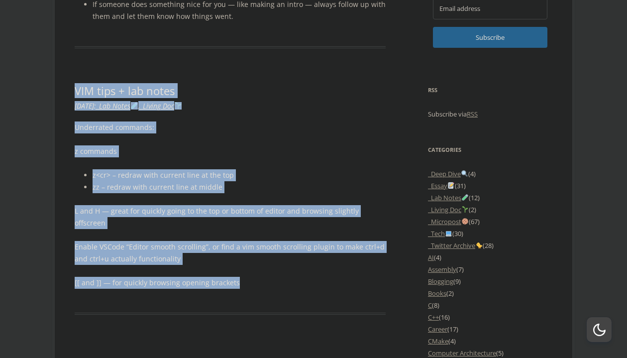
drag, startPoint x: 264, startPoint y: 81, endPoint x: 257, endPoint y: 274, distance: 193.2
click at [257, 277] on p "[[ and ]] — for quickly browsing opening brackets" at bounding box center [230, 283] width 311 height 12
drag, startPoint x: 257, startPoint y: 274, endPoint x: 252, endPoint y: 71, distance: 203.6
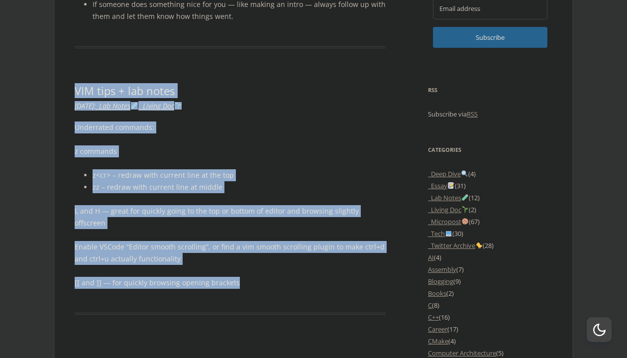
drag, startPoint x: 252, startPoint y: 71, endPoint x: 250, endPoint y: 272, distance: 201.1
click at [250, 277] on p "[[ and ]] — for quickly browsing opening brackets" at bounding box center [230, 283] width 311 height 12
drag, startPoint x: 250, startPoint y: 272, endPoint x: 250, endPoint y: 76, distance: 196.1
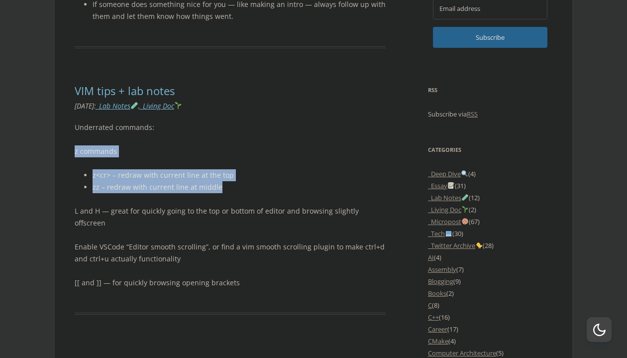
drag, startPoint x: 257, startPoint y: 187, endPoint x: 268, endPoint y: 130, distance: 57.9
click at [268, 130] on div "Underrated commands: z commands z<cr> – redraw with current line at the top zz …" at bounding box center [230, 204] width 311 height 167
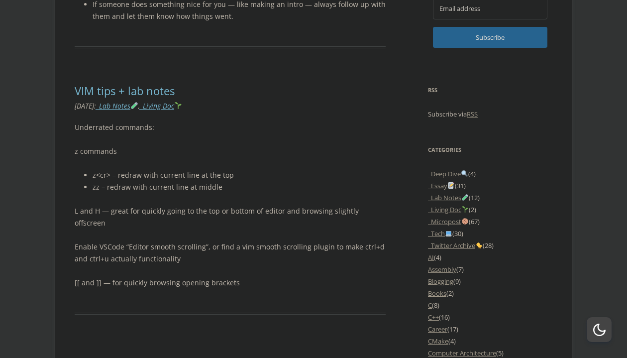
click at [268, 130] on p "Underrated commands:" at bounding box center [230, 127] width 311 height 12
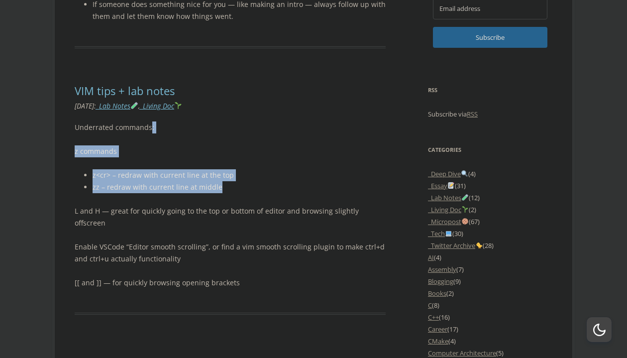
drag, startPoint x: 268, startPoint y: 130, endPoint x: 260, endPoint y: 184, distance: 54.4
click at [260, 184] on div "Underrated commands: z commands z<cr> – redraw with current line at the top zz …" at bounding box center [230, 204] width 311 height 167
click at [260, 184] on li "zz – redraw with current line at middle" at bounding box center [239, 187] width 293 height 12
drag, startPoint x: 260, startPoint y: 184, endPoint x: 264, endPoint y: 154, distance: 29.6
click at [264, 154] on div "Underrated commands: z commands z<cr> – redraw with current line at the top zz …" at bounding box center [230, 204] width 311 height 167
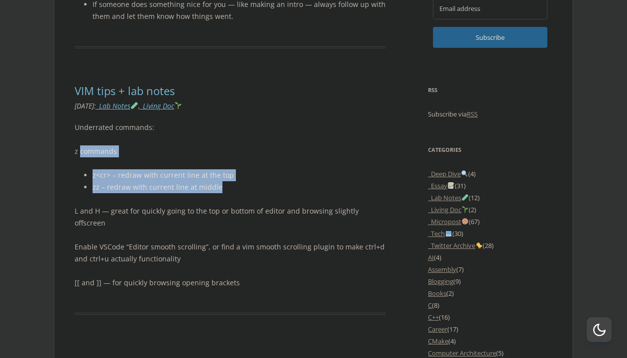
click at [264, 154] on p "z commands" at bounding box center [230, 151] width 311 height 12
drag, startPoint x: 264, startPoint y: 154, endPoint x: 259, endPoint y: 190, distance: 36.2
click at [259, 190] on div "Underrated commands: z commands z<cr> – redraw with current line at the top zz …" at bounding box center [230, 204] width 311 height 167
click at [259, 190] on li "zz – redraw with current line at middle" at bounding box center [239, 187] width 293 height 12
drag, startPoint x: 259, startPoint y: 190, endPoint x: 263, endPoint y: 145, distance: 45.0
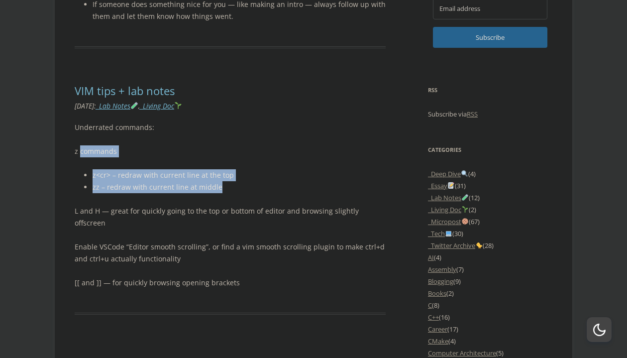
click at [263, 145] on div "Underrated commands: z commands z<cr> – redraw with current line at the top zz …" at bounding box center [230, 204] width 311 height 167
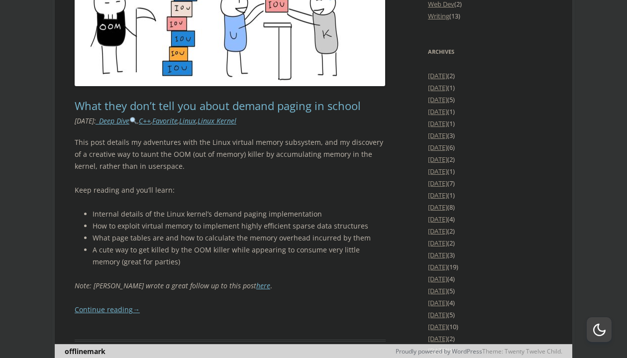
scroll to position [1426, 0]
